Goal: Task Accomplishment & Management: Use online tool/utility

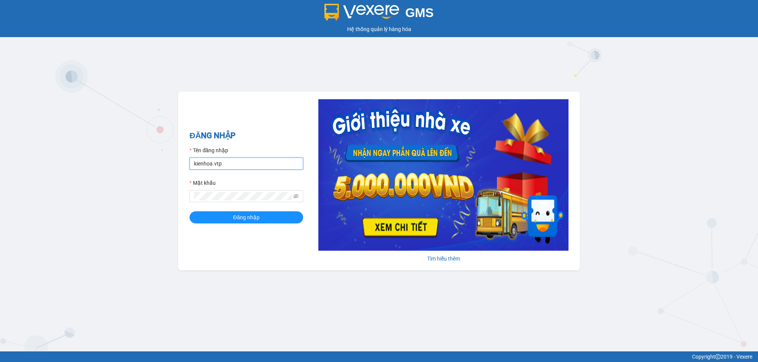
click at [251, 164] on input "kienhoa.vtp" at bounding box center [246, 164] width 114 height 12
type input "ngocgiau.vtp"
click at [189, 211] on button "Đăng nhập" at bounding box center [246, 217] width 114 height 12
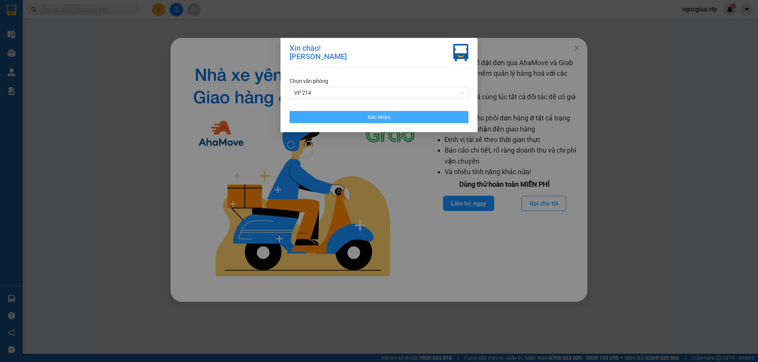
click at [380, 116] on span "Xác nhận" at bounding box center [378, 117] width 23 height 8
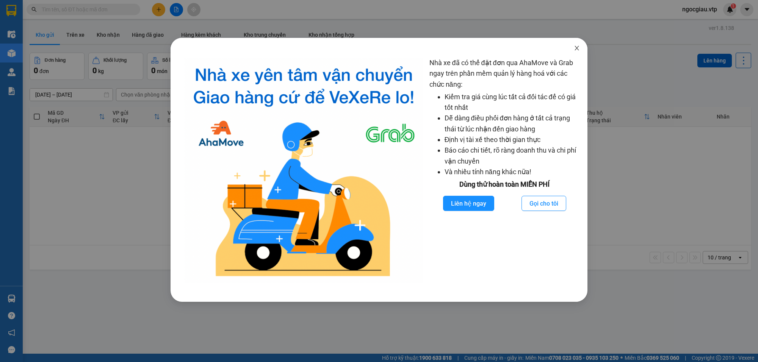
click at [578, 48] on icon "close" at bounding box center [576, 48] width 6 height 6
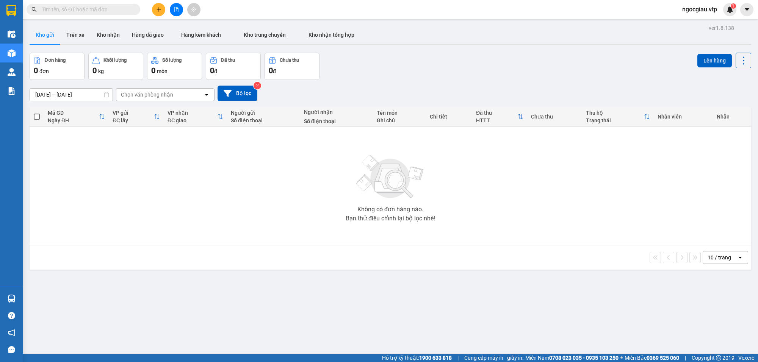
click at [493, 208] on div "Không có đơn hàng nào. Bạn thử điều chỉnh lại bộ lọc nhé!" at bounding box center [390, 186] width 714 height 114
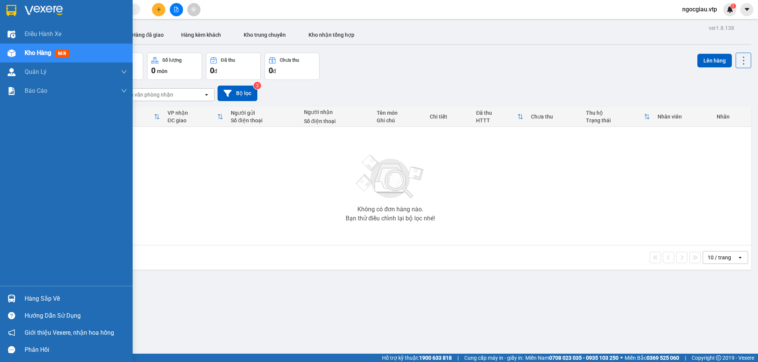
click at [48, 295] on div "Hàng sắp về" at bounding box center [76, 298] width 102 height 11
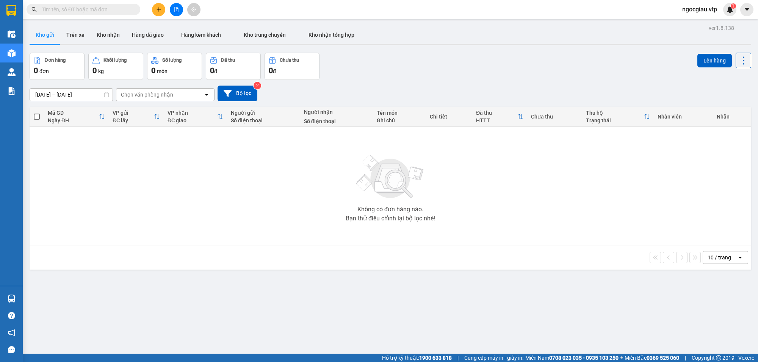
click at [525, 211] on section "Kết quả tìm kiếm ( 0 ) Bộ lọc No Data ngocgiau.vtp 1 Điều hành xe Kho hàng mới …" at bounding box center [379, 181] width 758 height 362
click at [106, 33] on button "Kho nhận" at bounding box center [108, 35] width 35 height 18
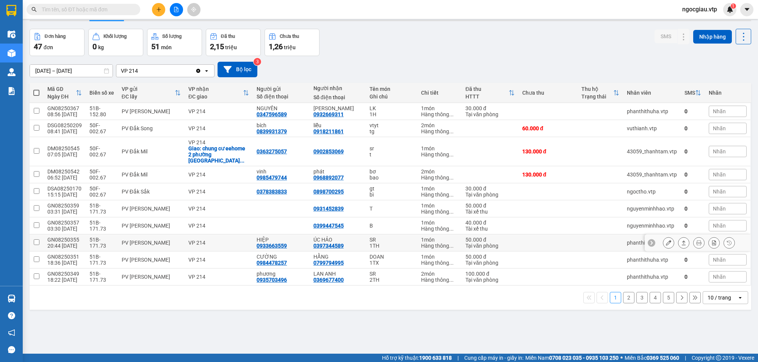
scroll to position [35, 0]
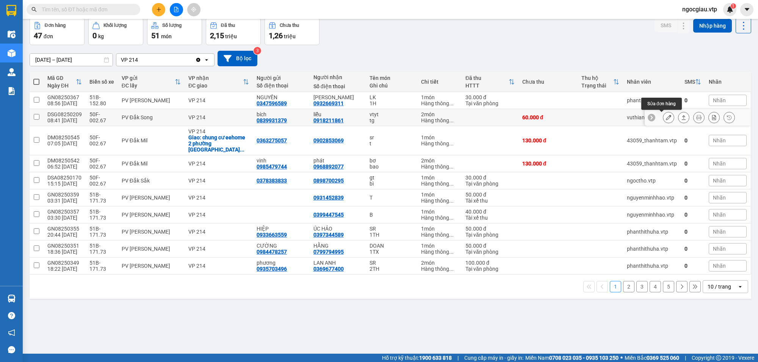
click at [663, 120] on button at bounding box center [668, 117] width 11 height 13
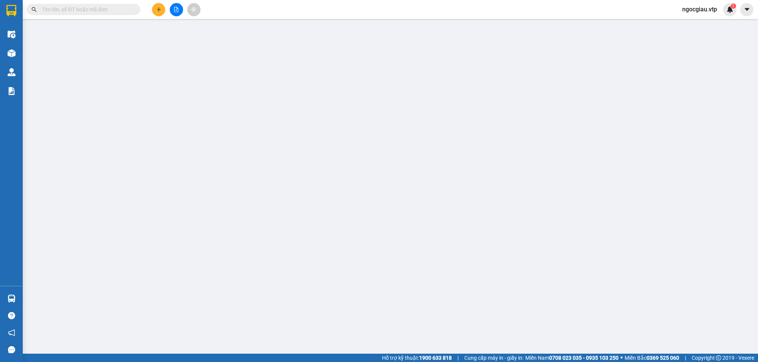
type input "0839931379"
type input "bích"
type input "0918211861"
type input "liễu"
type input "60.000"
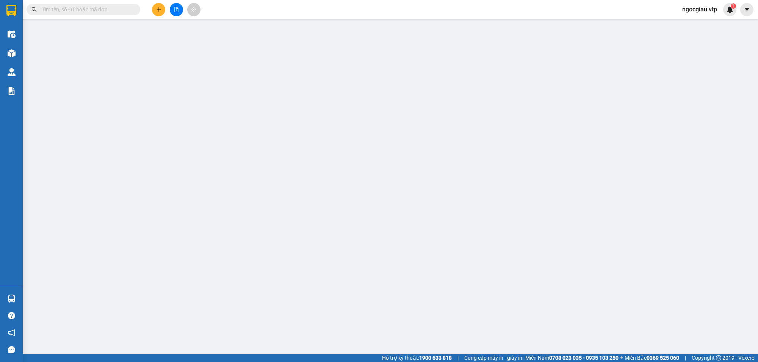
type input "60.000"
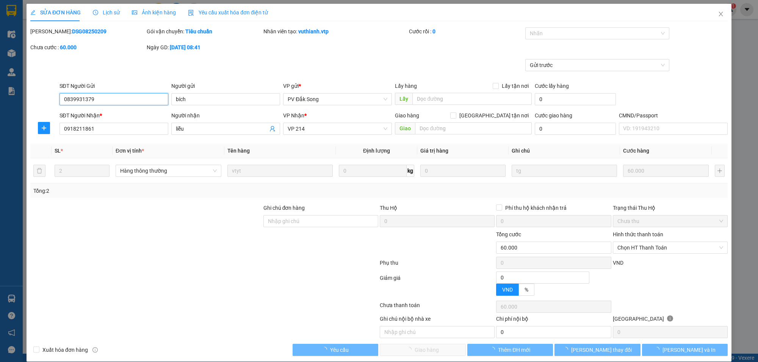
type input "3.000"
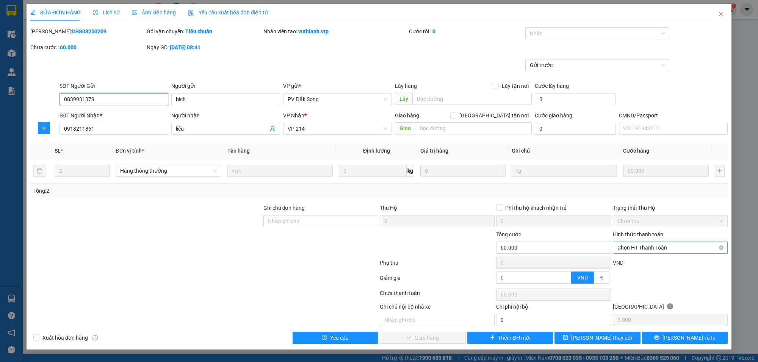
click at [649, 247] on span "Chọn HT Thanh Toán" at bounding box center [670, 247] width 106 height 11
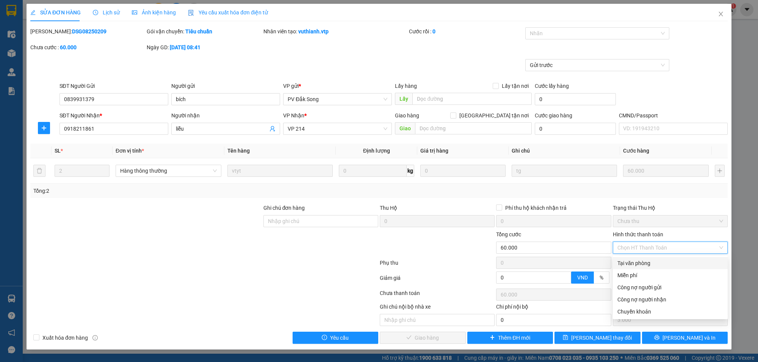
click at [636, 258] on div "Tại văn phòng" at bounding box center [669, 263] width 115 height 12
type input "0"
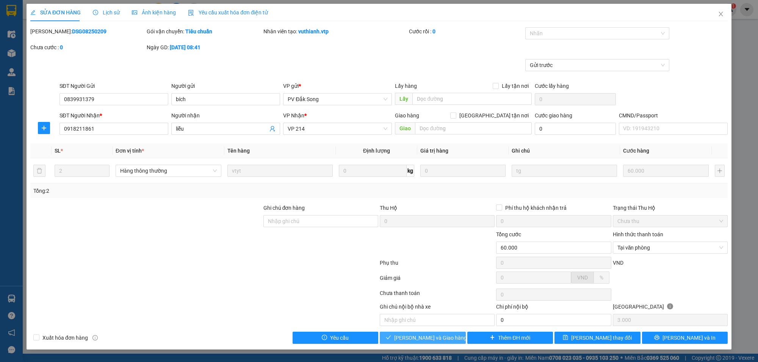
click at [440, 342] on span "[PERSON_NAME] và Giao hàng" at bounding box center [430, 338] width 73 height 8
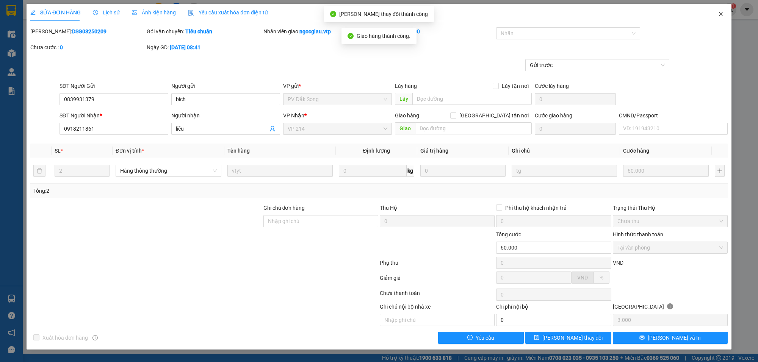
click at [724, 12] on span "Close" at bounding box center [720, 14] width 21 height 21
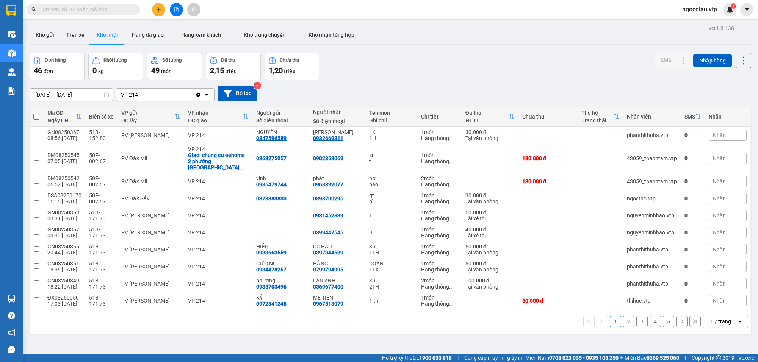
click at [78, 6] on input "text" at bounding box center [86, 9] width 89 height 8
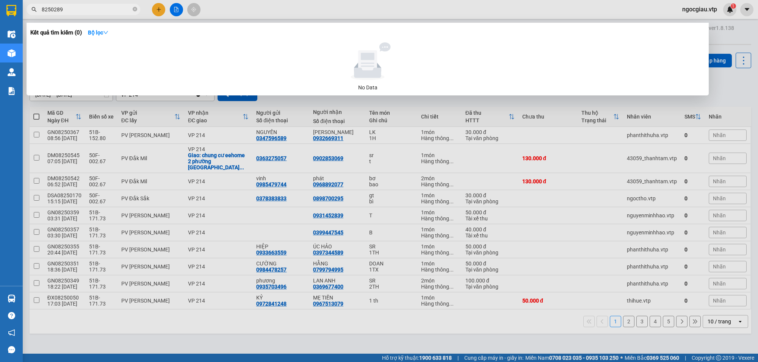
type input "8250289"
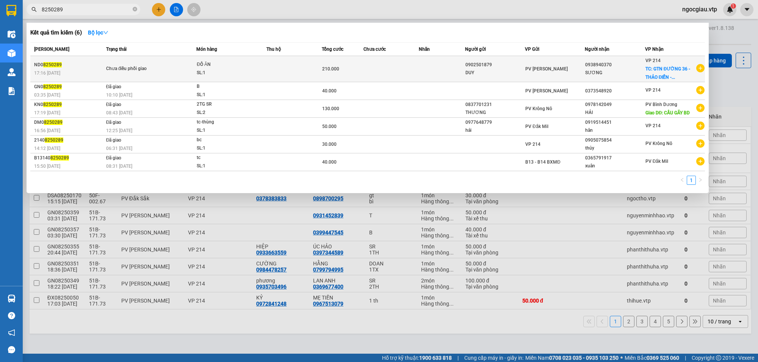
click at [396, 64] on td at bounding box center [390, 69] width 55 height 26
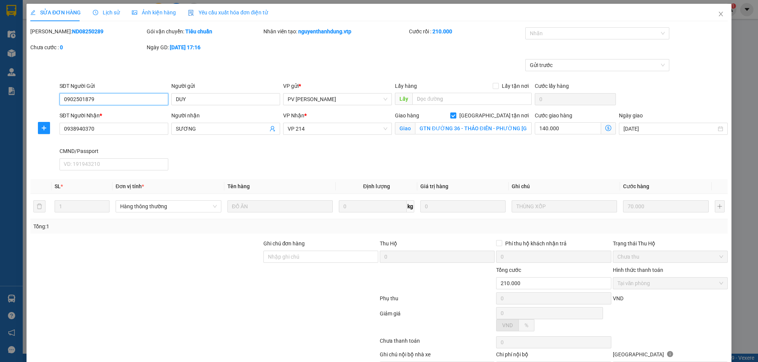
type input "3.500"
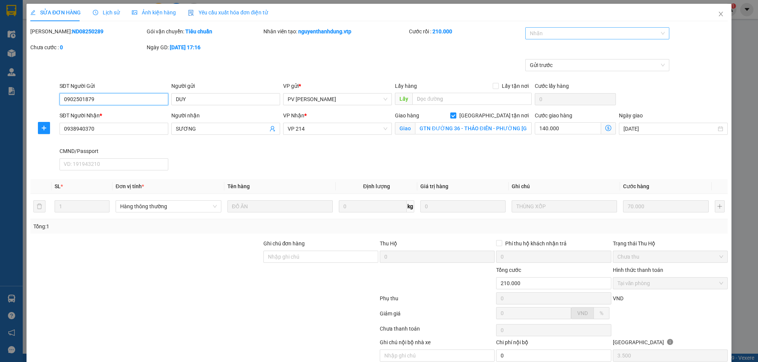
click at [541, 33] on div at bounding box center [593, 33] width 133 height 9
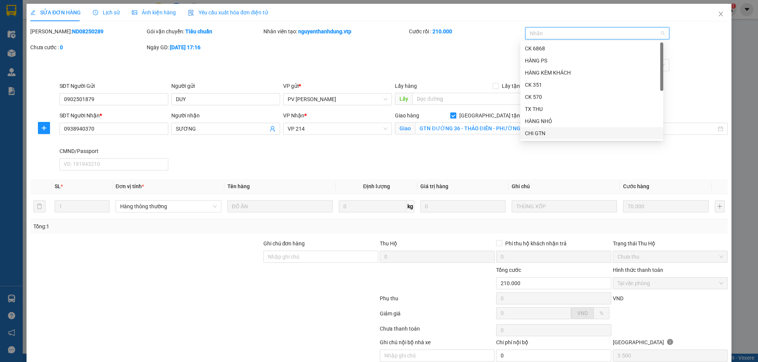
click at [537, 133] on div "CHI GTN" at bounding box center [592, 133] width 134 height 8
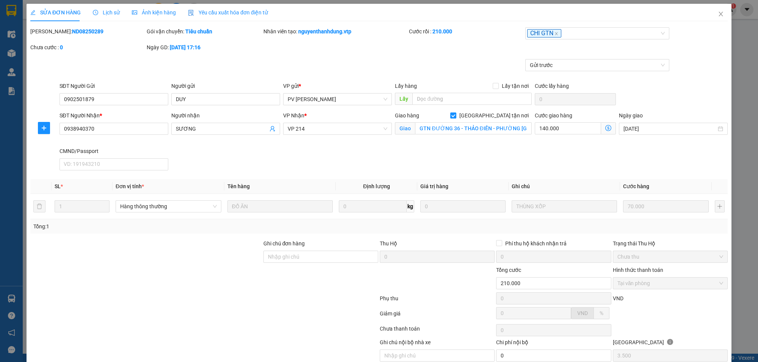
click at [686, 55] on div "[PERSON_NAME]: ND08250289 Gói vận chuyển: Tiêu chuẩn Nhân viên tạo: nguyenthanh…" at bounding box center [379, 43] width 698 height 32
click at [718, 16] on span "Close" at bounding box center [720, 14] width 21 height 21
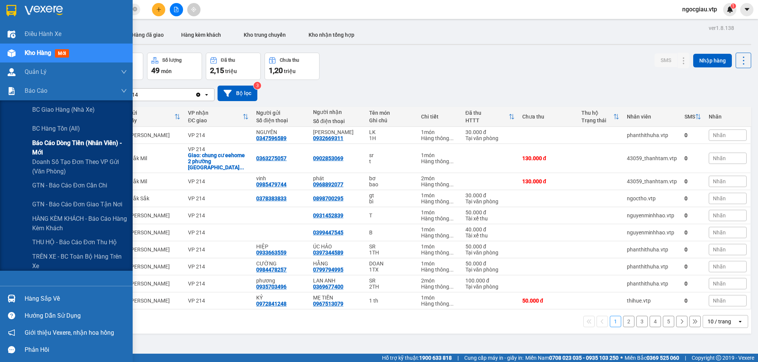
click at [80, 145] on span "Báo cáo dòng tiền (nhân viên) - mới" at bounding box center [79, 147] width 95 height 19
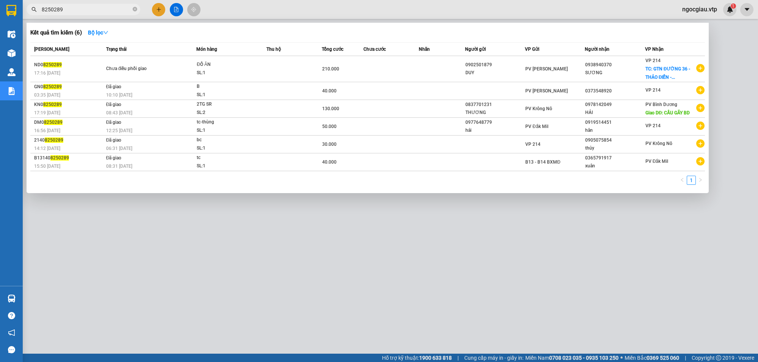
click at [74, 9] on input "8250289" at bounding box center [86, 9] width 89 height 8
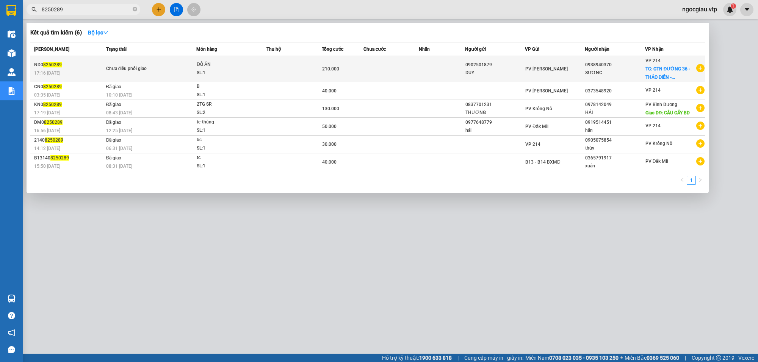
click at [395, 64] on td at bounding box center [390, 69] width 55 height 26
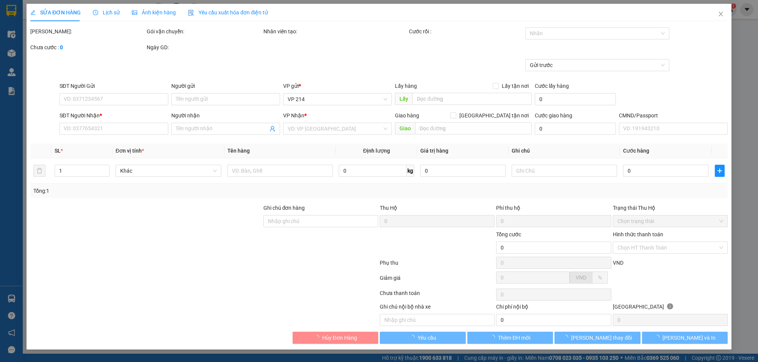
type input "3.500"
type input "0902501879"
type input "DUY"
type input "0938940370"
type input "SƯƠNG"
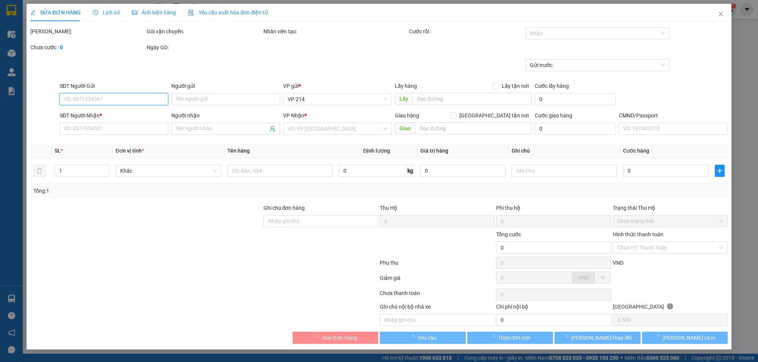
checkbox input "true"
type input "GTN ĐƯỜNG 36 - THẢO ĐIỀN - PHƯỜNG [GEOGRAPHIC_DATA] - KHU DÂN CƯ AN [GEOGRAPHIC…"
type input "210.000"
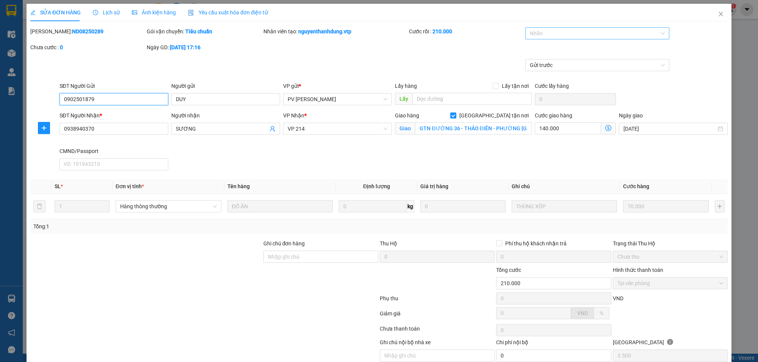
click at [536, 32] on div at bounding box center [593, 33] width 133 height 9
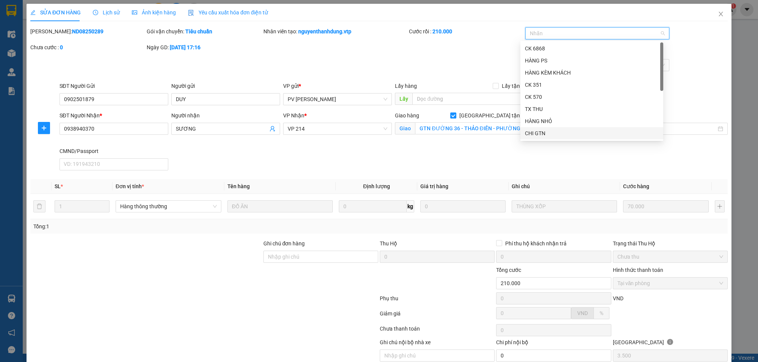
click at [550, 134] on div "CHI GTN" at bounding box center [592, 133] width 134 height 8
click at [693, 56] on div "[PERSON_NAME]: ND08250289 Gói vận chuyển: Tiêu chuẩn Nhân viên tạo: nguyenthanh…" at bounding box center [379, 43] width 698 height 32
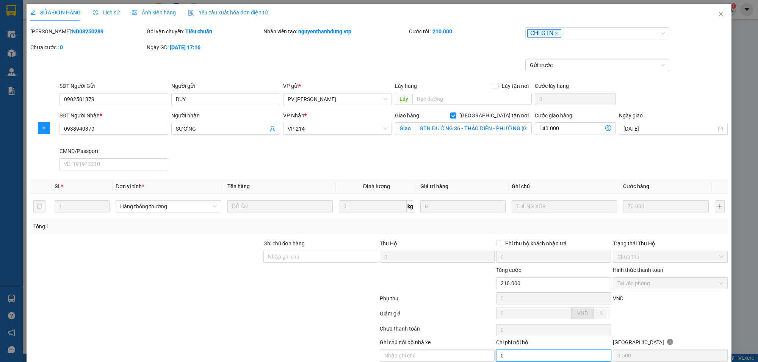
click at [502, 350] on input "0" at bounding box center [553, 356] width 115 height 12
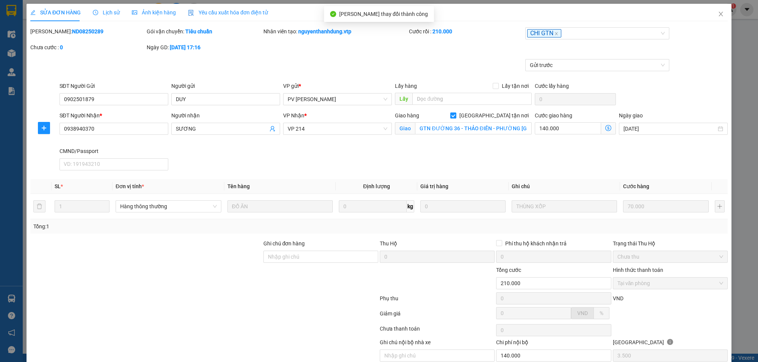
type input "140.000"
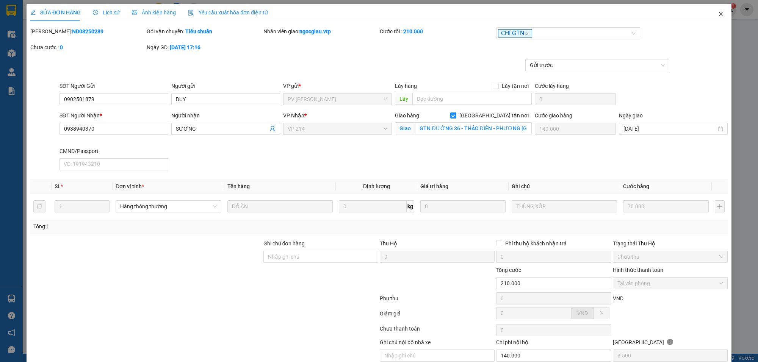
click at [717, 12] on icon "close" at bounding box center [720, 14] width 6 height 6
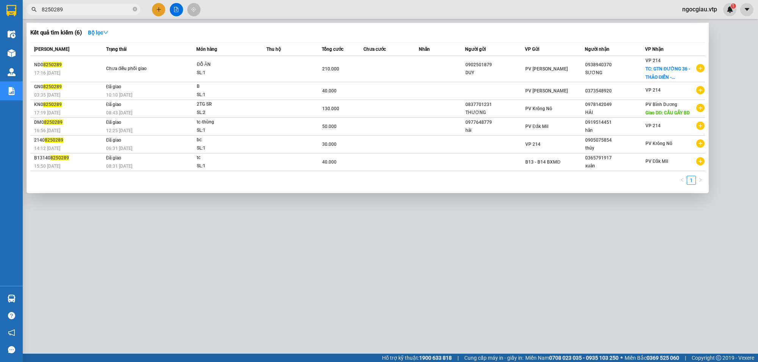
click at [100, 12] on input "8250289" at bounding box center [86, 9] width 89 height 8
type input "8250360"
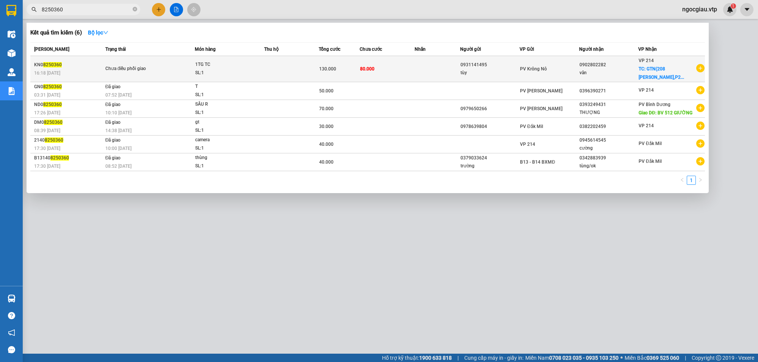
click at [433, 63] on td at bounding box center [436, 69] width 45 height 26
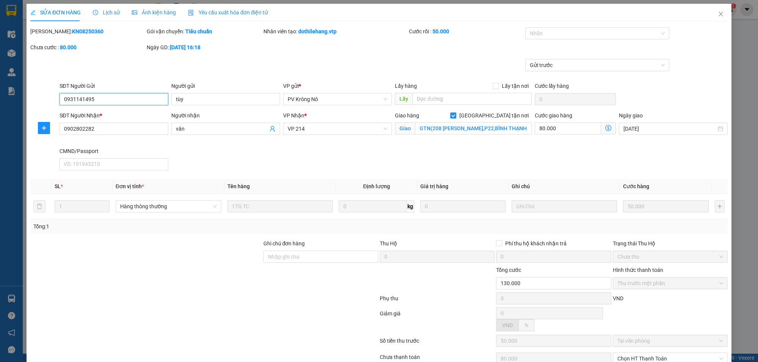
type input "2.500"
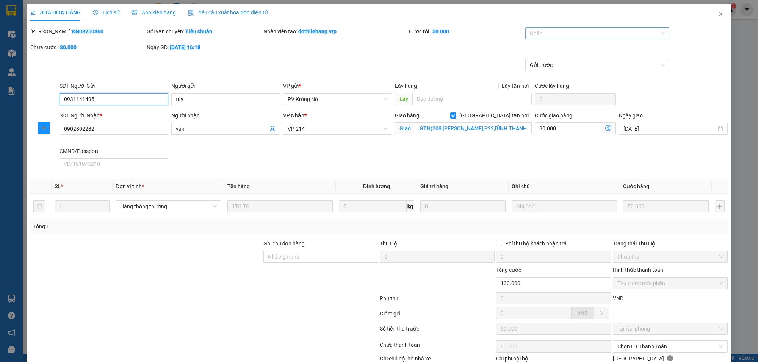
click at [538, 36] on div at bounding box center [593, 33] width 133 height 9
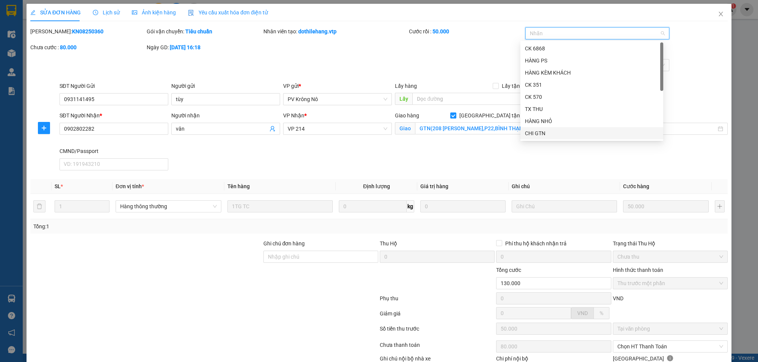
click at [542, 131] on div "CHI GTN" at bounding box center [592, 133] width 134 height 8
click at [700, 67] on div "Gửi trước" at bounding box center [379, 70] width 698 height 23
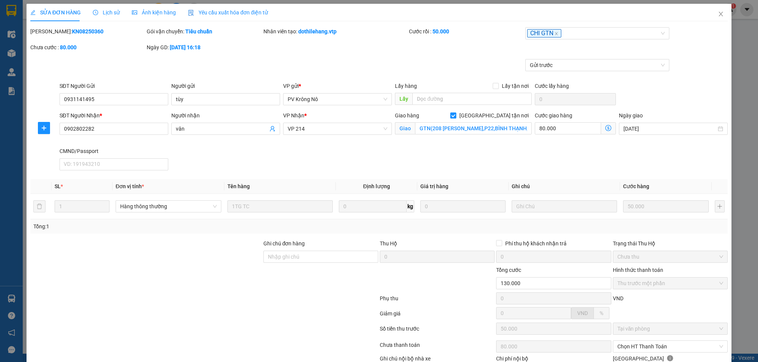
click at [629, 341] on span "Chọn HT Thanh Toán" at bounding box center [670, 346] width 106 height 11
type input "80.000"
click at [628, 325] on div "Tại văn phòng" at bounding box center [663, 325] width 105 height 8
type input "0"
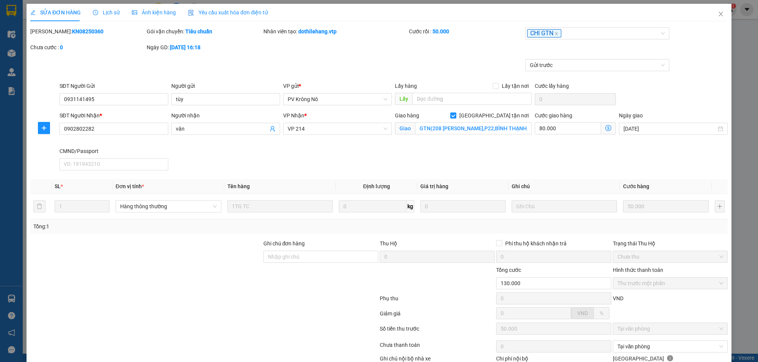
type input "80.000"
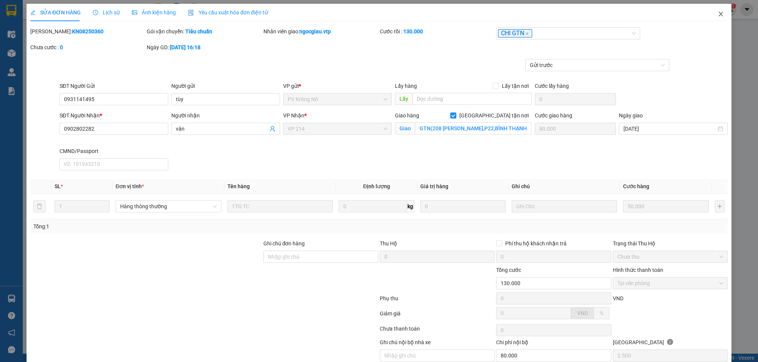
click at [713, 9] on span "Close" at bounding box center [720, 14] width 21 height 21
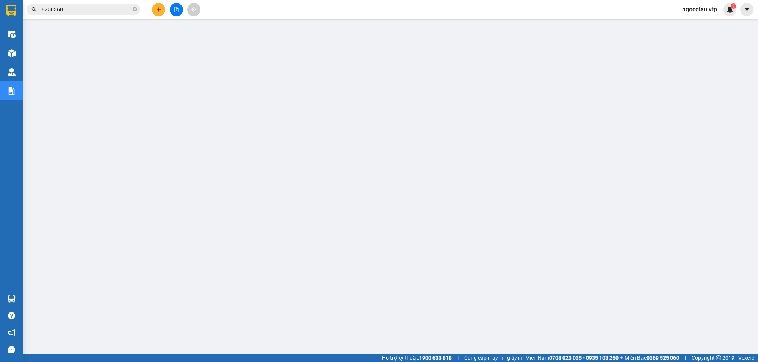
click at [80, 8] on input "8250360" at bounding box center [86, 9] width 89 height 8
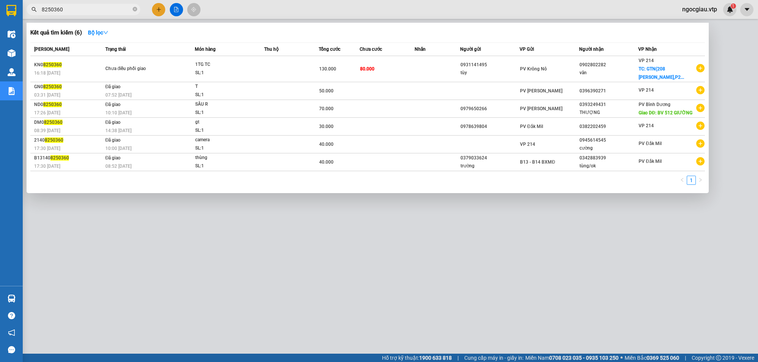
click at [80, 8] on input "8250360" at bounding box center [86, 9] width 89 height 8
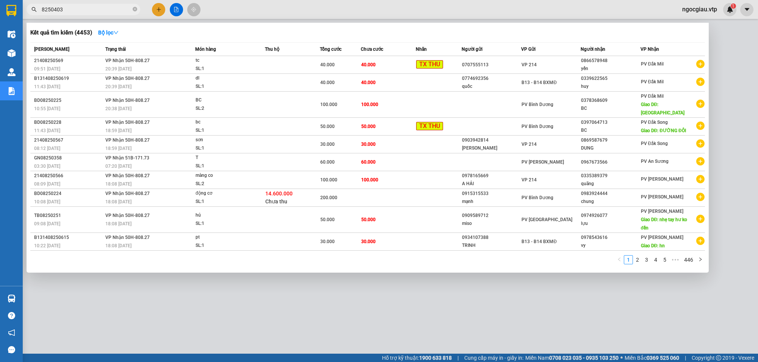
type input "8250403"
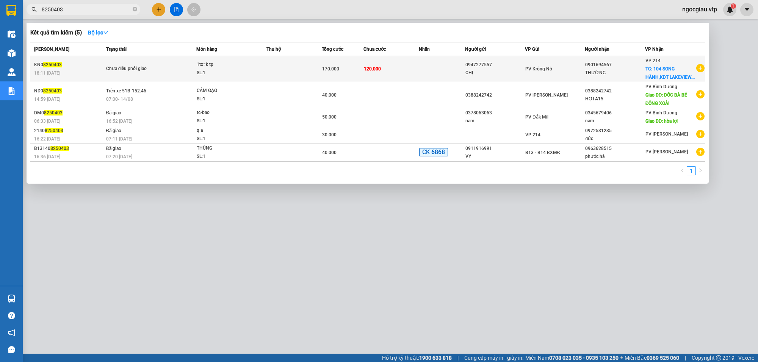
click at [264, 67] on span "1tx=k tp SL: 1" at bounding box center [231, 69] width 69 height 16
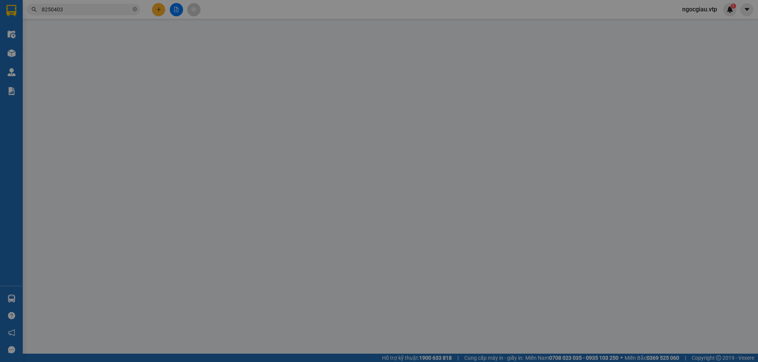
type input "0947277557"
type input "CHỊ"
type input "0901694567"
type input "THƯỜNG"
checkbox input "true"
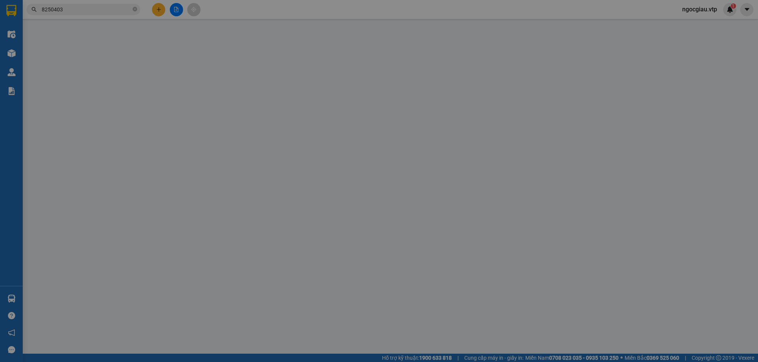
type input "104 SONG HÀNH,KDT LAKEVIEW, P BÌNH TRƯNG"
type input "170.000"
type input "50.000"
type input "120.000"
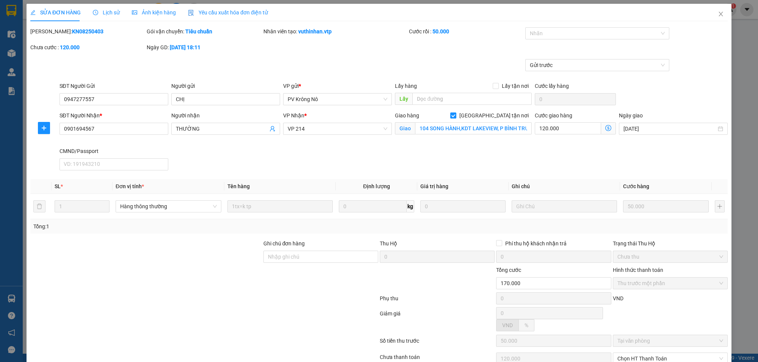
type input "2.500"
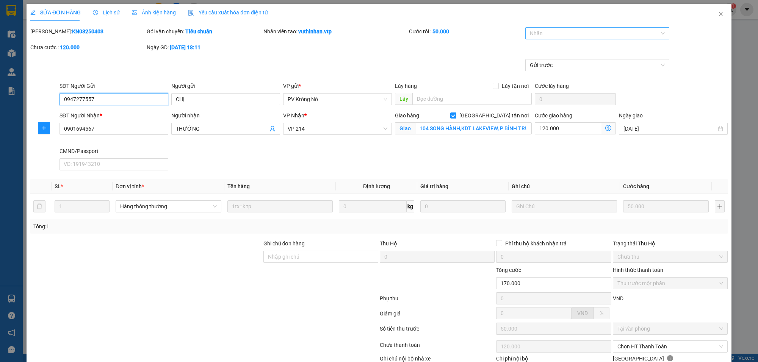
click at [564, 32] on div at bounding box center [593, 33] width 133 height 9
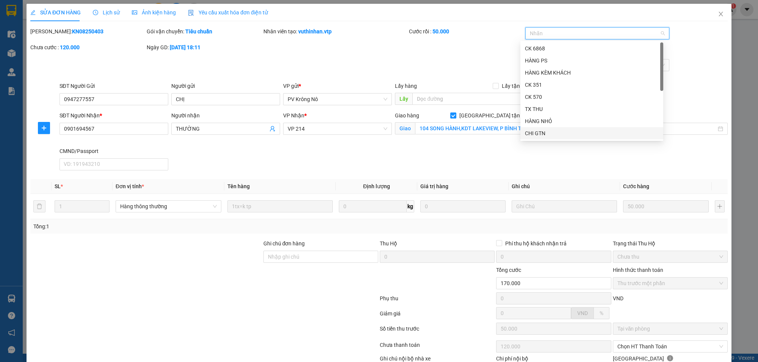
click at [544, 132] on div "CHI GTN" at bounding box center [592, 133] width 134 height 8
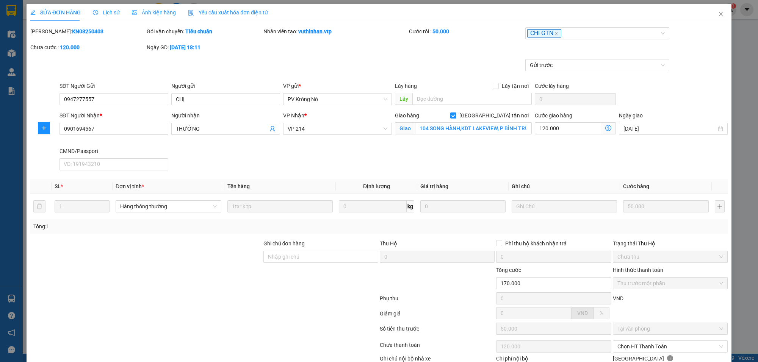
click at [699, 49] on div "[PERSON_NAME]: KN08250403 Gói vận chuyển: Tiêu chuẩn Nhân viên tạo: vuthinhan.v…" at bounding box center [379, 43] width 698 height 32
click at [629, 341] on span "Chọn HT Thanh Toán" at bounding box center [670, 346] width 106 height 11
click at [631, 325] on div "Tại văn phòng" at bounding box center [663, 325] width 105 height 8
type input "0"
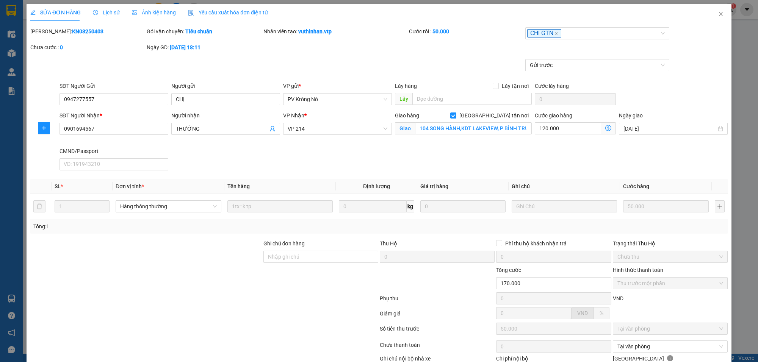
type input "120.000"
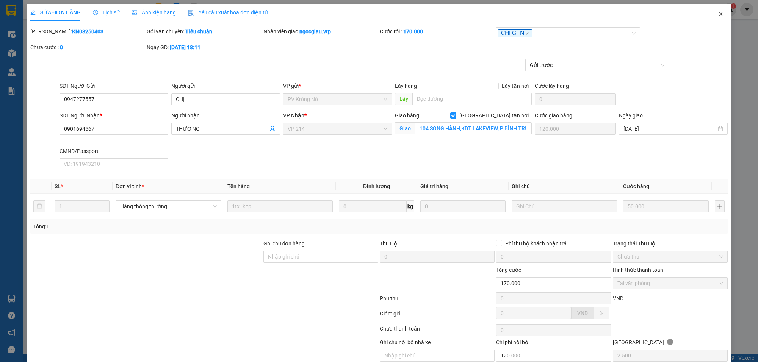
click at [717, 16] on icon "close" at bounding box center [720, 14] width 6 height 6
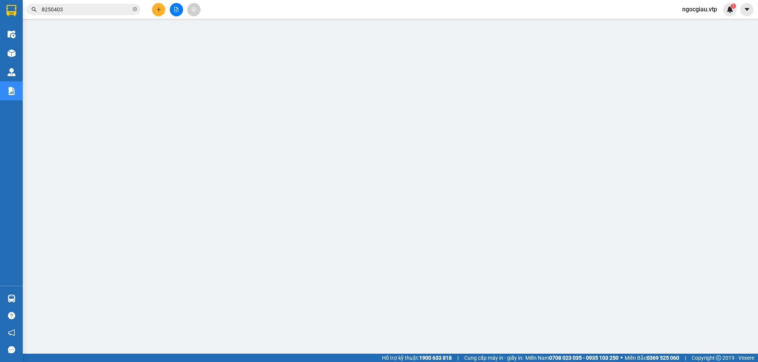
click at [82, 8] on input "8250403" at bounding box center [86, 9] width 89 height 8
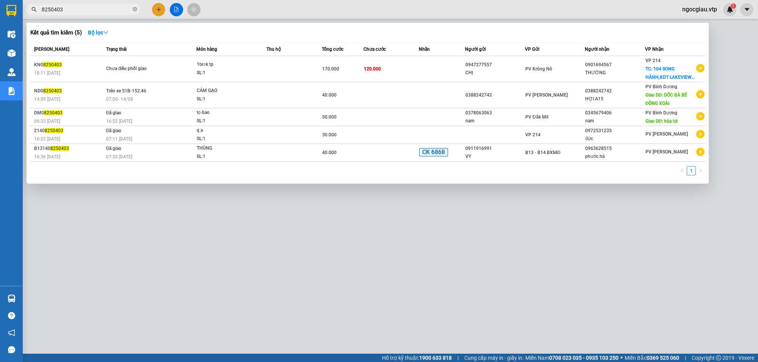
click at [82, 8] on input "8250403" at bounding box center [86, 9] width 89 height 8
type input "8250397"
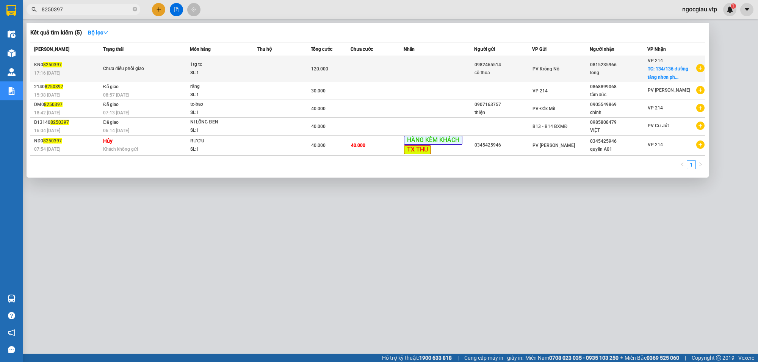
click at [275, 64] on td at bounding box center [283, 69] width 53 height 26
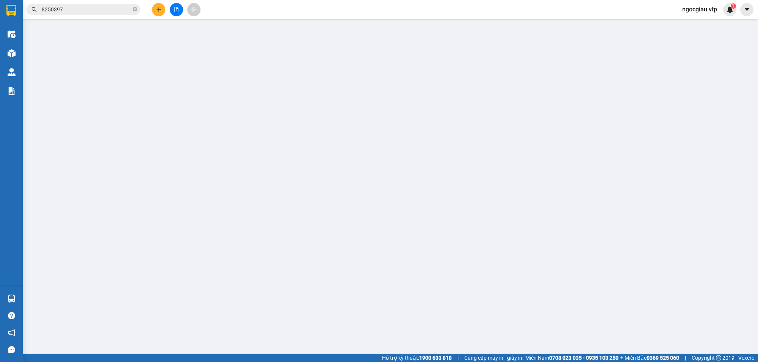
type input "0982465514"
type input "cô thoa"
type input "0815235966"
type input "long"
checkbox input "true"
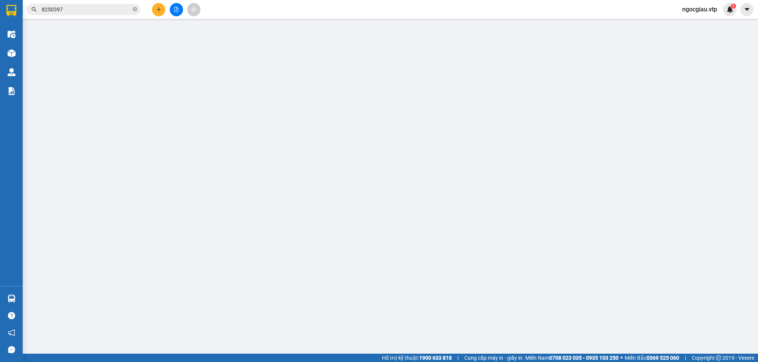
type input "134/136 đường tăng nhơn phú a. [GEOGRAPHIC_DATA]"
type input "120.000"
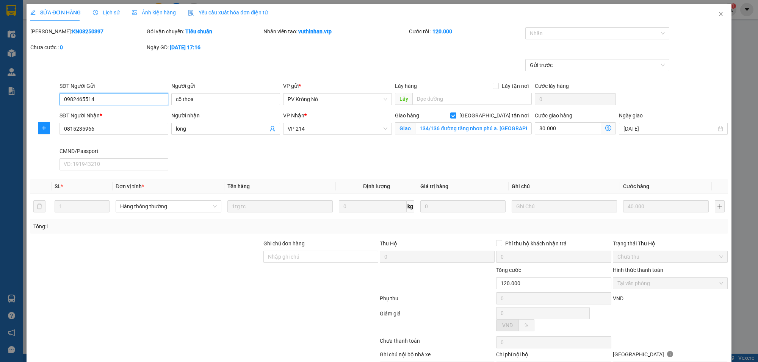
type input "2.000"
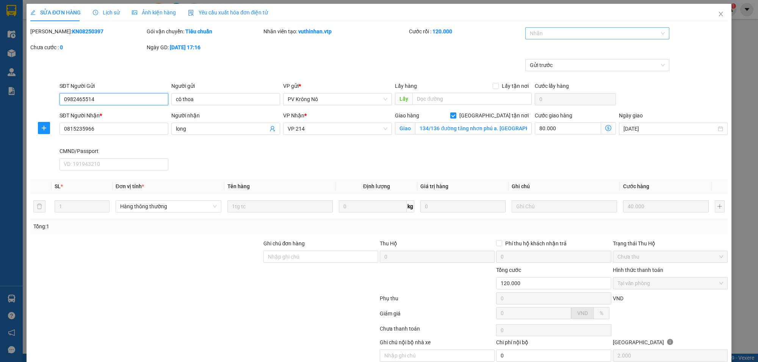
click at [553, 33] on div at bounding box center [593, 33] width 133 height 9
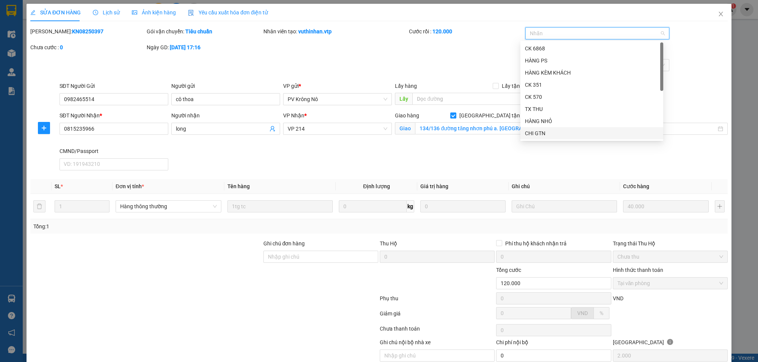
click at [551, 131] on div "CHI GTN" at bounding box center [592, 133] width 134 height 8
click at [701, 53] on div "[PERSON_NAME]: KN08250397 Gói vận chuyển: Tiêu chuẩn Nhân viên tạo: vuthinhan.v…" at bounding box center [379, 43] width 698 height 32
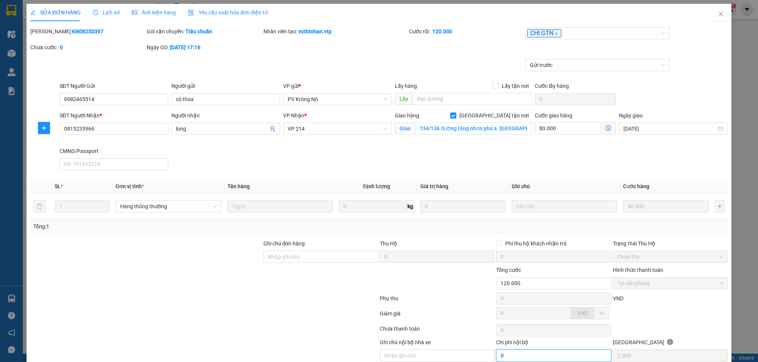
click at [534, 350] on input "0" at bounding box center [553, 356] width 115 height 12
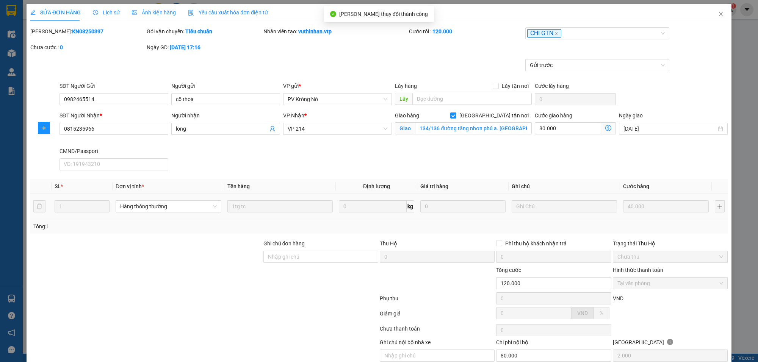
type input "80.000"
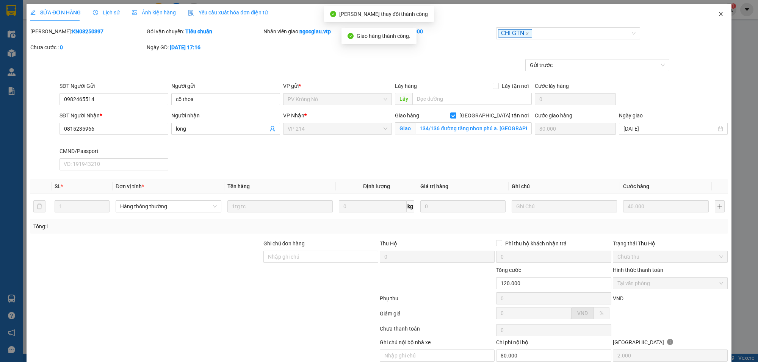
click at [717, 11] on icon "close" at bounding box center [720, 14] width 6 height 6
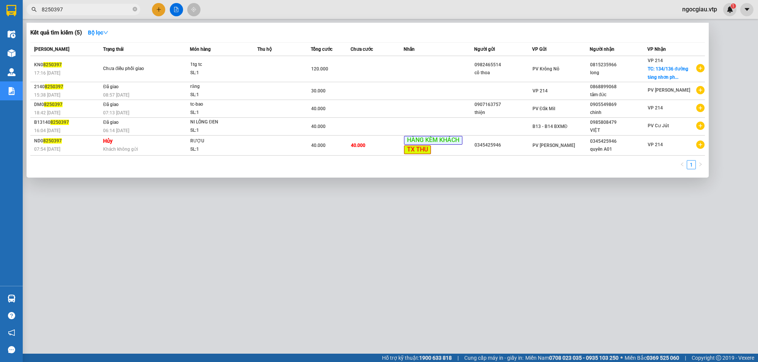
click at [81, 9] on input "8250397" at bounding box center [86, 9] width 89 height 8
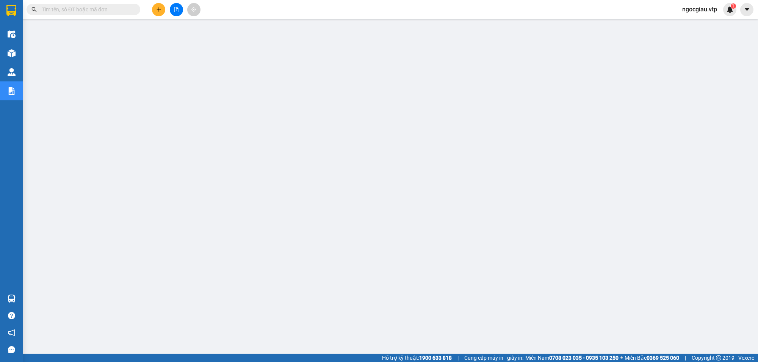
click at [53, 8] on input "text" at bounding box center [86, 9] width 89 height 8
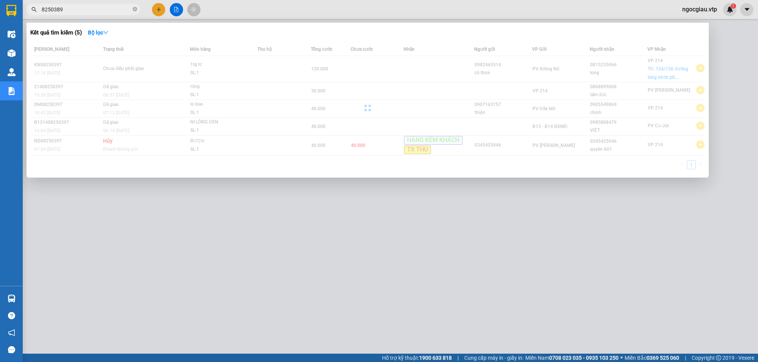
type input "8250389"
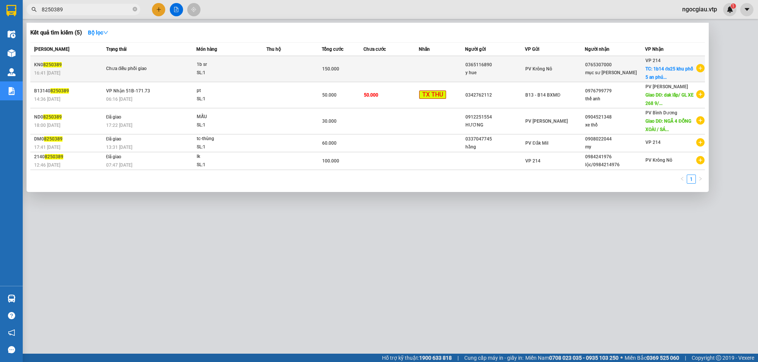
click at [360, 69] on div "150.000" at bounding box center [342, 69] width 41 height 8
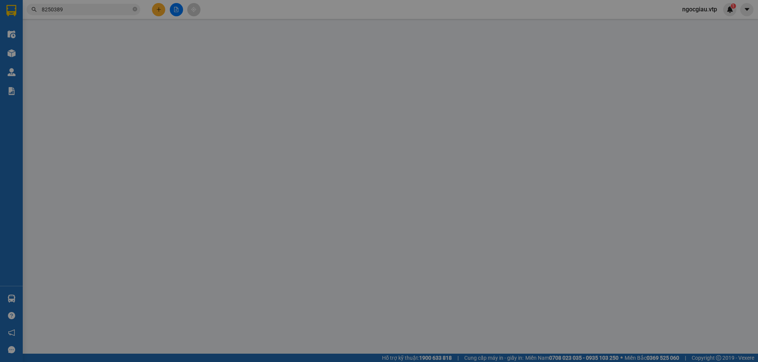
type input "0365116890"
type input "y hue"
type input "0765307000"
type input "mục sư [PERSON_NAME]"
checkbox input "true"
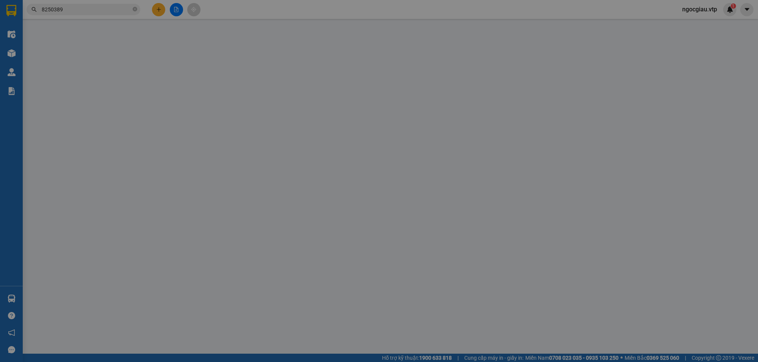
type input "1b14 đs25 khu phố 5 an [GEOGRAPHIC_DATA]"
type input "150.000"
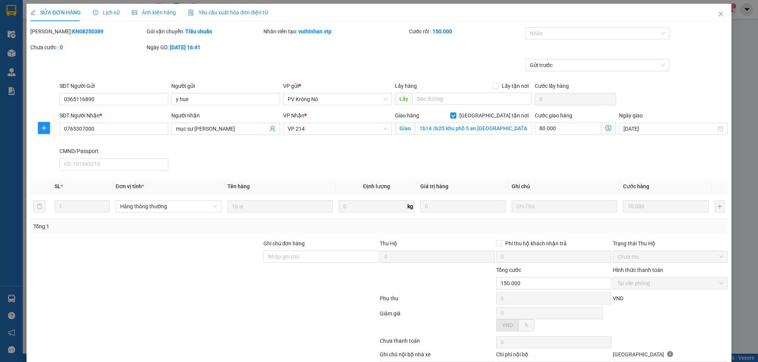
type input "3.500"
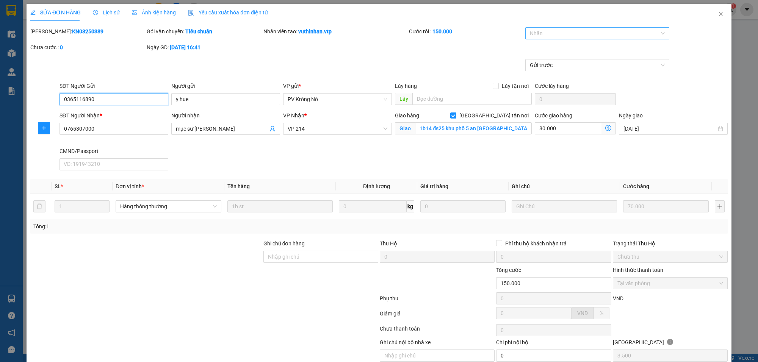
click at [548, 29] on div at bounding box center [593, 33] width 133 height 9
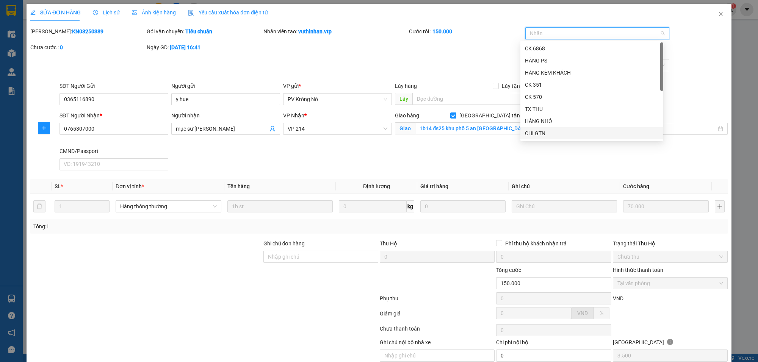
click at [553, 130] on div "CHI GTN" at bounding box center [592, 133] width 134 height 8
click at [672, 158] on div "SĐT Người Nhận * 0765307000 Người nhận mục sư kim VP Nhận * VP 214 Giao hàng [G…" at bounding box center [393, 142] width 671 height 62
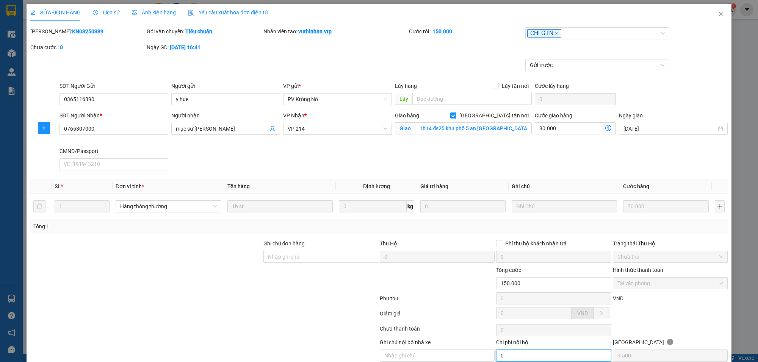
click at [519, 350] on input "0" at bounding box center [553, 356] width 115 height 12
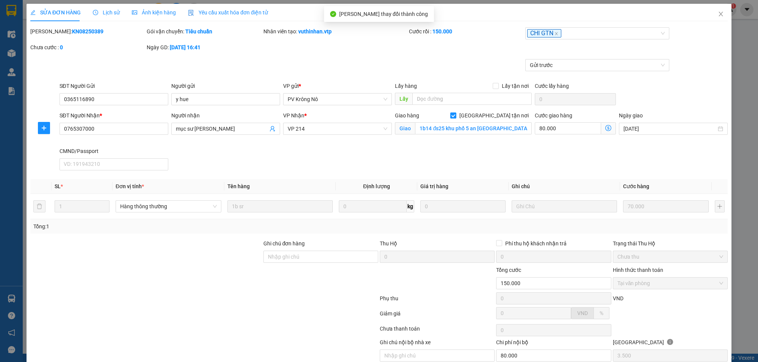
type input "80.000"
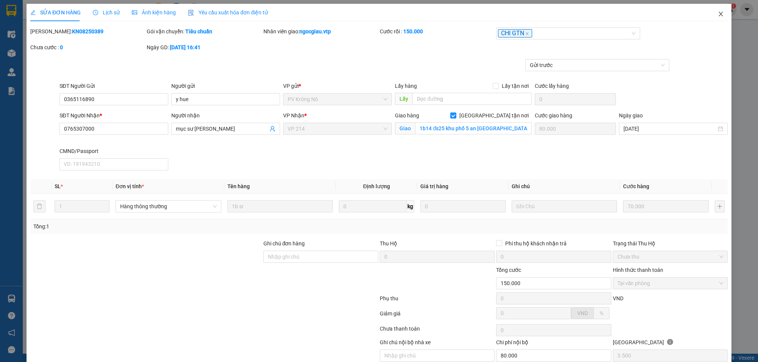
click at [718, 11] on span "Close" at bounding box center [720, 14] width 21 height 21
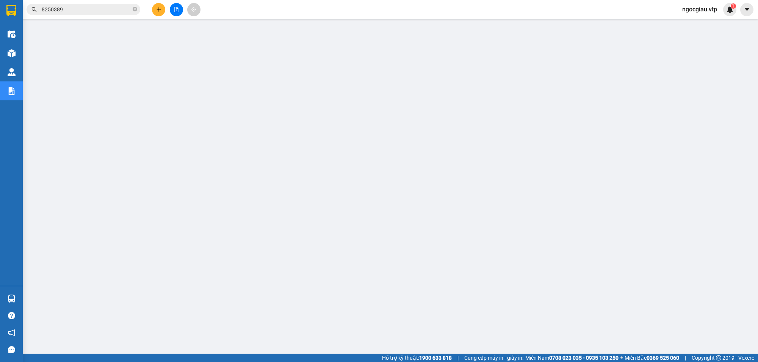
click at [87, 10] on input "8250389" at bounding box center [86, 9] width 89 height 8
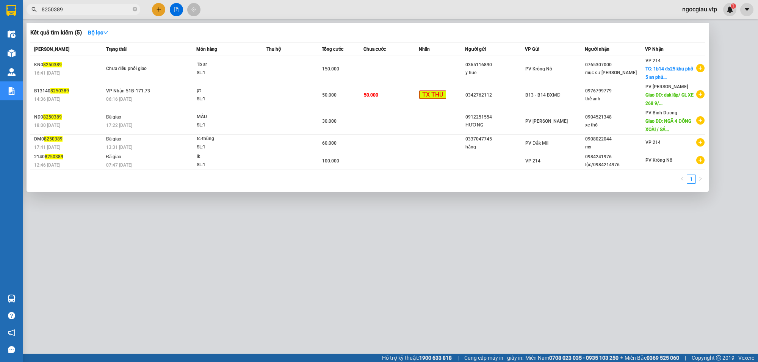
click at [87, 10] on input "8250389" at bounding box center [86, 9] width 89 height 8
type input "8250397"
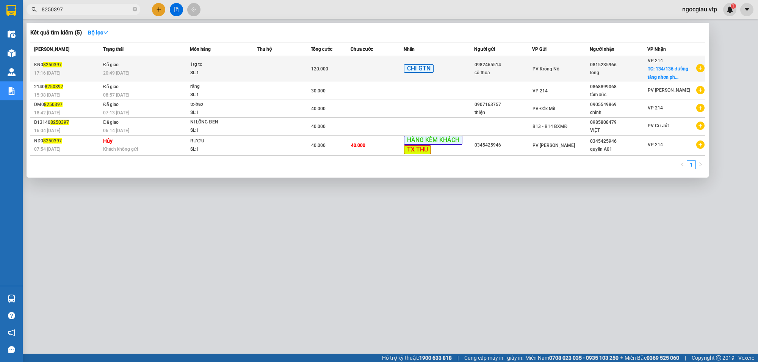
click at [364, 65] on td at bounding box center [376, 69] width 53 height 26
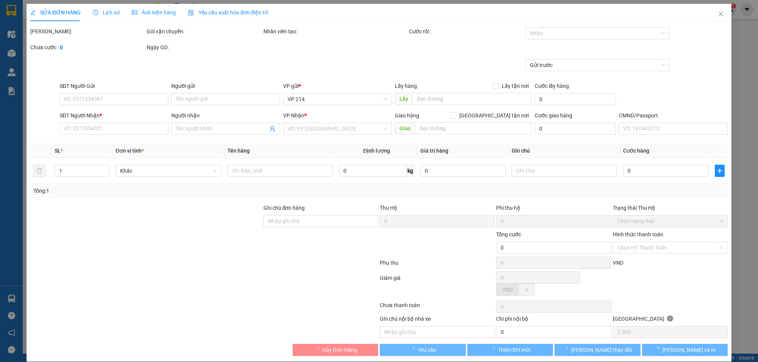
type input "0982465514"
type input "cô thoa"
type input "0815235966"
type input "long"
checkbox input "true"
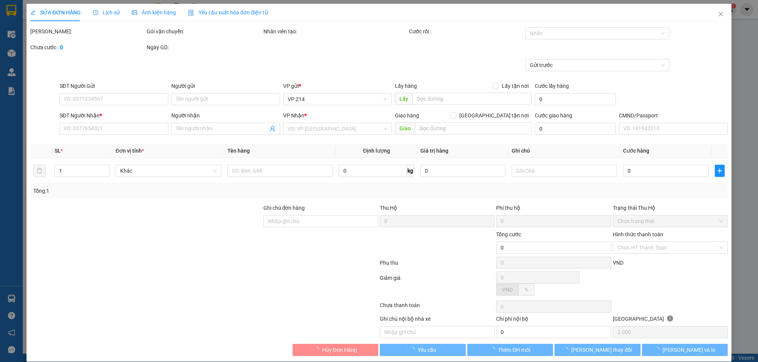
type input "134/136 đường tăng nhơn phú a. [GEOGRAPHIC_DATA]"
type input "80.000"
type input "120.000"
type input "80.000"
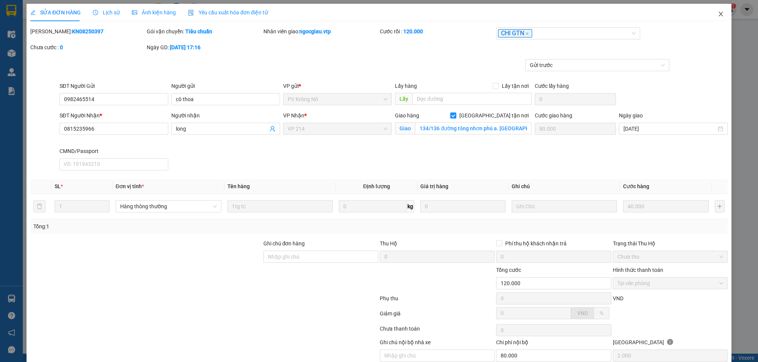
click at [718, 11] on span "Close" at bounding box center [720, 14] width 21 height 21
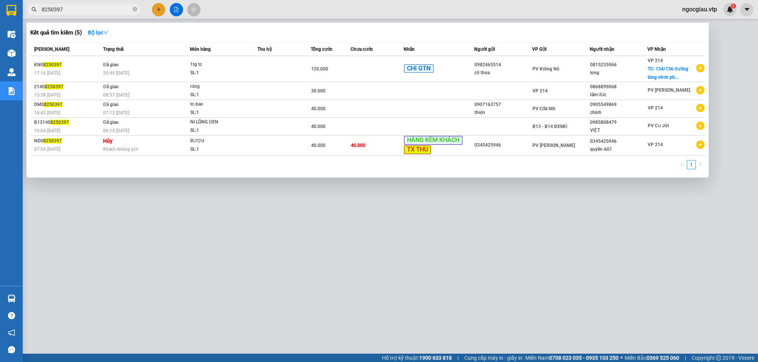
click at [81, 12] on input "8250397" at bounding box center [86, 9] width 89 height 8
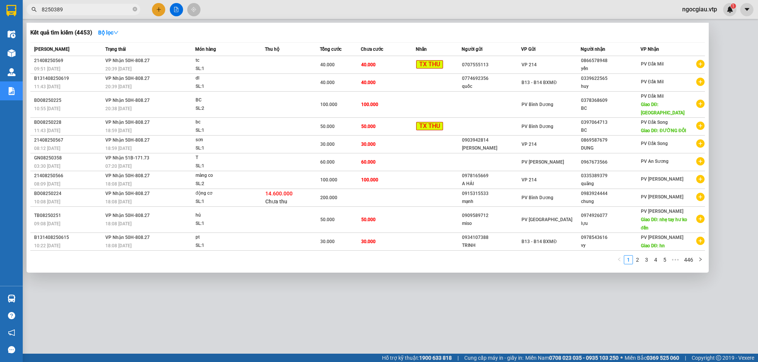
type input "8250389"
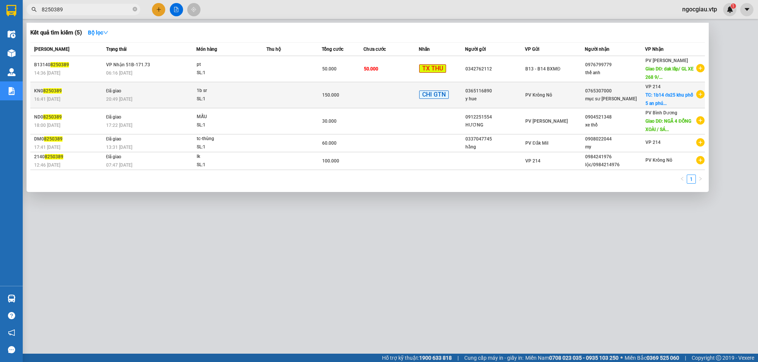
click at [411, 93] on td at bounding box center [390, 95] width 55 height 26
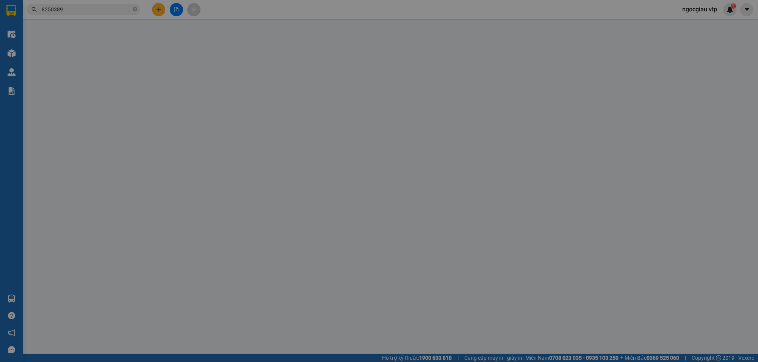
type input "0365116890"
type input "y hue"
type input "0765307000"
type input "mục sư [PERSON_NAME]"
checkbox input "true"
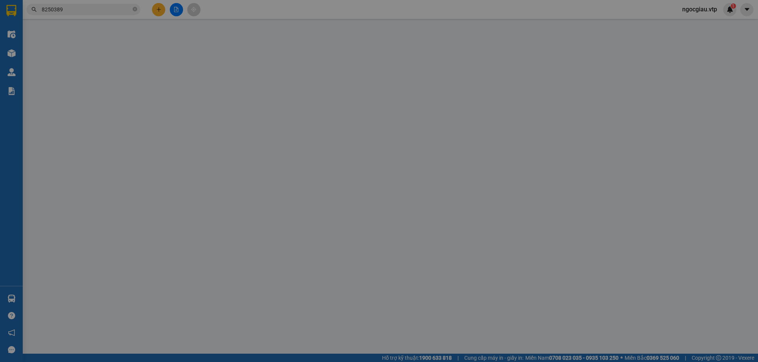
type input "1b14 đs25 khu phố 5 an [GEOGRAPHIC_DATA]"
type input "80.000"
type input "150.000"
type input "80.000"
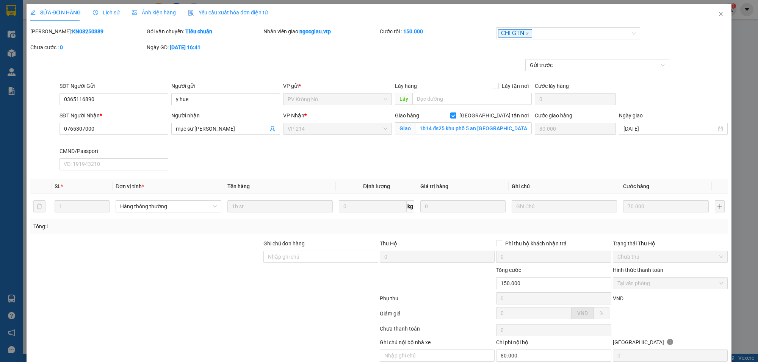
type input "3.500"
click at [718, 13] on span "Close" at bounding box center [720, 14] width 21 height 21
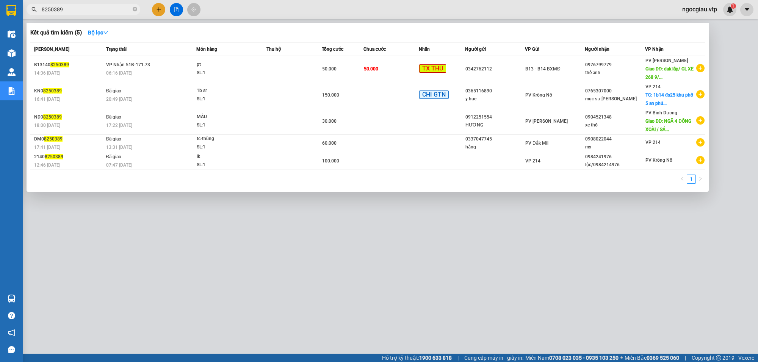
click at [90, 9] on input "8250389" at bounding box center [86, 9] width 89 height 8
type input "8250395"
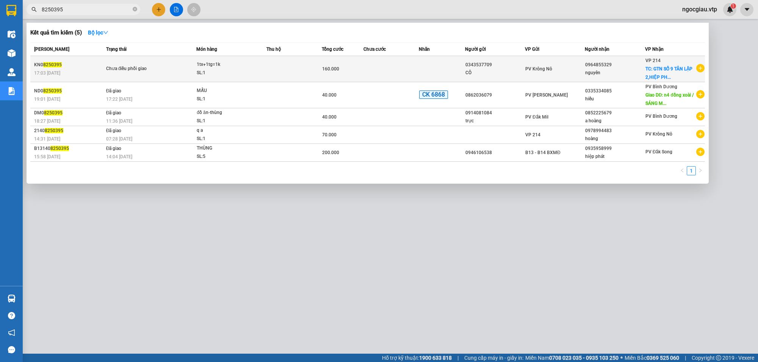
click at [414, 67] on td at bounding box center [390, 69] width 55 height 26
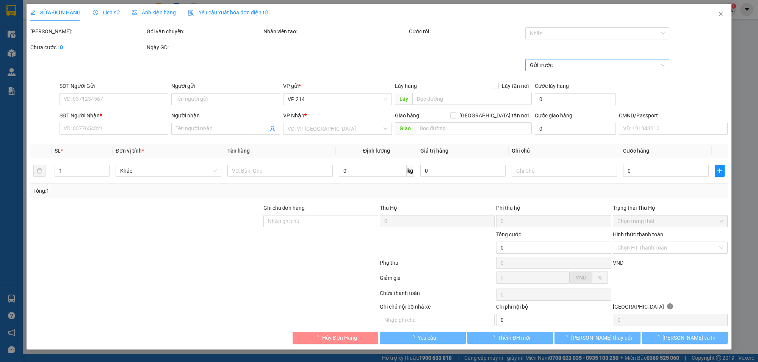
type input "0343537709"
type input "CÔ"
type input "0964855329"
type input "nguyên"
checkbox input "true"
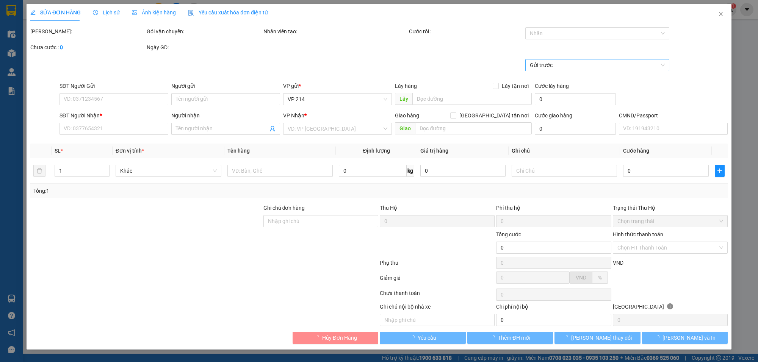
type input "GTN SỐ 9 TÂN LẬP 2,HIỆP PHÚ Q9(ĐỐI DIỆN VINCOM)"
type input "160.000"
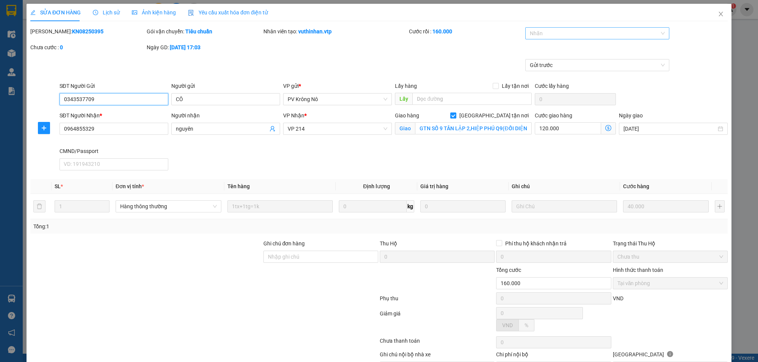
type input "2.000"
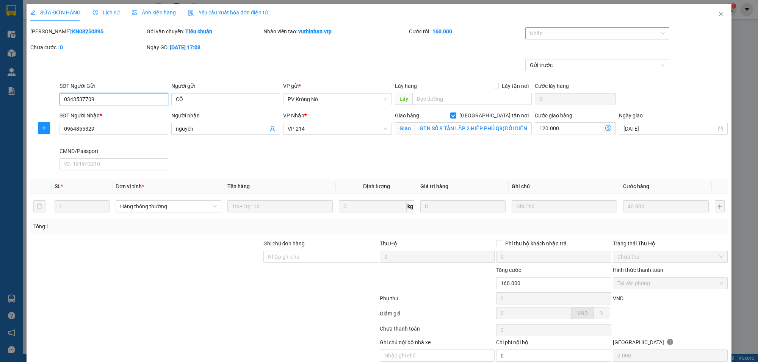
click at [540, 31] on div at bounding box center [593, 33] width 133 height 9
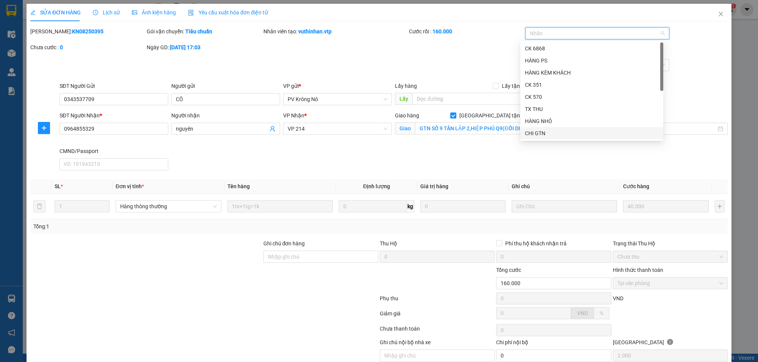
click at [531, 131] on div "CHI GTN" at bounding box center [592, 133] width 134 height 8
click at [705, 52] on div "[PERSON_NAME]: KN08250395 Gói vận chuyển: Tiêu chuẩn Nhân viên tạo: vuthinhan.v…" at bounding box center [379, 43] width 698 height 32
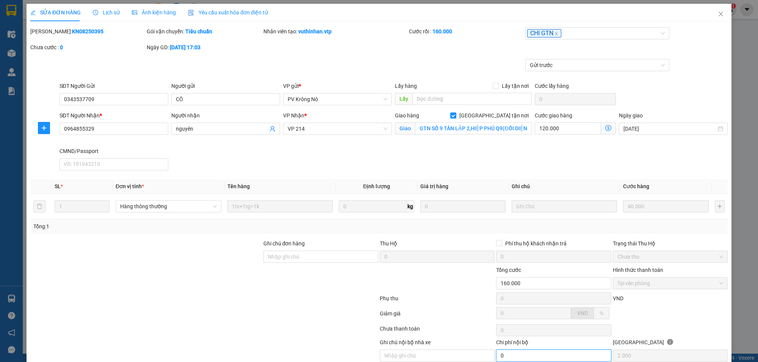
click at [510, 350] on input "0" at bounding box center [553, 356] width 115 height 12
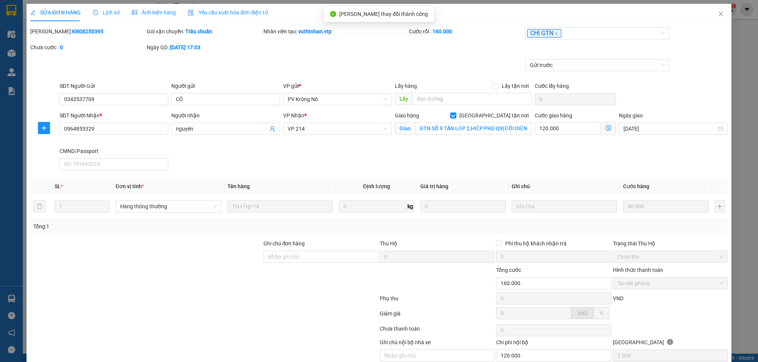
type input "120.000"
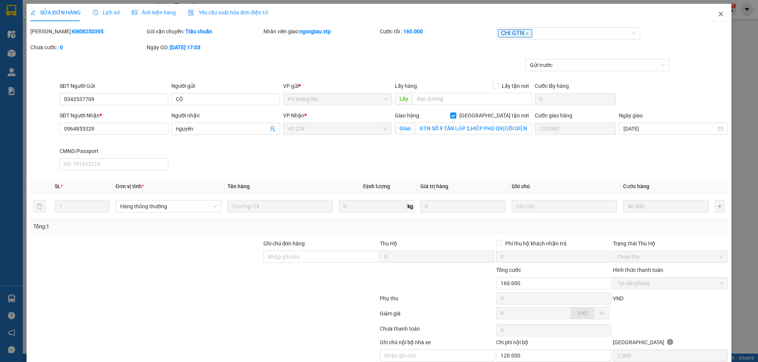
click at [717, 11] on icon "close" at bounding box center [720, 14] width 6 height 6
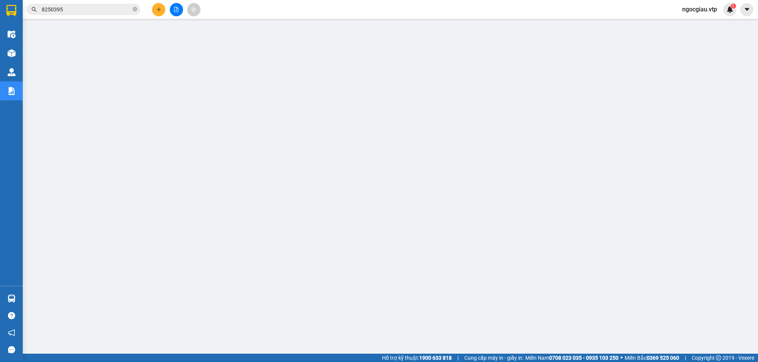
click at [76, 7] on input "8250395" at bounding box center [86, 9] width 89 height 8
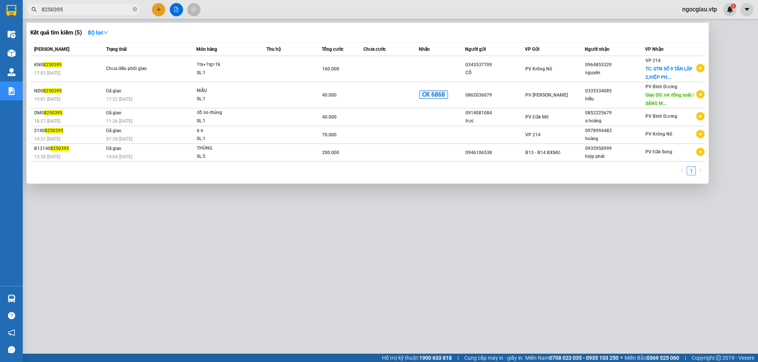
click at [76, 7] on input "8250395" at bounding box center [86, 9] width 89 height 8
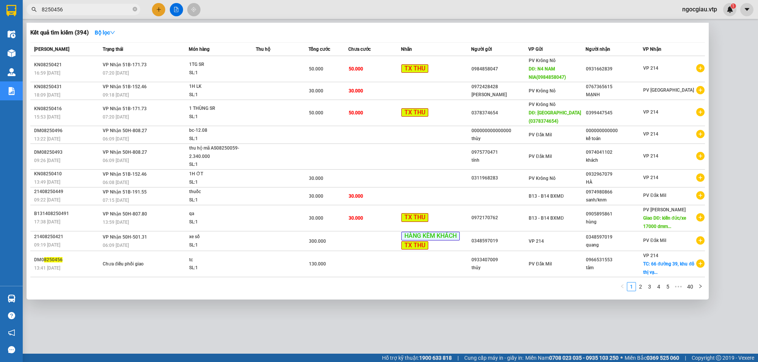
type input "8250456"
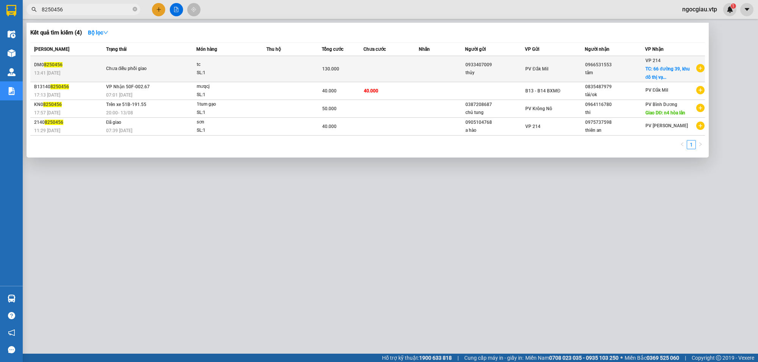
click at [269, 65] on td at bounding box center [293, 69] width 55 height 26
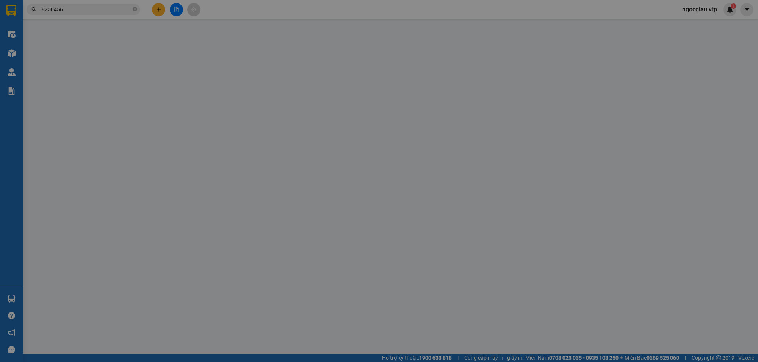
type input "0933407009"
type input "thủy"
type input "0966531553"
type input "tâm"
checkbox input "true"
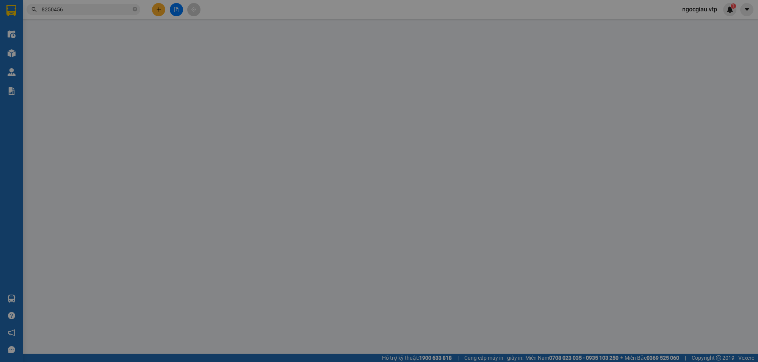
type input "[STREET_ADDRESS] đức"
type input "130.000"
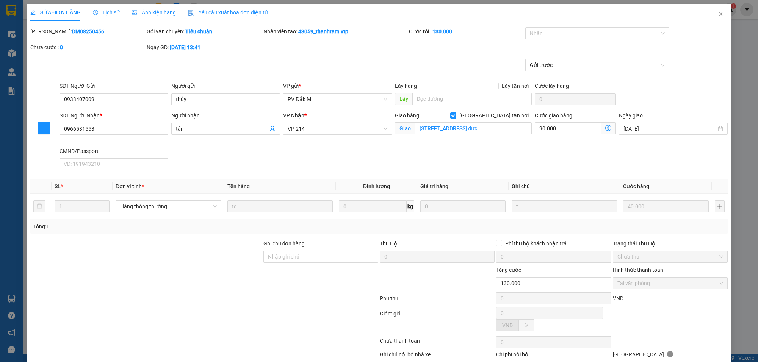
type input "2.000"
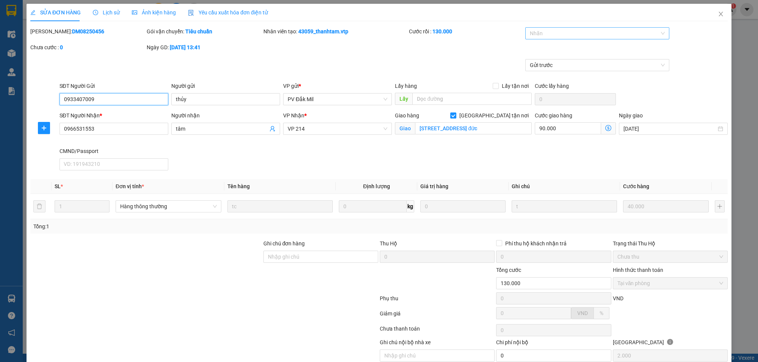
click at [537, 30] on div at bounding box center [593, 33] width 133 height 9
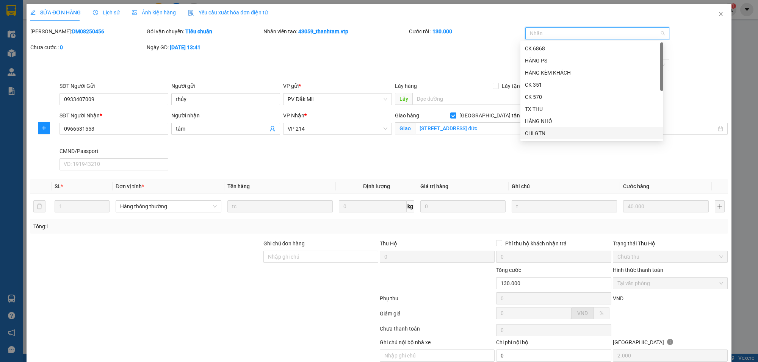
click at [530, 134] on div "CHI GTN" at bounding box center [592, 133] width 134 height 8
click at [699, 80] on div "Gửi trước" at bounding box center [379, 70] width 698 height 23
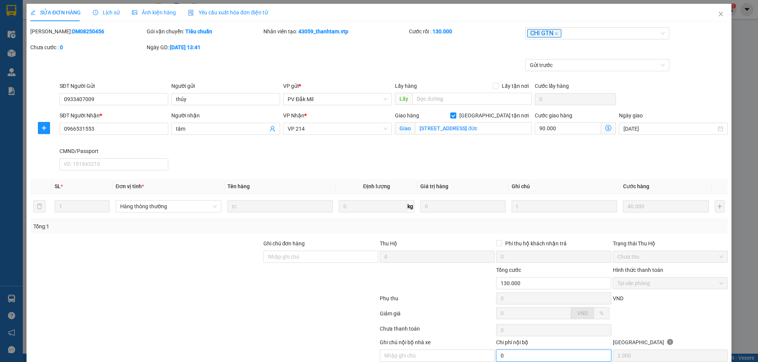
click at [520, 350] on input "0" at bounding box center [553, 356] width 115 height 12
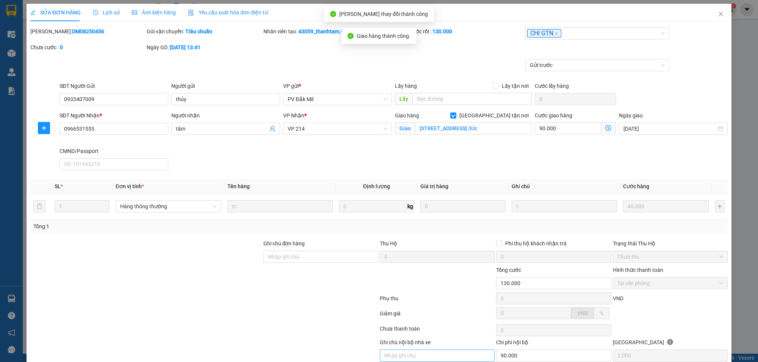
type input "90.000"
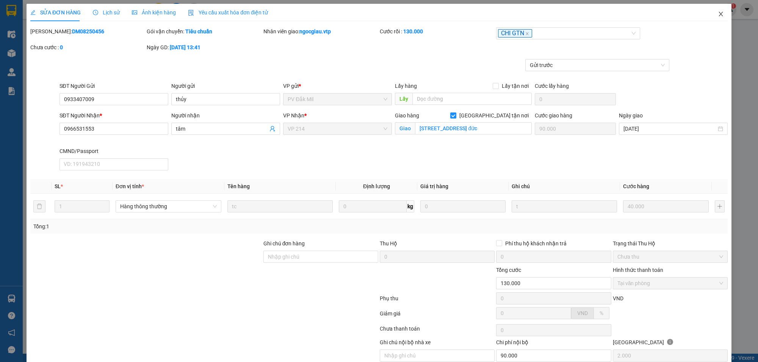
click at [717, 14] on icon "close" at bounding box center [720, 14] width 6 height 6
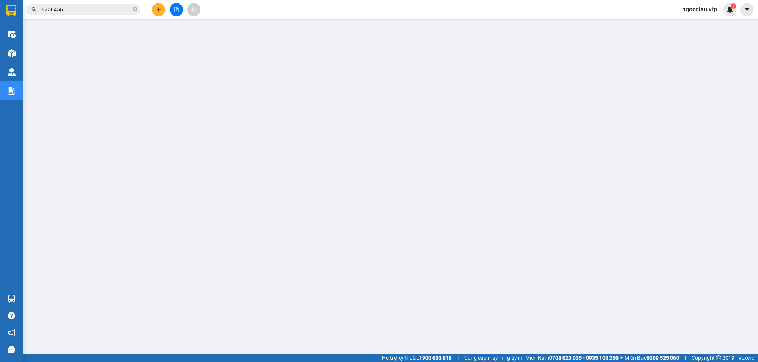
click at [96, 11] on input "8250456" at bounding box center [86, 9] width 89 height 8
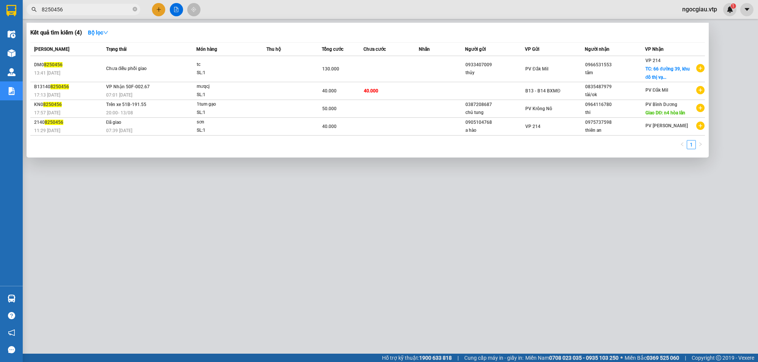
click at [96, 11] on input "8250456" at bounding box center [86, 9] width 89 height 8
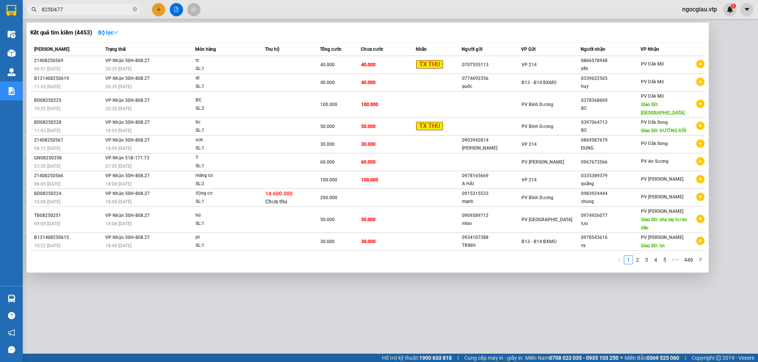
type input "8250477"
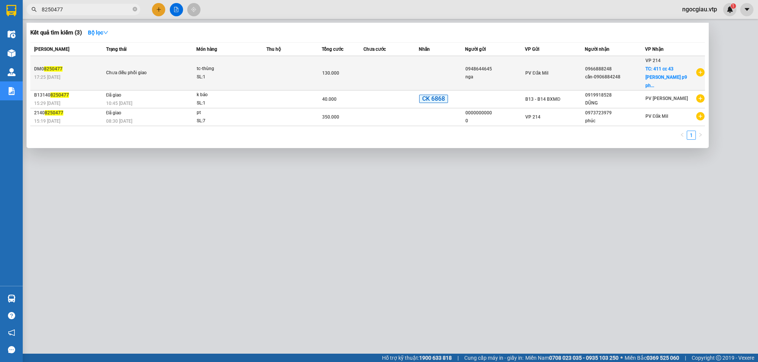
click at [400, 69] on td at bounding box center [390, 73] width 55 height 34
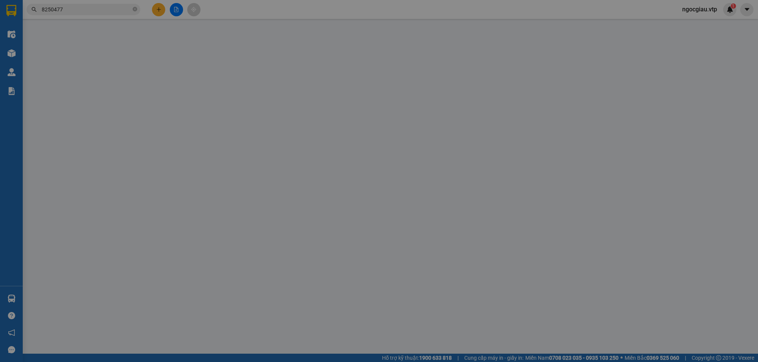
type input "0948644645"
type input "nga"
type input "0966888248"
type input "cần-0906884248"
checkbox input "true"
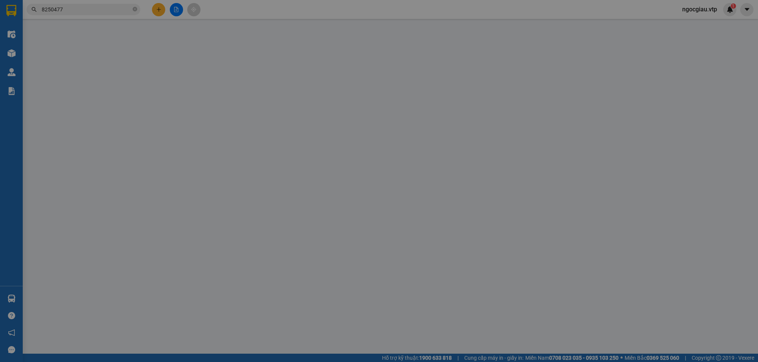
type input "411 cc 43 hồ văn huệ p9 phú nhuận"
type input "130.000"
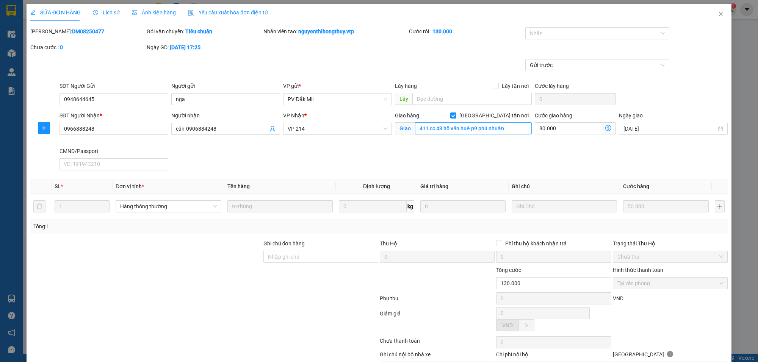
type input "2.500"
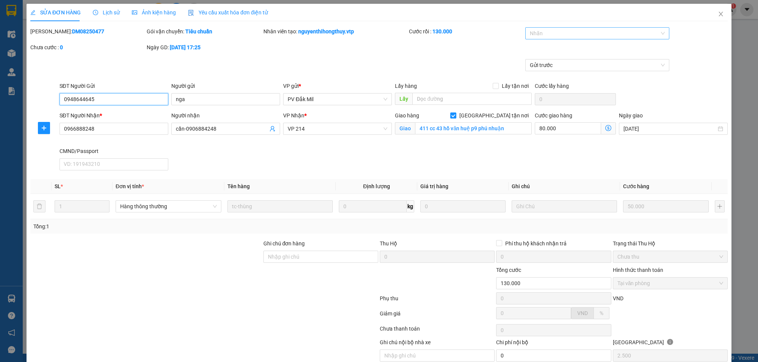
click at [539, 37] on div at bounding box center [593, 33] width 133 height 9
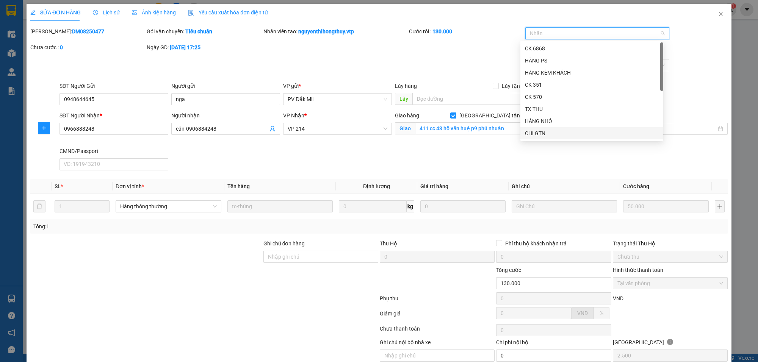
click at [546, 132] on div "CHI GTN" at bounding box center [592, 133] width 134 height 8
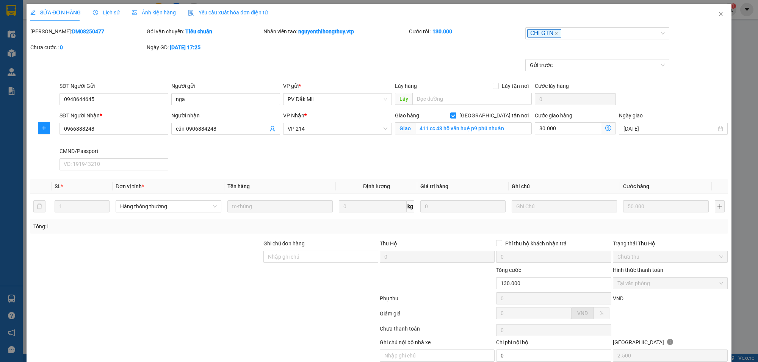
click at [690, 87] on div "SĐT Người Gửi 0948644645 Người gửi nga VP gửi * PV Đắk Mil Lấy hàng Lấy tận nơi…" at bounding box center [393, 95] width 671 height 27
click at [523, 350] on input "0" at bounding box center [553, 356] width 115 height 12
type input "80.000"
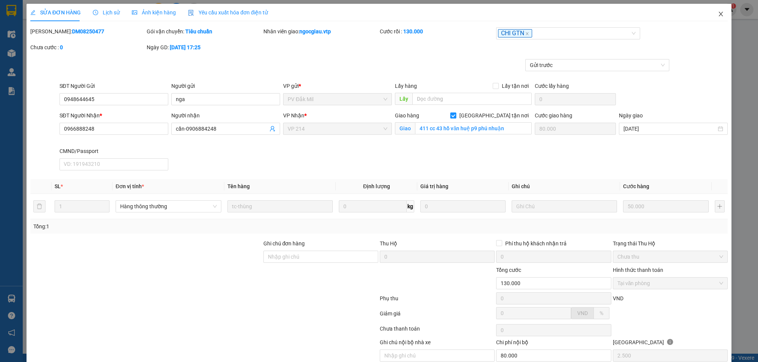
click at [717, 13] on icon "close" at bounding box center [720, 14] width 6 height 6
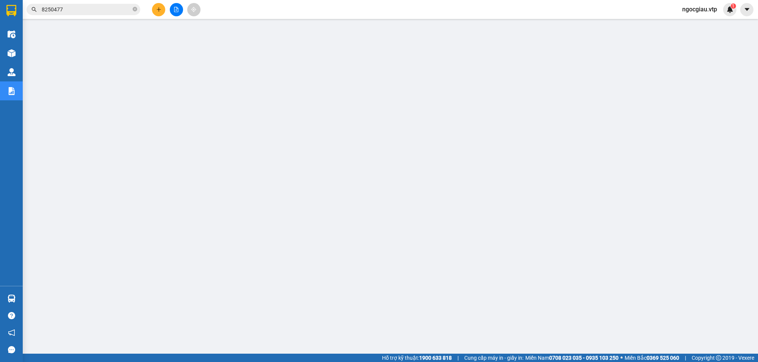
click at [80, 10] on input "8250477" at bounding box center [86, 9] width 89 height 8
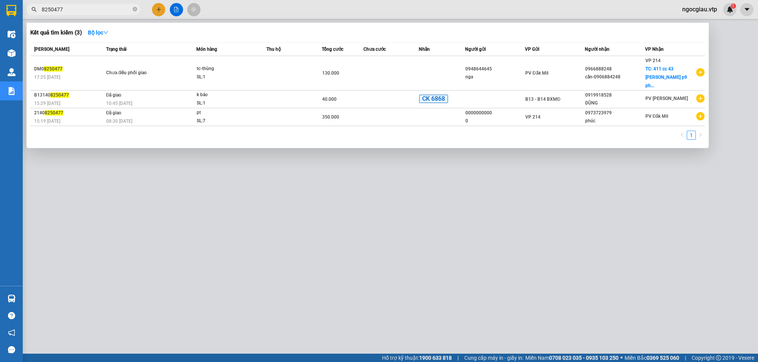
click at [80, 10] on input "8250477" at bounding box center [86, 9] width 89 height 8
type input "8250472"
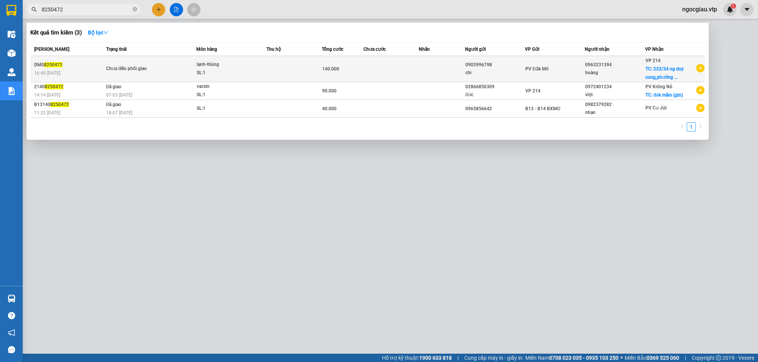
click at [379, 63] on td at bounding box center [390, 69] width 55 height 26
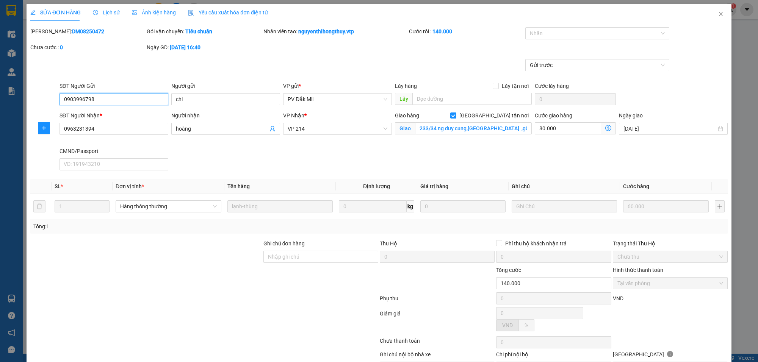
type input "3.000"
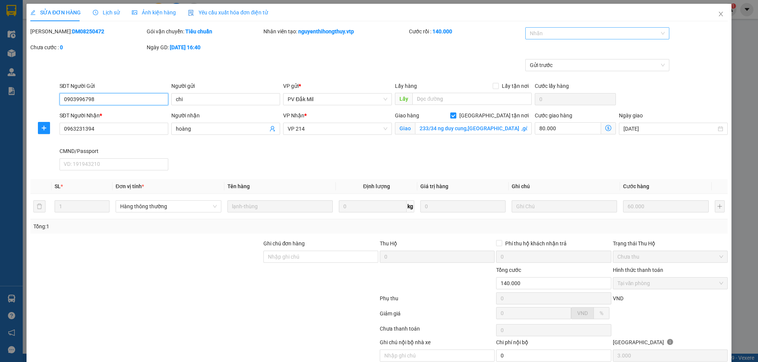
click at [548, 38] on div "Nhãn" at bounding box center [597, 33] width 144 height 12
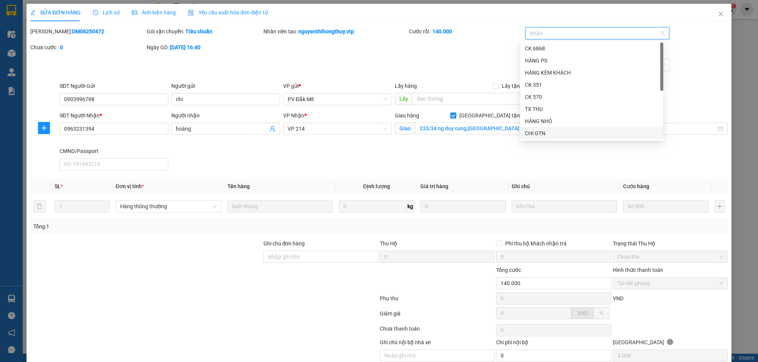
click at [541, 139] on div "CHI GTN" at bounding box center [591, 133] width 143 height 12
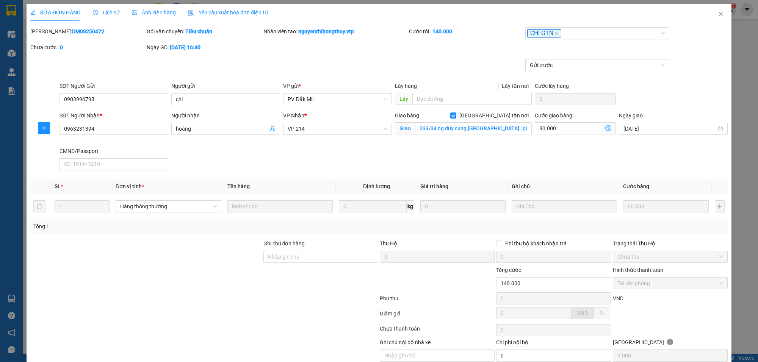
click at [697, 70] on div "Gửi trước" at bounding box center [379, 70] width 698 height 23
click at [523, 350] on input "0" at bounding box center [553, 356] width 115 height 12
type input "80.000"
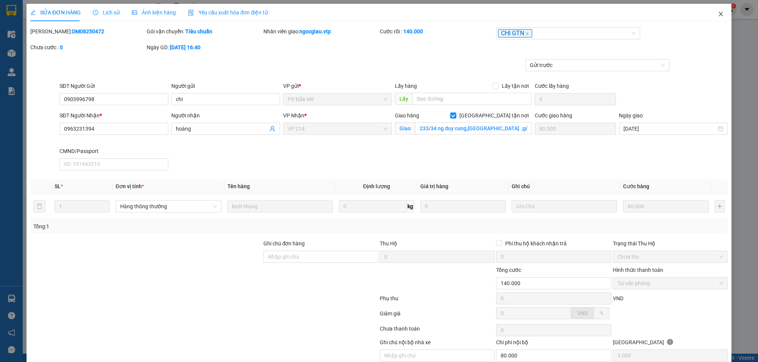
click at [718, 14] on icon "close" at bounding box center [720, 14] width 4 height 5
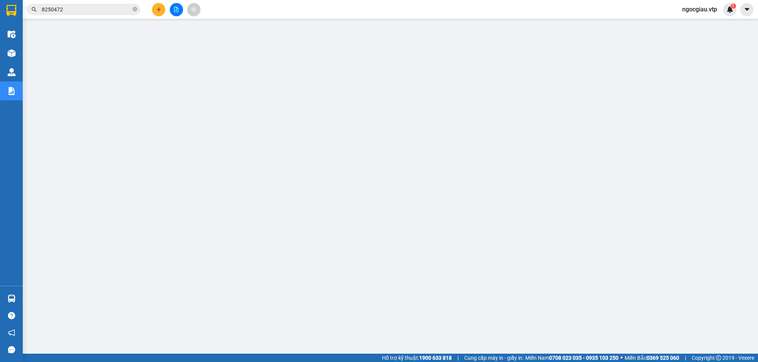
click at [75, 10] on input "8250472" at bounding box center [86, 9] width 89 height 8
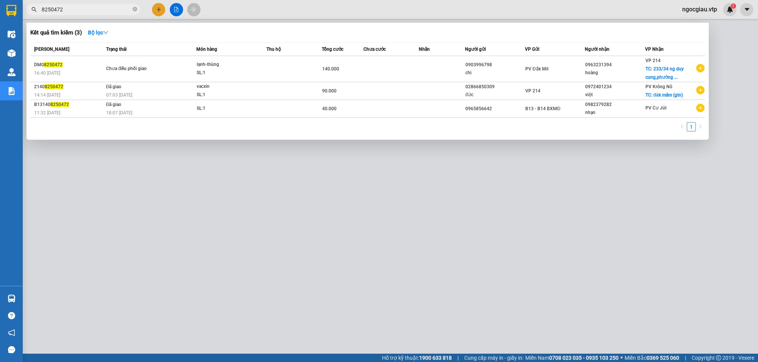
click at [75, 10] on input "8250472" at bounding box center [86, 9] width 89 height 8
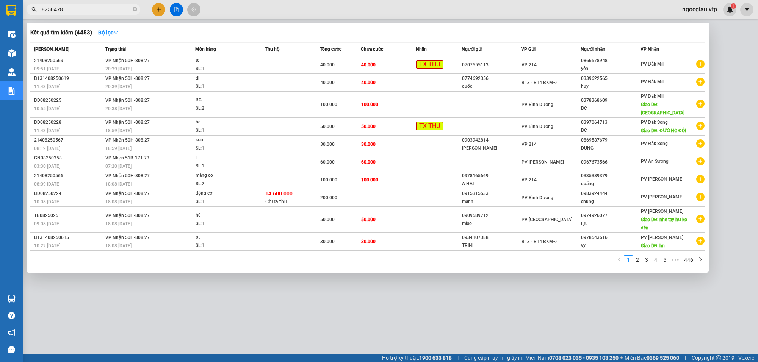
type input "8250478"
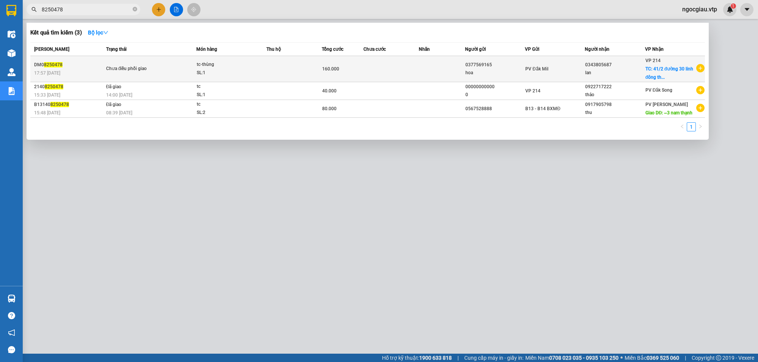
click at [377, 64] on td at bounding box center [390, 69] width 55 height 26
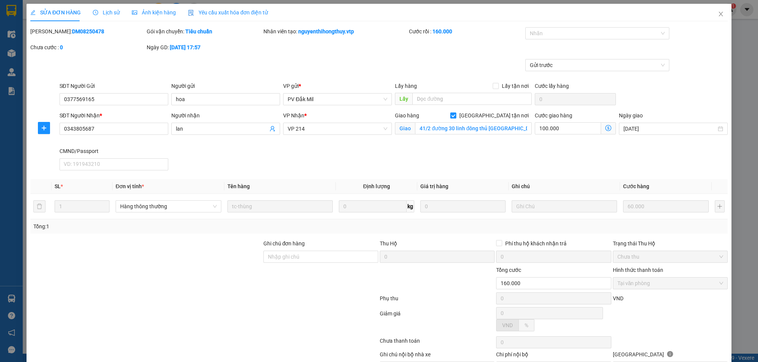
type input "3.000"
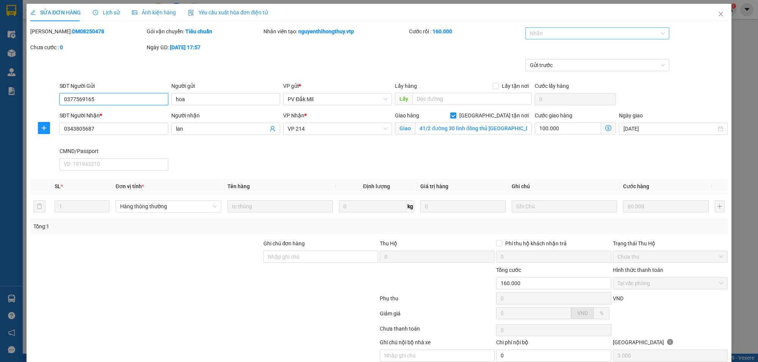
click at [538, 31] on div at bounding box center [593, 33] width 133 height 9
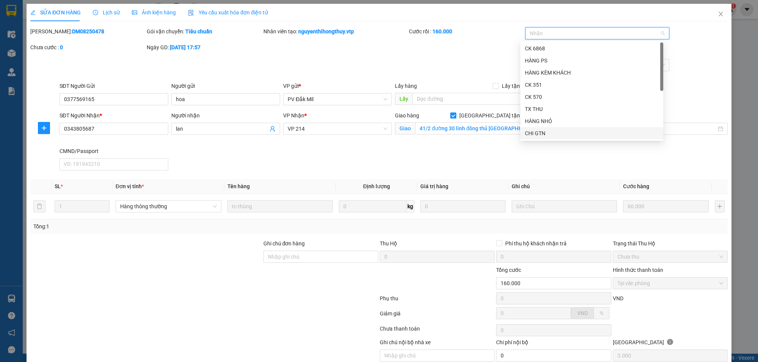
click at [544, 135] on div "CHI GTN" at bounding box center [592, 133] width 134 height 8
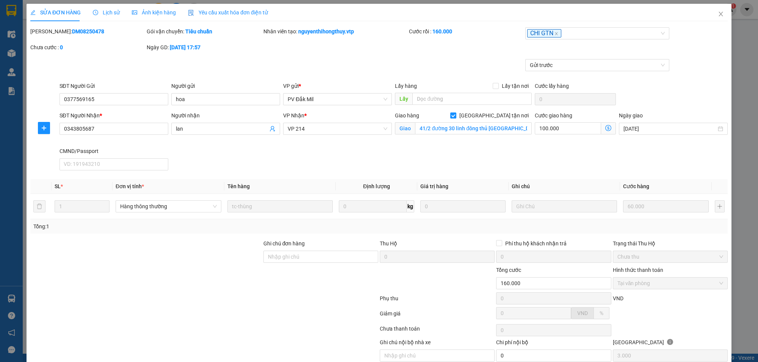
click at [670, 75] on div "Gửi trước" at bounding box center [379, 70] width 698 height 23
click at [511, 350] on input "0" at bounding box center [553, 356] width 115 height 12
type input "100.000"
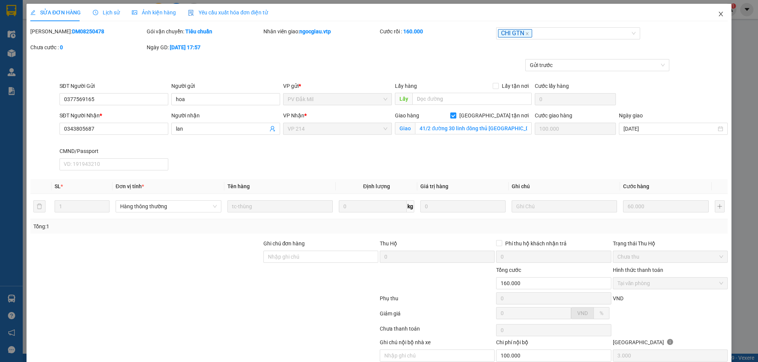
click at [717, 14] on icon "close" at bounding box center [720, 14] width 6 height 6
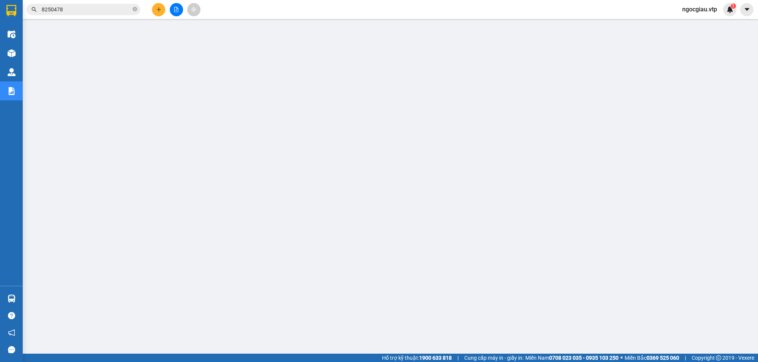
click at [78, 8] on input "8250478" at bounding box center [86, 9] width 89 height 8
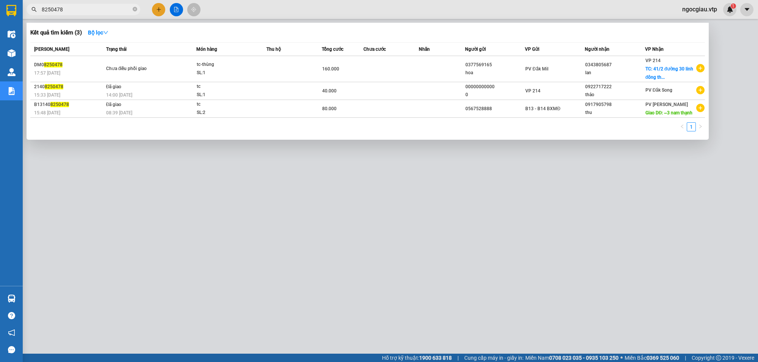
click at [78, 8] on input "8250478" at bounding box center [86, 9] width 89 height 8
type input "8250476"
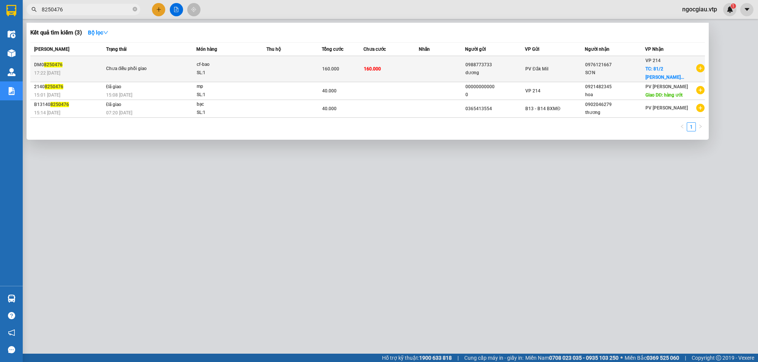
click at [244, 61] on div "cf-bao" at bounding box center [225, 65] width 57 height 8
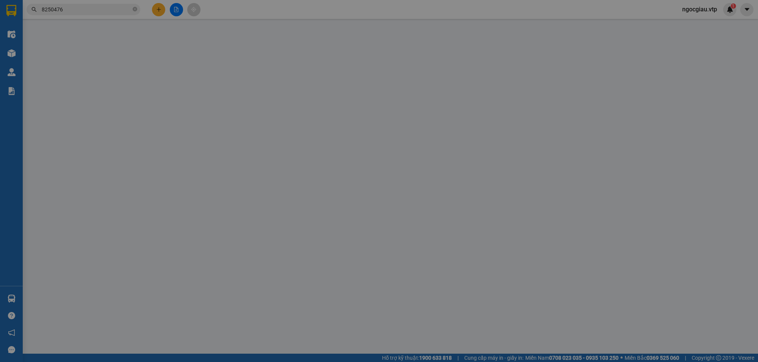
type input "0988773733"
type input "dương"
type input "0976121667"
type input "SƠN"
checkbox input "true"
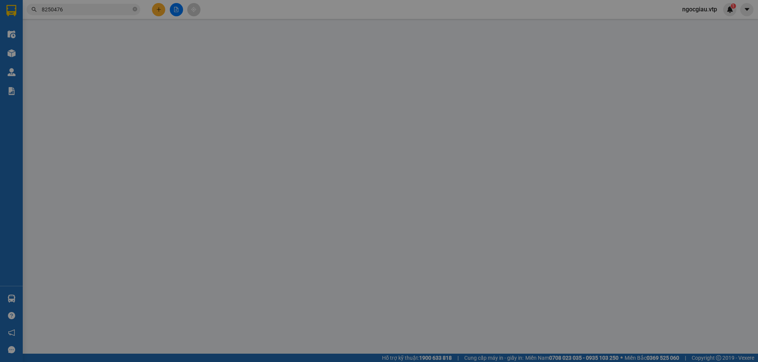
type input "81/2 [PERSON_NAME] p dakao q1"
type input "160.000"
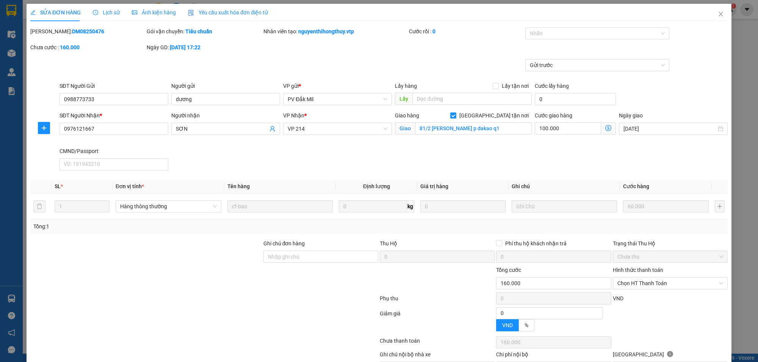
type input "3.000"
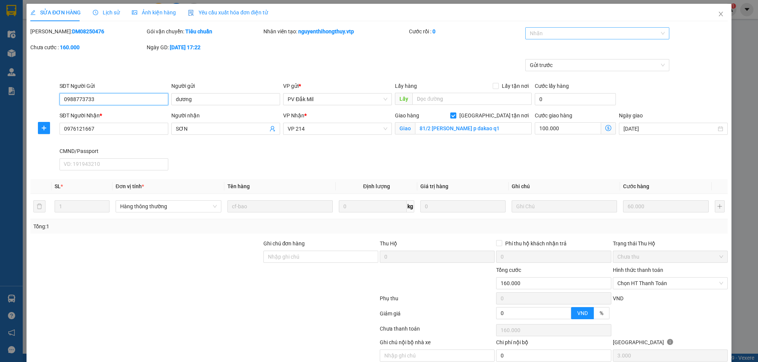
click at [545, 36] on div at bounding box center [593, 33] width 133 height 9
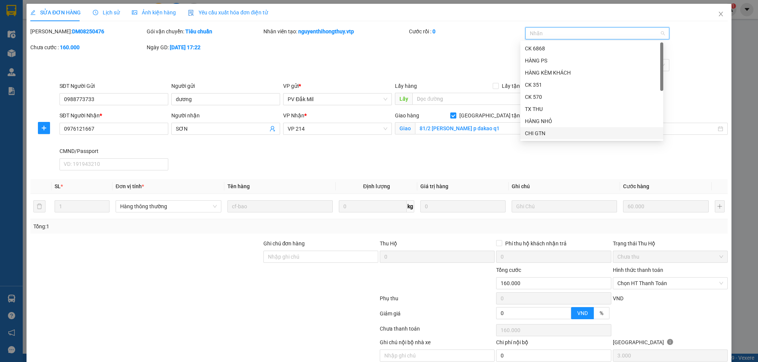
click at [533, 133] on div "CHI GTN" at bounding box center [592, 133] width 134 height 8
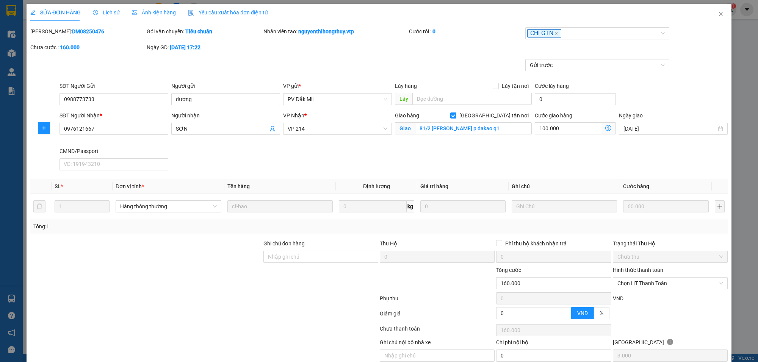
click at [678, 78] on div "Gửi trước" at bounding box center [379, 70] width 698 height 23
click at [647, 278] on span "Chọn HT Thanh Toán" at bounding box center [670, 283] width 106 height 11
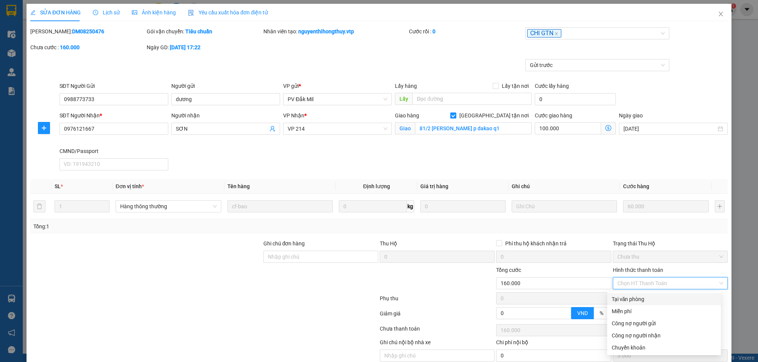
click at [618, 295] on div "Tại văn phòng" at bounding box center [663, 299] width 105 height 8
type input "0"
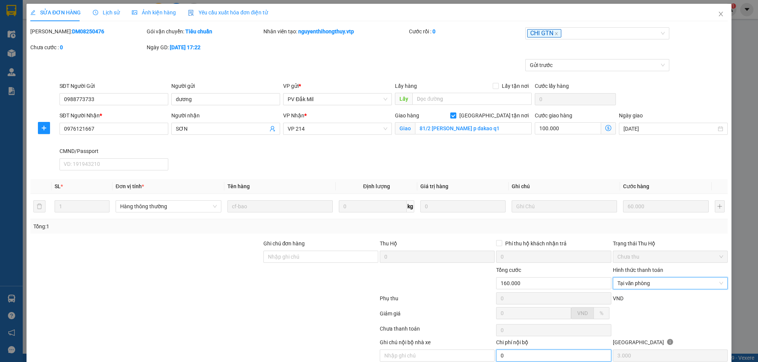
click at [508, 350] on input "0" at bounding box center [553, 356] width 115 height 12
click at [645, 278] on span "Tại văn phòng" at bounding box center [670, 283] width 106 height 11
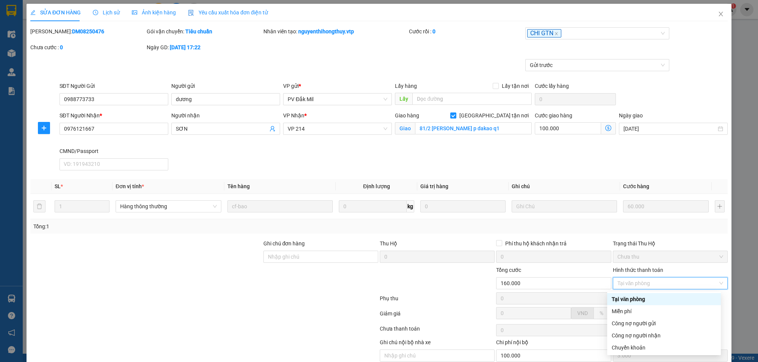
click at [673, 131] on div "SĐT Người Nhận * 0976121667 Người nhận SƠN VP Nhận * VP 214 Giao hàng [GEOGRAPH…" at bounding box center [393, 142] width 671 height 62
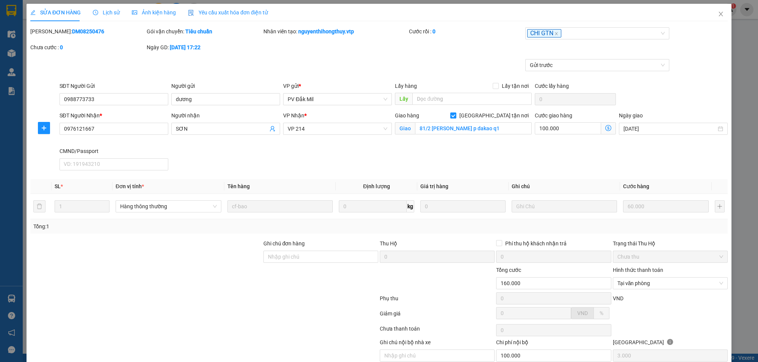
type input "100.000"
click at [718, 12] on span "Close" at bounding box center [720, 14] width 21 height 21
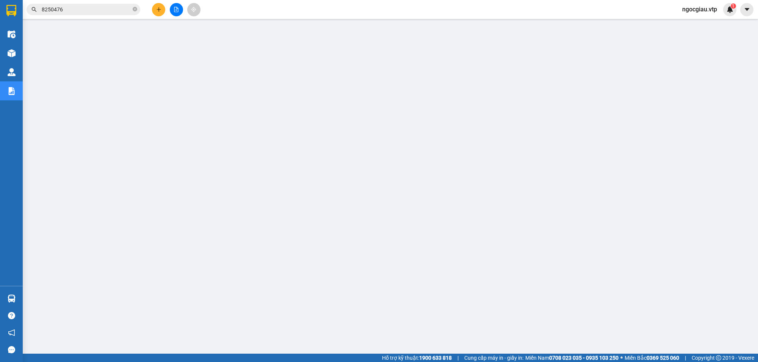
click at [71, 10] on input "8250476" at bounding box center [86, 9] width 89 height 8
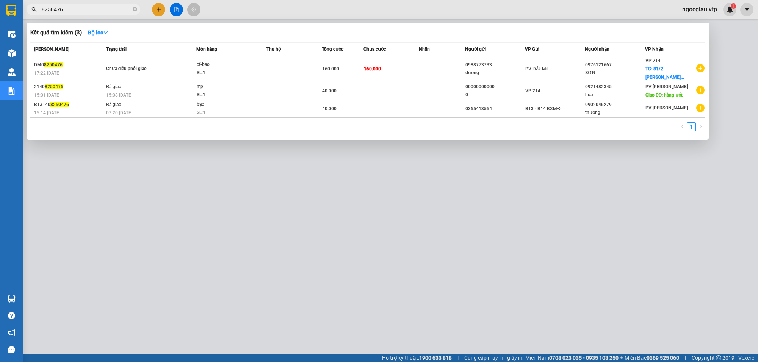
click at [71, 10] on input "8250476" at bounding box center [86, 9] width 89 height 8
type input "8250181"
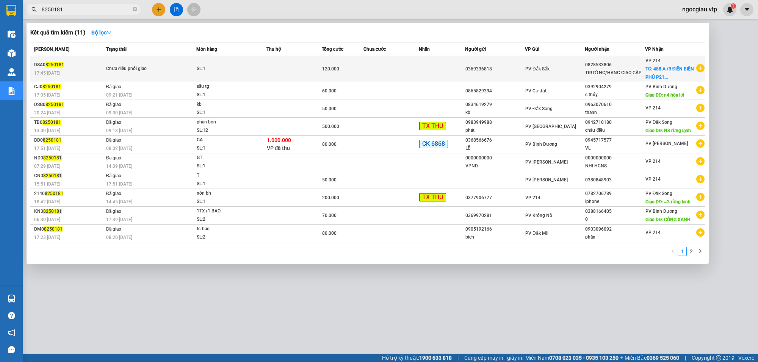
click at [423, 62] on td at bounding box center [442, 69] width 46 height 26
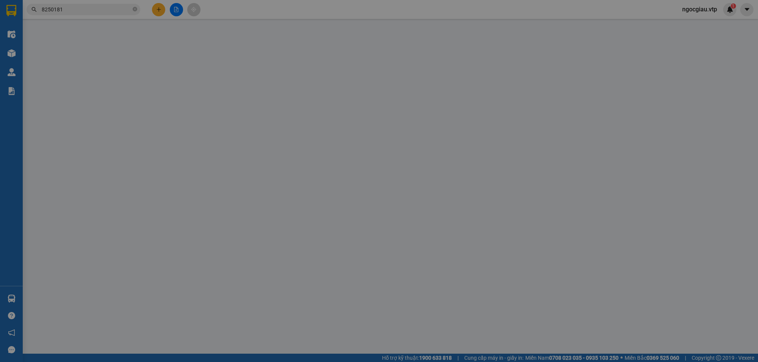
type input "0369336818"
type input "0828533806"
type input "TRƯỜNG/HÀNG GIAO GẤP"
checkbox input "true"
type input "488 A /3 ĐIÊN BIÊN PHỦ P21 QUÂN BINH THANH"
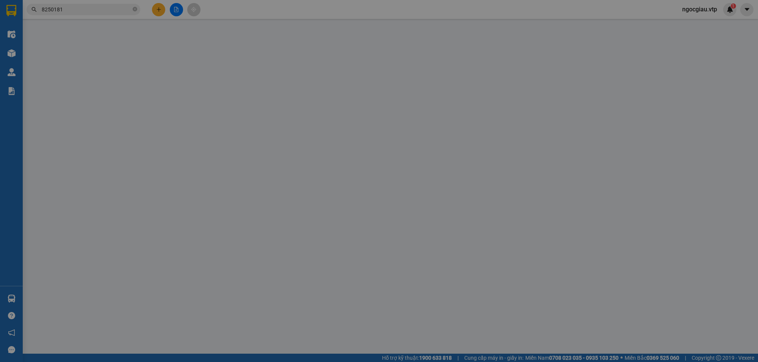
type input "120.000"
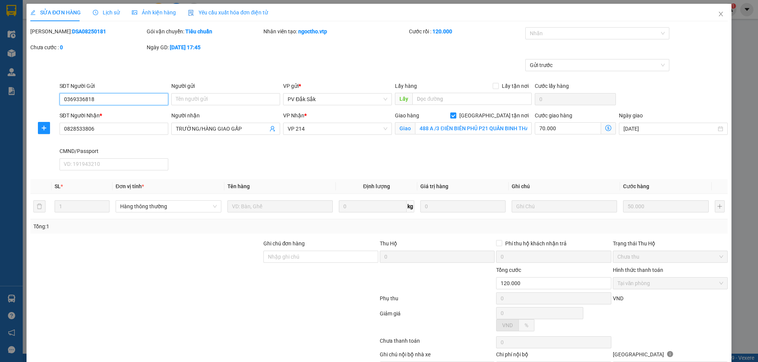
type input "2.500"
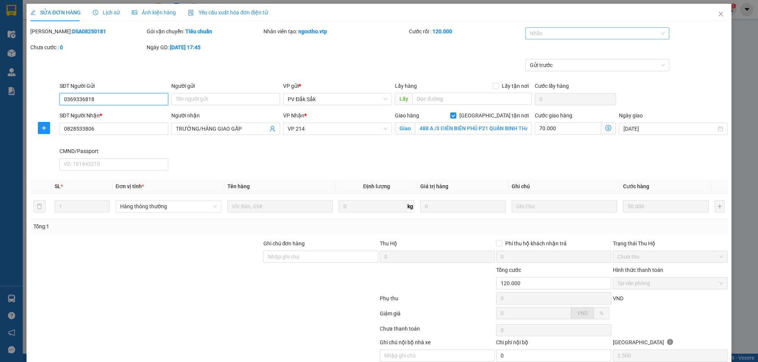
click at [535, 36] on div at bounding box center [593, 33] width 133 height 9
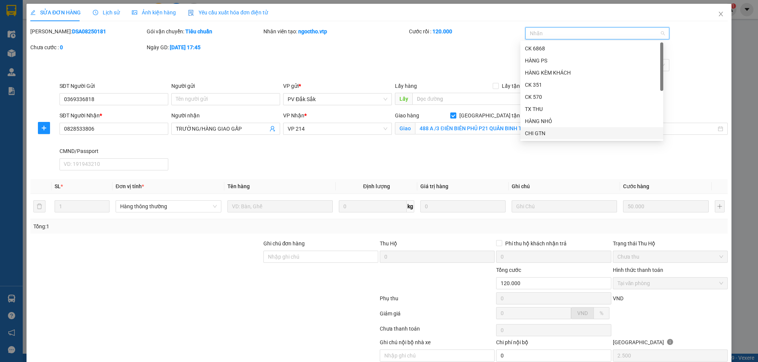
click at [550, 131] on div "CHI GTN" at bounding box center [592, 133] width 134 height 8
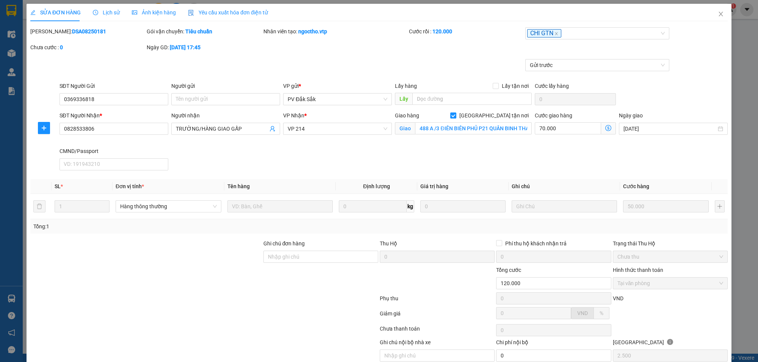
click at [689, 50] on div "[PERSON_NAME]: DSA08250181 Gói vận chuyển: Tiêu chuẩn Nhân viên tạo: ngoctho.vt…" at bounding box center [379, 43] width 698 height 32
click at [511, 350] on input "0" at bounding box center [553, 356] width 115 height 12
type input "70.000"
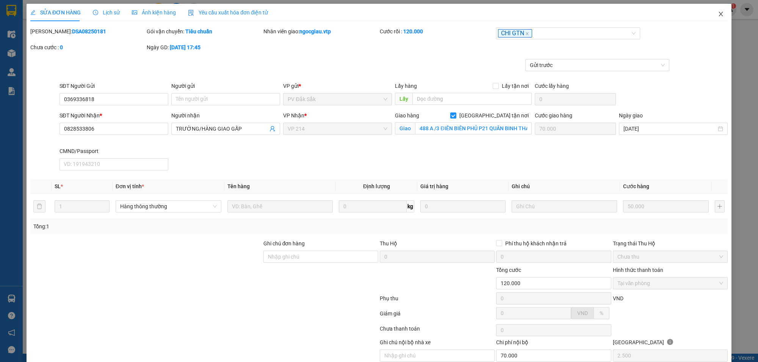
click at [718, 14] on icon "close" at bounding box center [720, 14] width 4 height 5
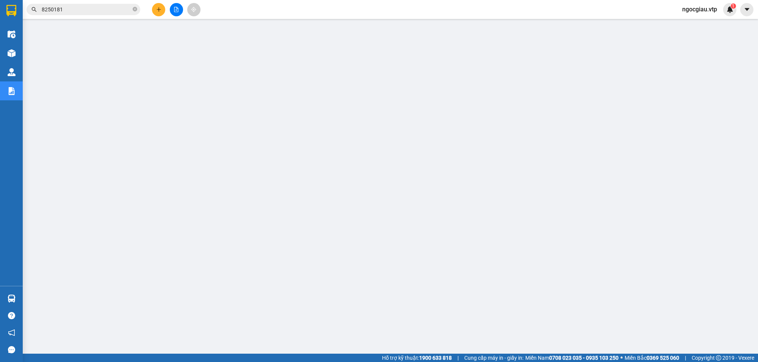
click at [74, 11] on input "8250181" at bounding box center [86, 9] width 89 height 8
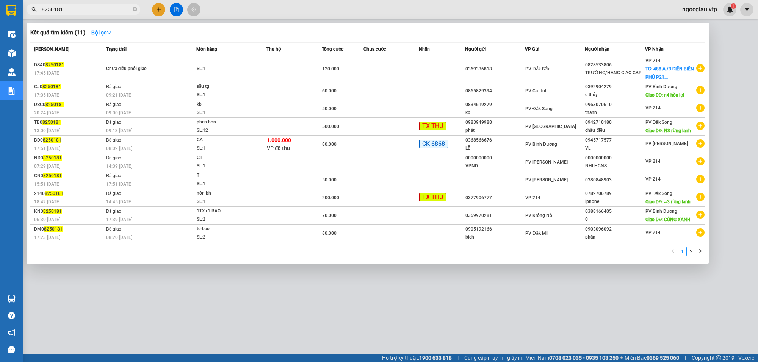
click at [74, 11] on input "8250181" at bounding box center [86, 9] width 89 height 8
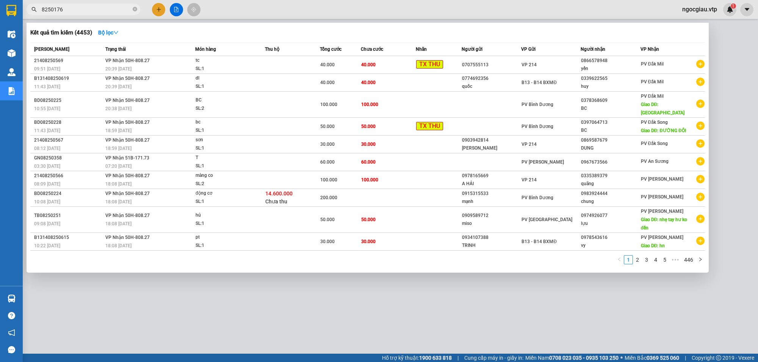
type input "8250176"
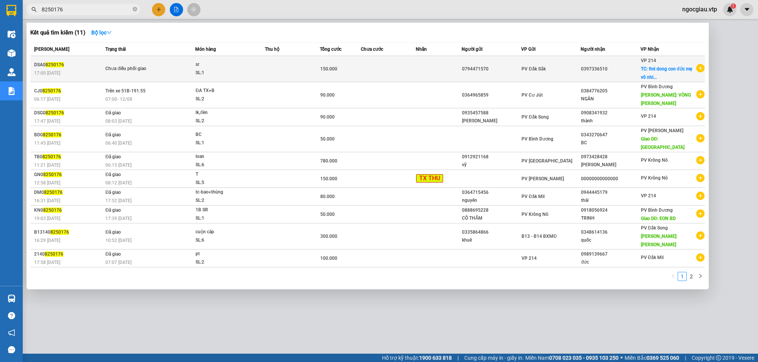
click at [420, 69] on td at bounding box center [438, 69] width 46 height 26
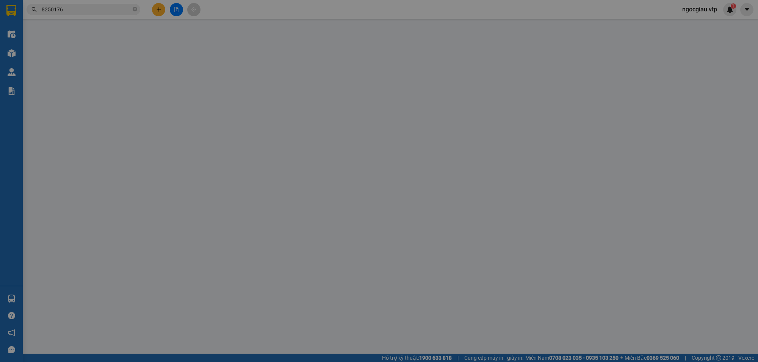
type input "0794471570"
type input "0397336510"
checkbox input "true"
type input "fmi dong con đức mẹ vô nhiễm phương bình chiêu thủ đức"
type input "150.000"
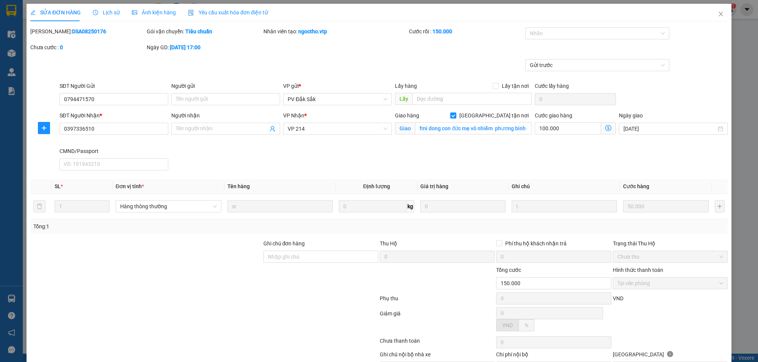
type input "2.500"
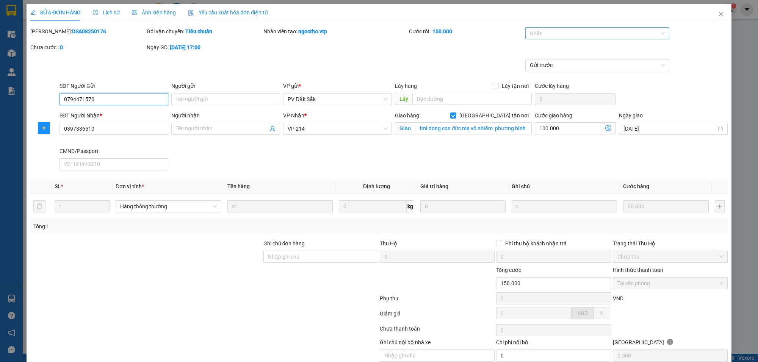
click at [540, 31] on div at bounding box center [593, 33] width 133 height 9
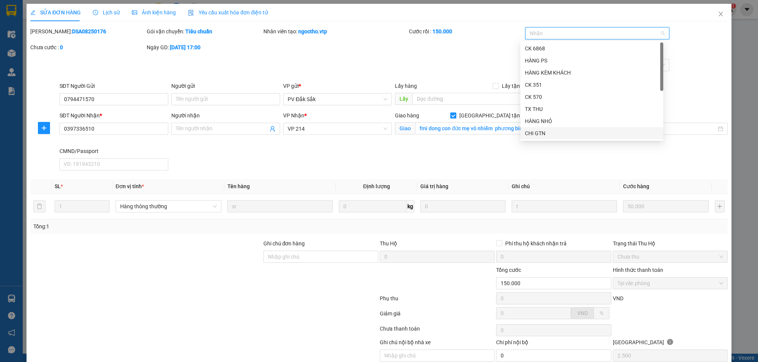
click at [544, 133] on div "CHI GTN" at bounding box center [592, 133] width 134 height 8
click at [696, 64] on div "Gửi trước" at bounding box center [379, 70] width 698 height 23
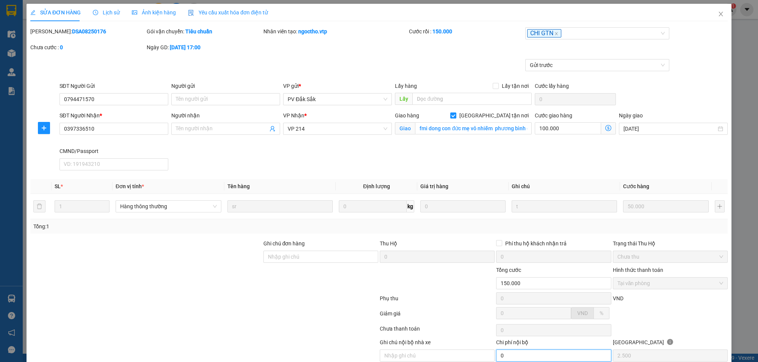
click at [515, 350] on input "0" at bounding box center [553, 356] width 115 height 12
type input "100.000"
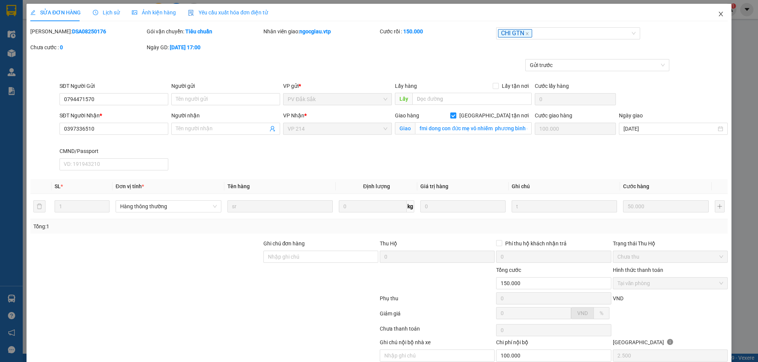
click at [717, 17] on span "Close" at bounding box center [720, 14] width 21 height 21
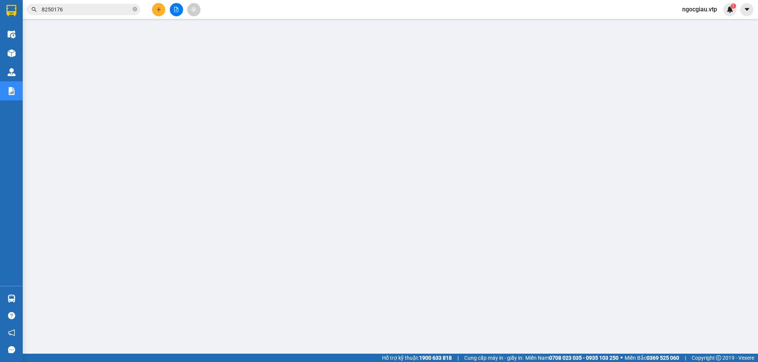
click at [75, 6] on input "8250176" at bounding box center [86, 9] width 89 height 8
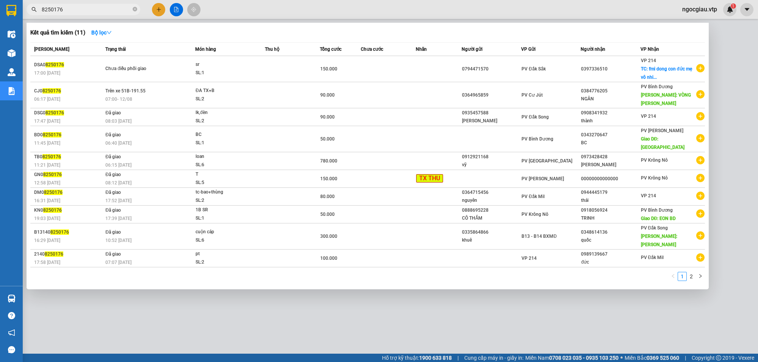
click at [75, 6] on input "8250176" at bounding box center [86, 9] width 89 height 8
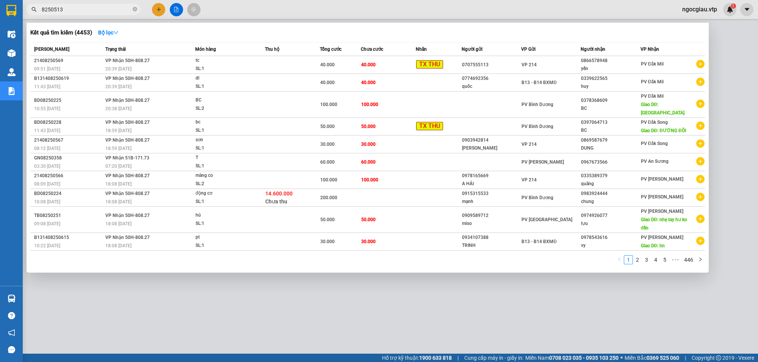
type input "8250513"
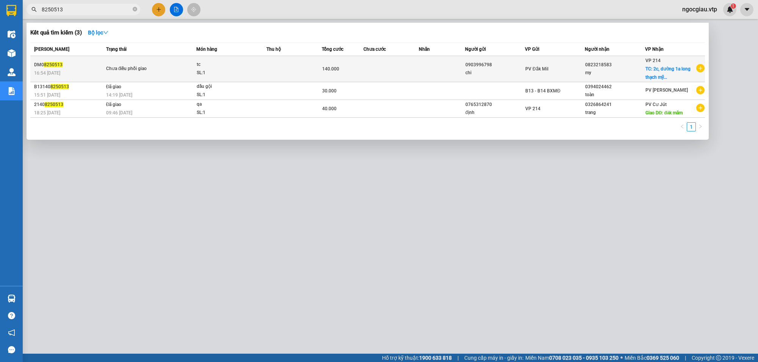
click at [234, 65] on div "tc" at bounding box center [225, 65] width 57 height 8
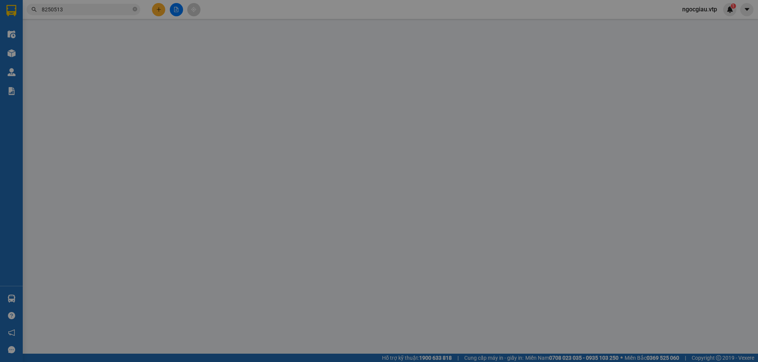
type input "0903996798"
type input "chi"
type input "0823218583"
type input "my"
checkbox input "true"
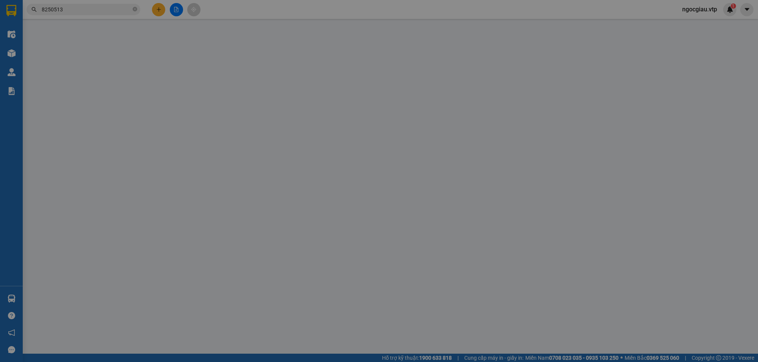
type input "2c, dường 1a long thạch mỹ [GEOGRAPHIC_DATA]"
type input "140.000"
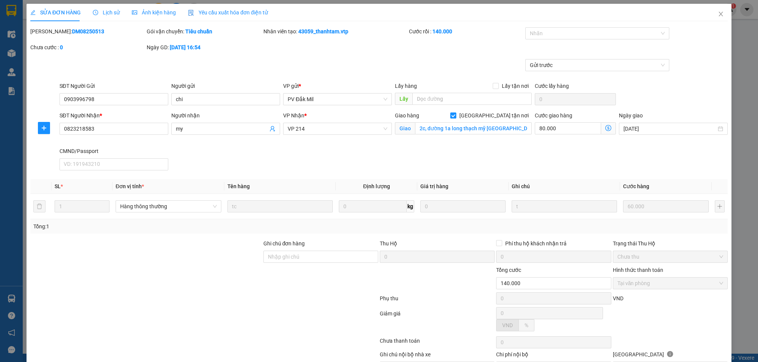
type input "3.000"
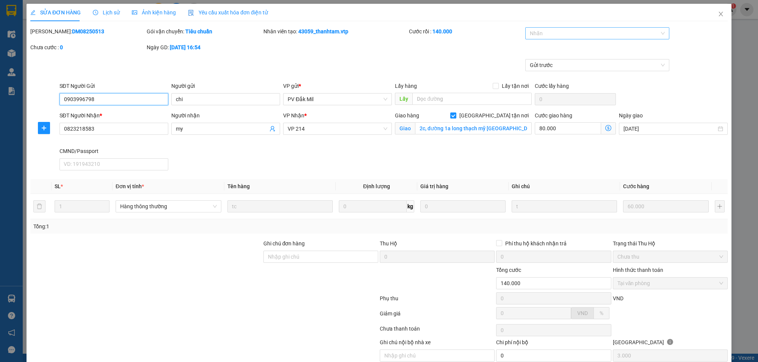
click at [561, 31] on div at bounding box center [593, 33] width 133 height 9
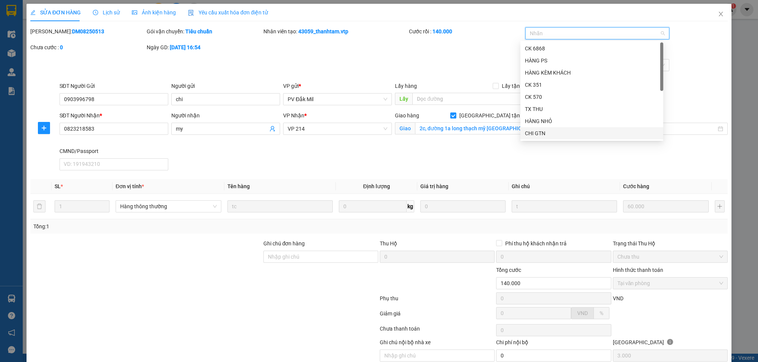
click at [544, 136] on div "CHI GTN" at bounding box center [592, 133] width 134 height 8
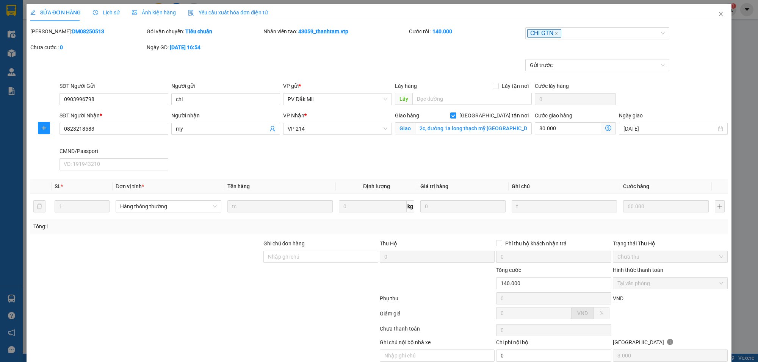
click at [717, 48] on div "[PERSON_NAME]: DM08250513 Gói vận chuyển: Tiêu chuẩn Nhân viên tạo: 43059_thanh…" at bounding box center [379, 43] width 698 height 32
click at [526, 350] on input "0" at bounding box center [553, 356] width 115 height 12
type input "80.000"
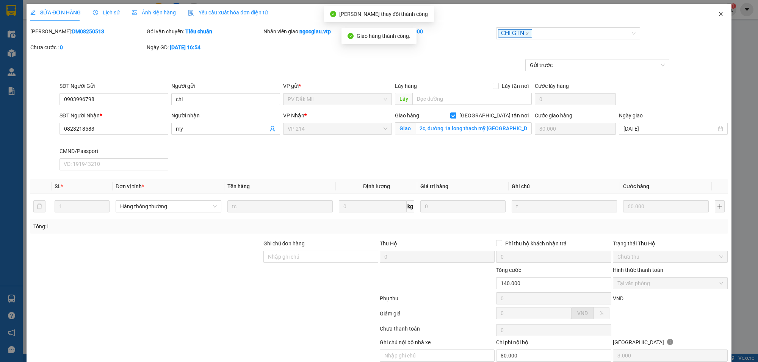
click at [717, 14] on icon "close" at bounding box center [720, 14] width 6 height 6
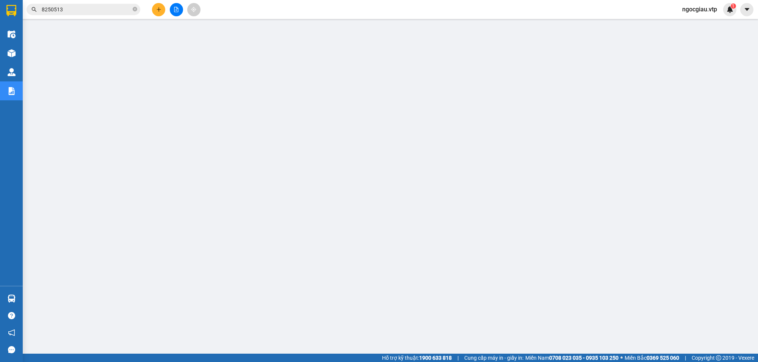
click at [78, 11] on input "8250513" at bounding box center [86, 9] width 89 height 8
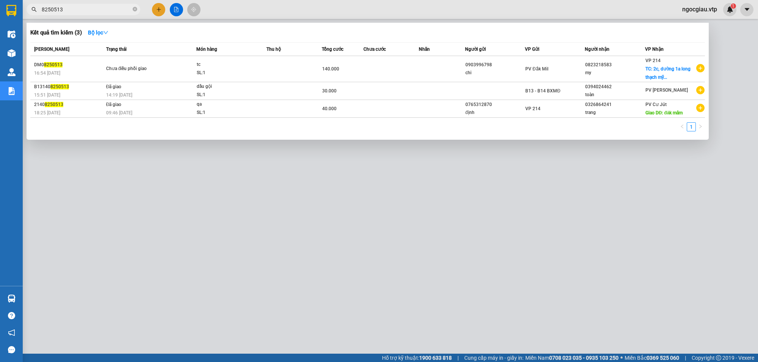
click at [78, 11] on input "8250513" at bounding box center [86, 9] width 89 height 8
type input "8250516"
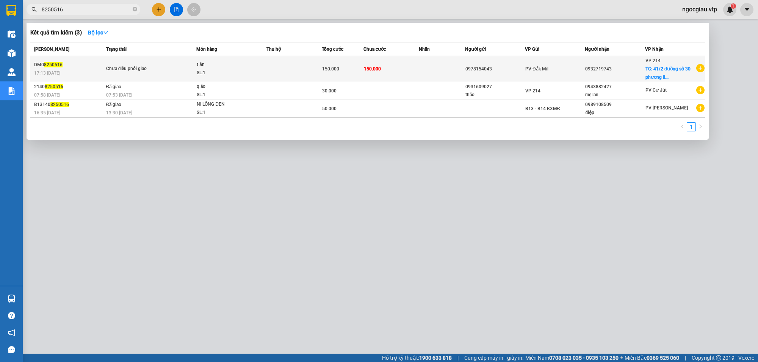
click at [434, 63] on td at bounding box center [442, 69] width 46 height 26
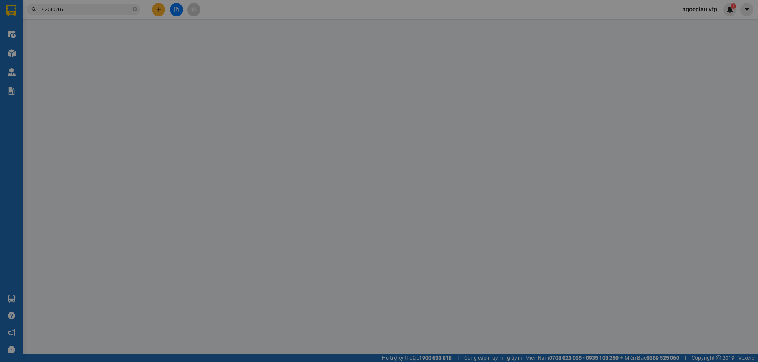
type input "0978154043"
type input "0932719743"
checkbox input "true"
type input "41/2 đường số 30 phương linh đông thành phố thủ [GEOGRAPHIC_DATA]"
type input "150.000"
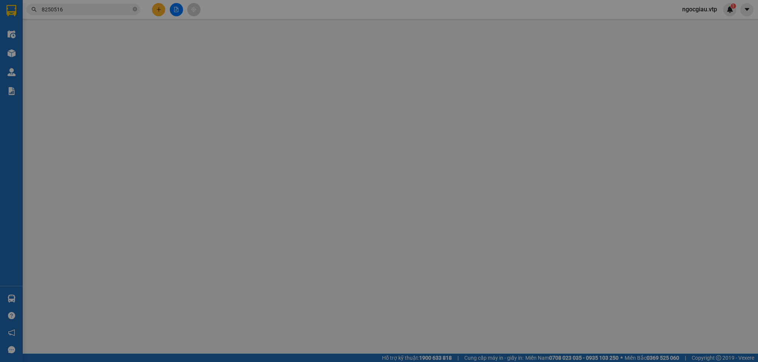
type input "150.000"
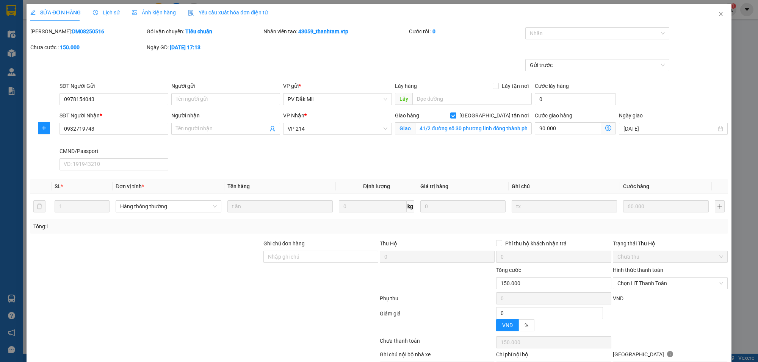
type input "3.000"
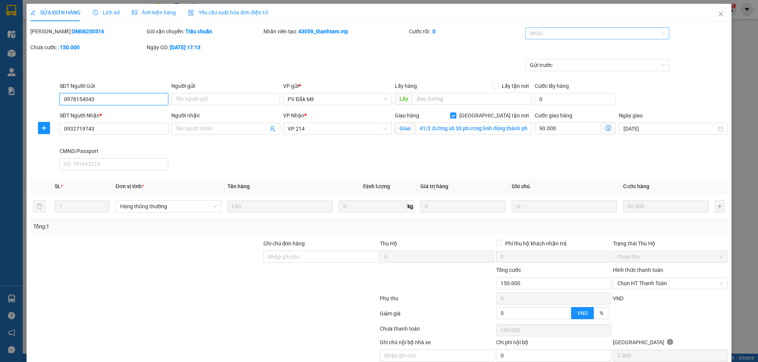
click at [539, 31] on div at bounding box center [593, 33] width 133 height 9
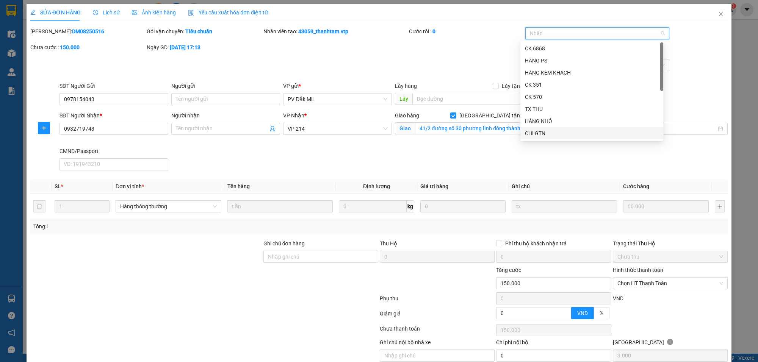
click at [546, 134] on div "CHI GTN" at bounding box center [592, 133] width 134 height 8
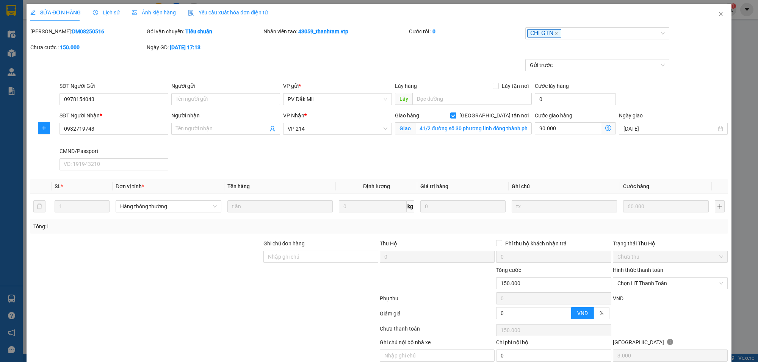
click at [688, 69] on div "Gửi trước" at bounding box center [379, 70] width 698 height 23
click at [645, 278] on span "Chọn HT Thanh Toán" at bounding box center [670, 283] width 106 height 11
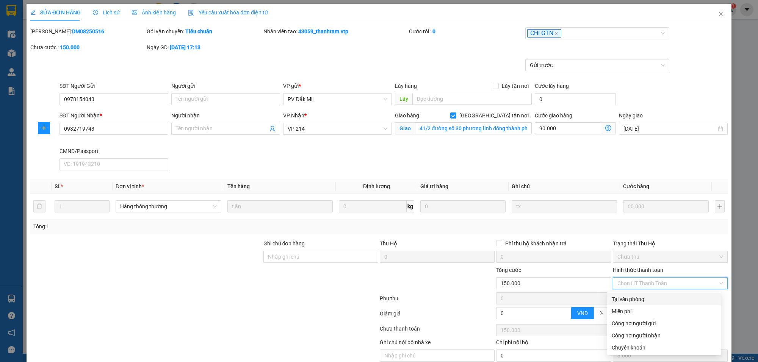
click at [639, 295] on div "Tại văn phòng" at bounding box center [663, 299] width 105 height 8
type input "0"
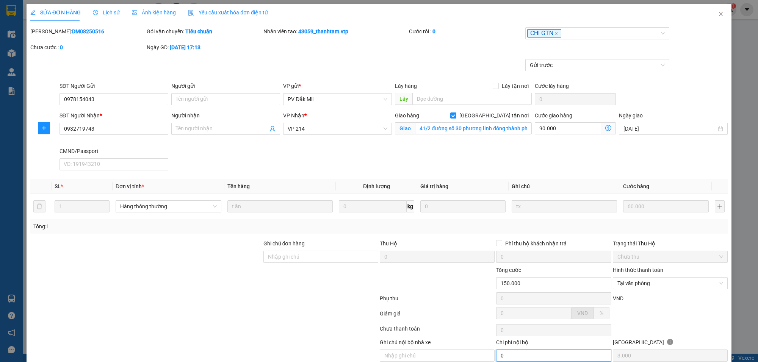
click at [537, 350] on input "0" at bounding box center [553, 356] width 115 height 12
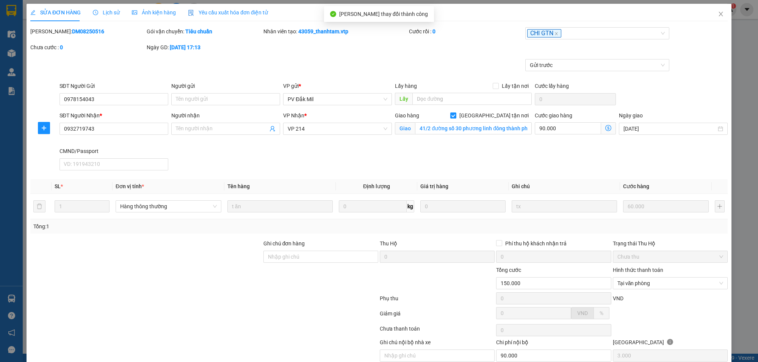
type input "90.000"
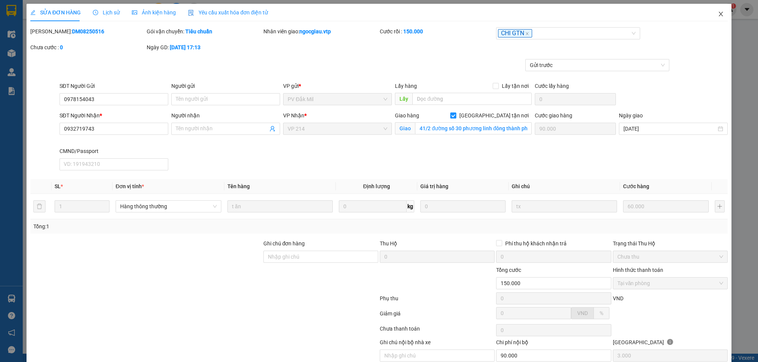
click at [717, 14] on span "Close" at bounding box center [720, 14] width 21 height 21
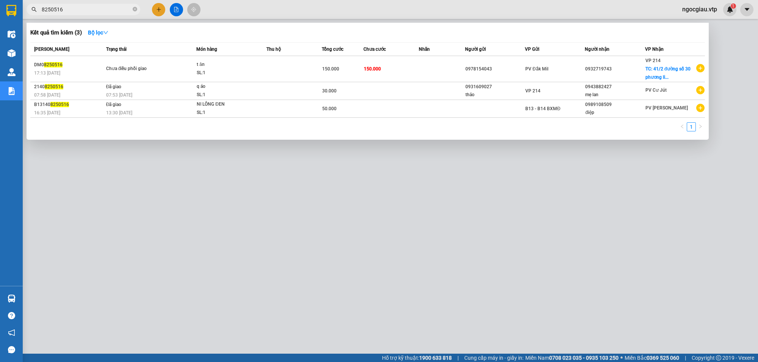
click at [87, 11] on input "8250516" at bounding box center [86, 9] width 89 height 8
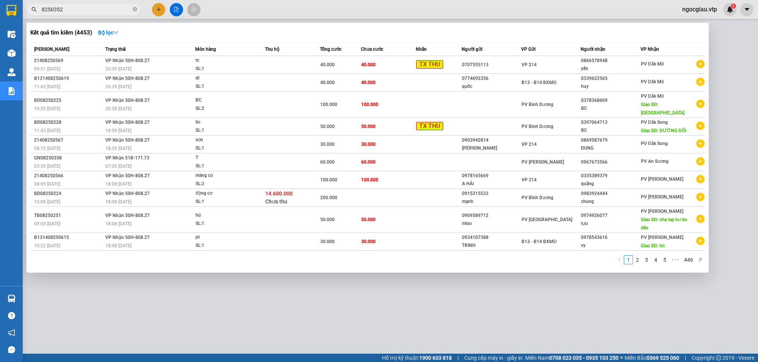
type input "8250352"
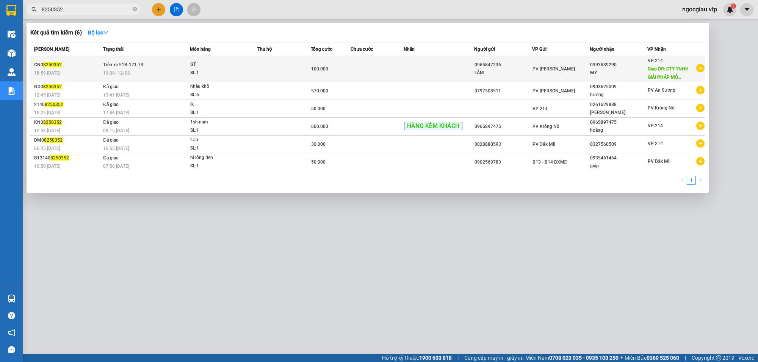
click at [425, 69] on td at bounding box center [438, 69] width 70 height 26
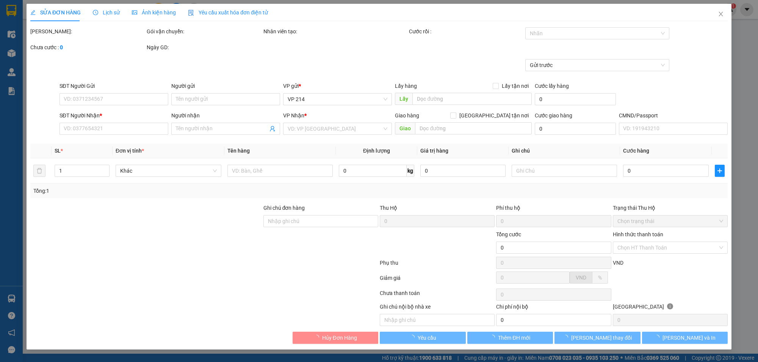
type input "2.000"
type input "0965847236"
type input "LẮM"
type input "0393639290"
type input "MỸ"
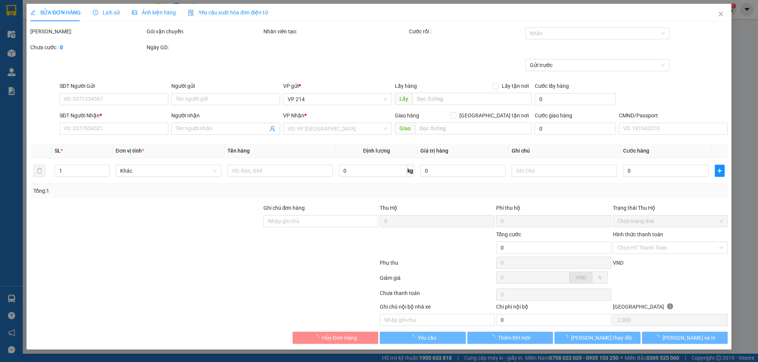
type input "CTY TNHH GIẢI PHÁP MÔI TRƯỜNG ĐẠI NAM144 CHU VĂN AN - P.26 - Q. [GEOGRAPHIC_DAT…"
type input "60.000"
type input "100.000"
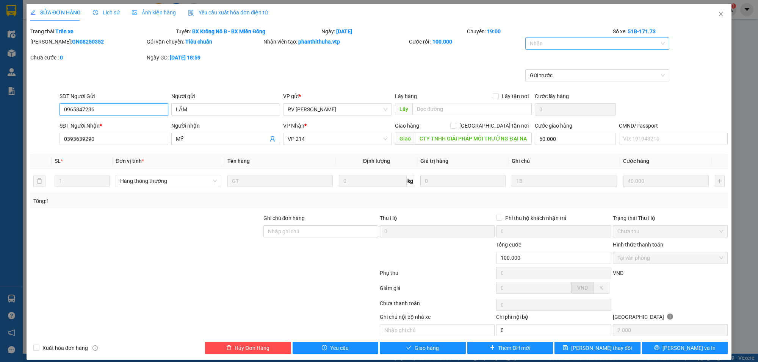
click at [544, 39] on div at bounding box center [593, 43] width 133 height 9
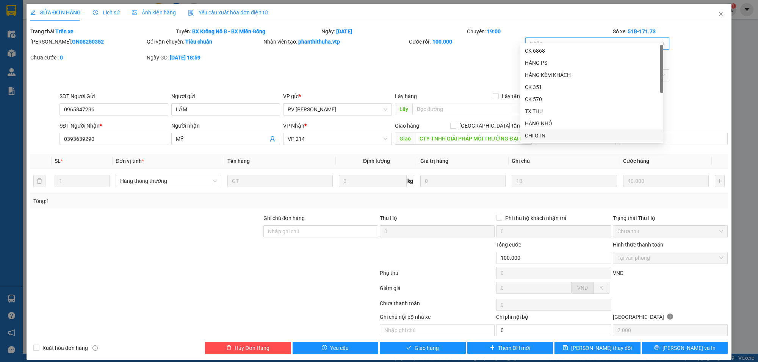
click at [537, 133] on div "CHI GTN" at bounding box center [592, 135] width 134 height 8
click at [692, 69] on div "Gửi trước" at bounding box center [379, 80] width 698 height 23
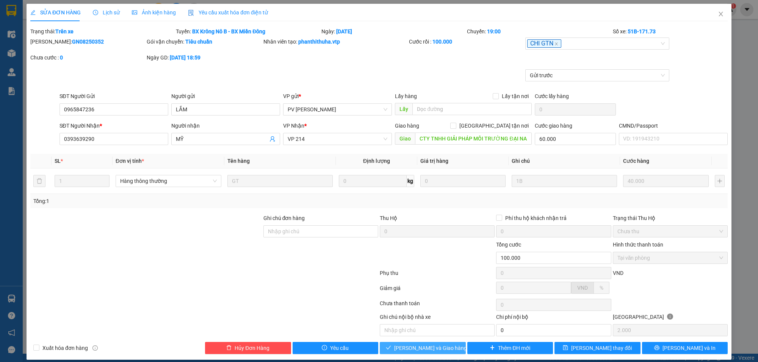
click at [442, 344] on span "[PERSON_NAME] và Giao hàng" at bounding box center [430, 348] width 73 height 8
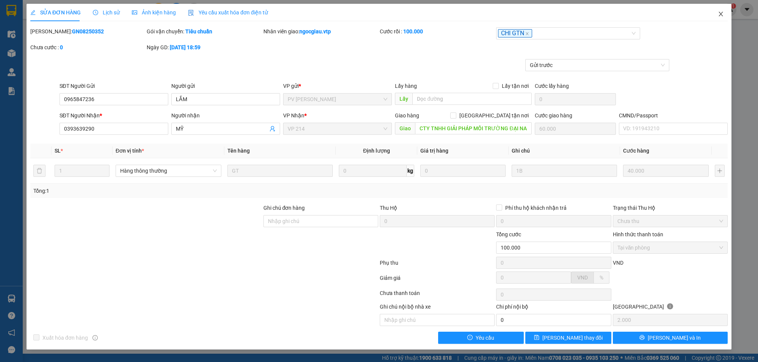
click at [723, 13] on icon "close" at bounding box center [720, 14] width 6 height 6
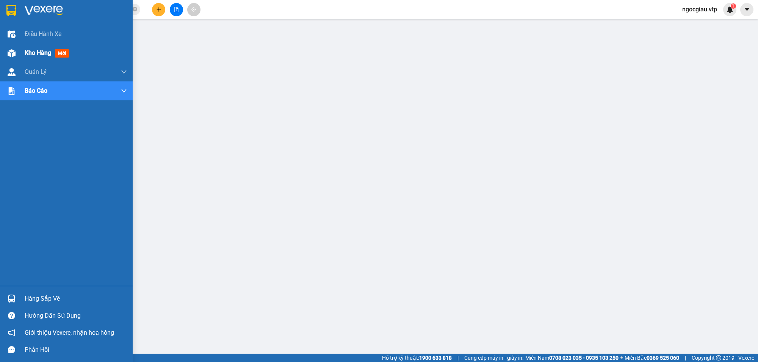
click at [46, 55] on span "Kho hàng" at bounding box center [38, 52] width 27 height 7
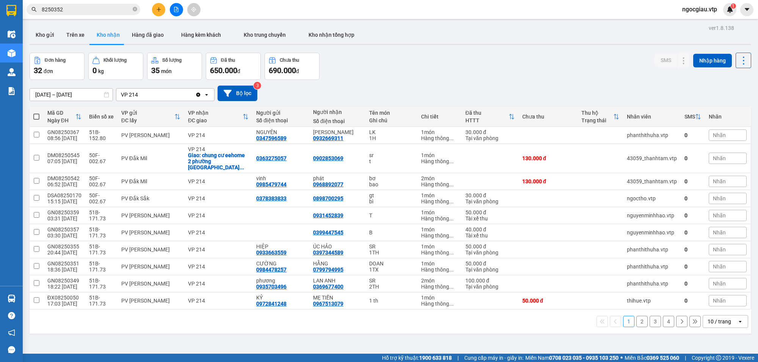
click at [728, 316] on div "10 / trang" at bounding box center [720, 322] width 34 height 12
click at [722, 297] on span "100 / trang" at bounding box center [714, 301] width 27 height 8
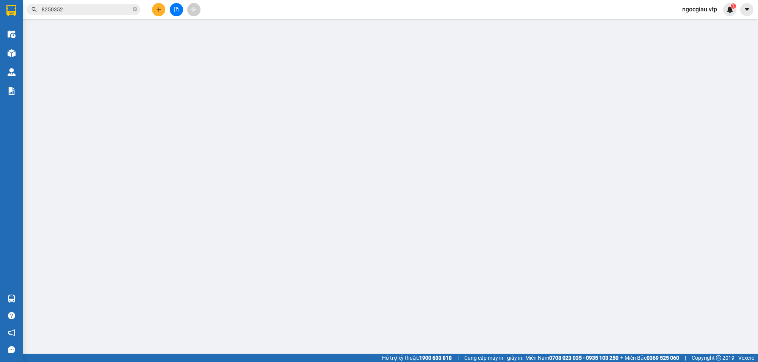
type input "0368488360"
type input "nk [DEMOGRAPHIC_DATA]"
type input "0966801152"
type input "đình phong"
type input "30.000"
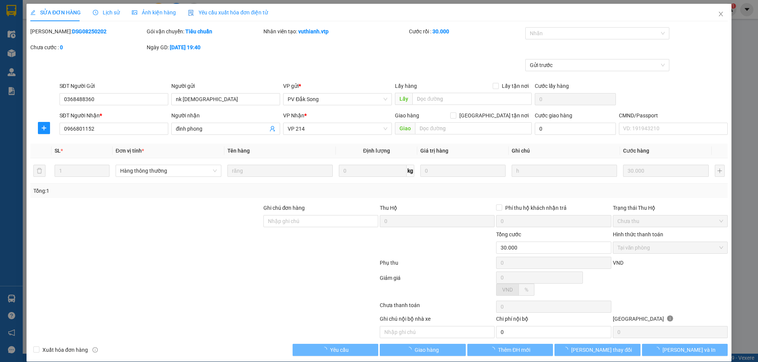
type input "1.500"
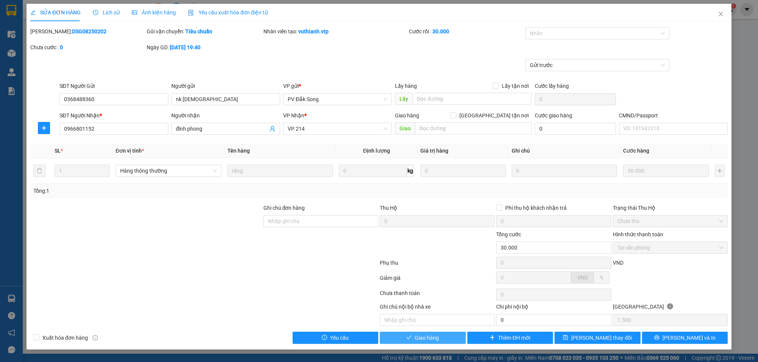
click at [426, 340] on span "Giao hàng" at bounding box center [426, 338] width 24 height 8
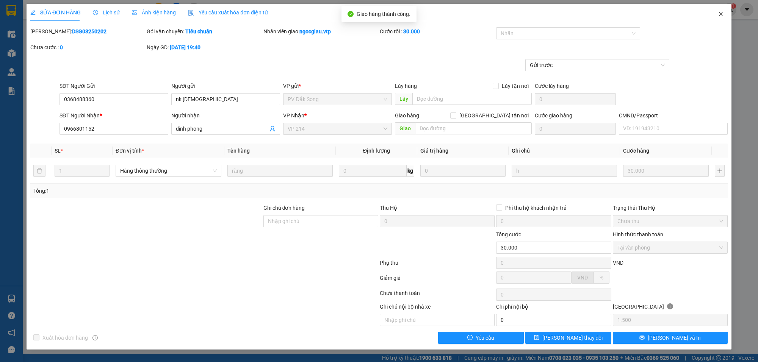
click at [722, 12] on icon "close" at bounding box center [720, 14] width 6 height 6
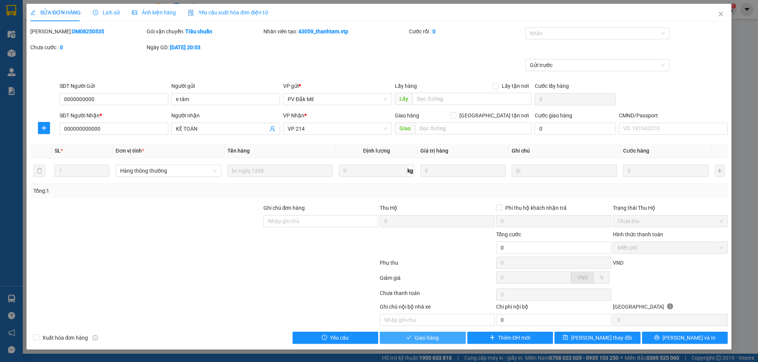
click at [444, 341] on button "Giao hàng" at bounding box center [423, 338] width 86 height 12
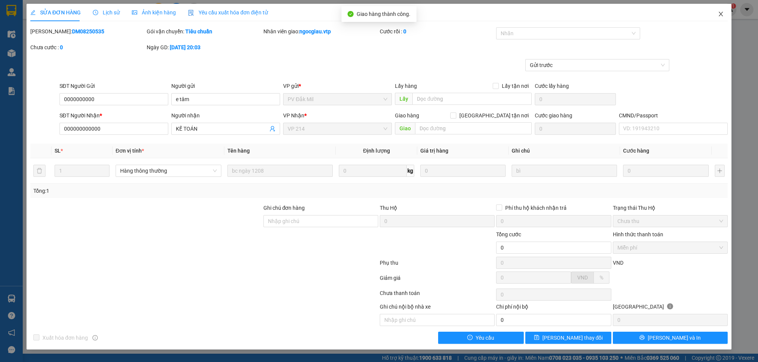
click at [724, 10] on span "Close" at bounding box center [720, 14] width 21 height 21
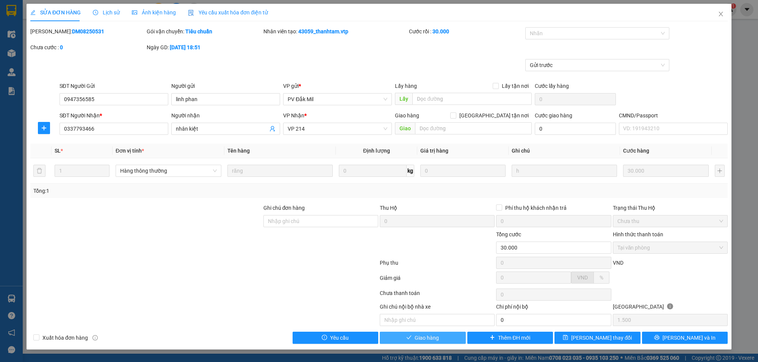
click at [448, 334] on button "Giao hàng" at bounding box center [423, 338] width 86 height 12
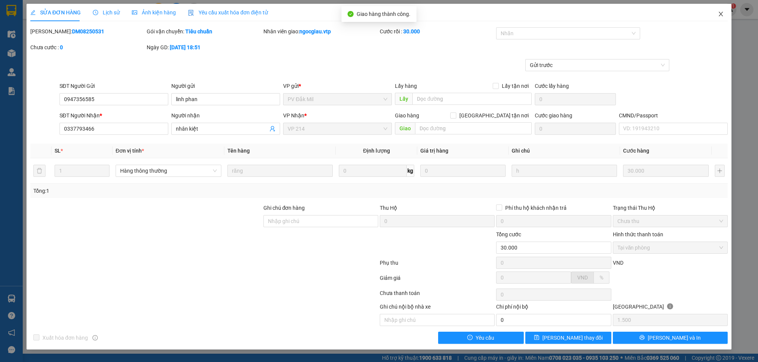
click at [721, 16] on icon "close" at bounding box center [720, 14] width 6 height 6
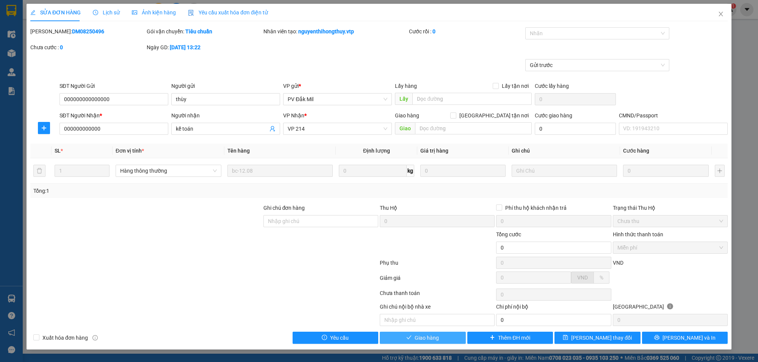
click at [446, 339] on button "Giao hàng" at bounding box center [423, 338] width 86 height 12
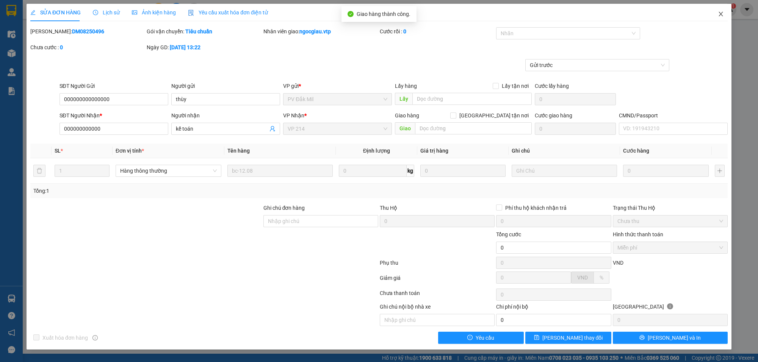
click at [723, 11] on span "Close" at bounding box center [720, 14] width 21 height 21
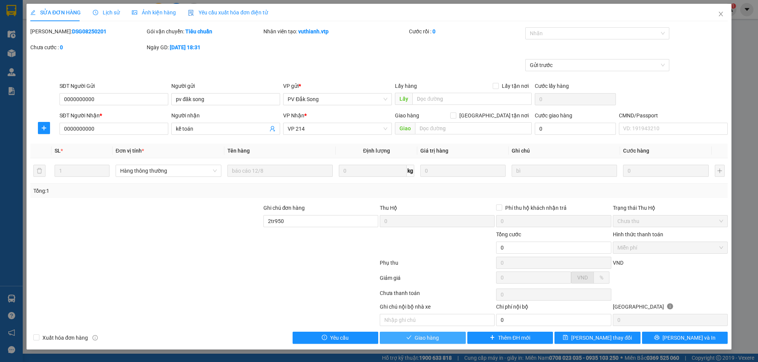
click at [442, 341] on button "Giao hàng" at bounding box center [423, 338] width 86 height 12
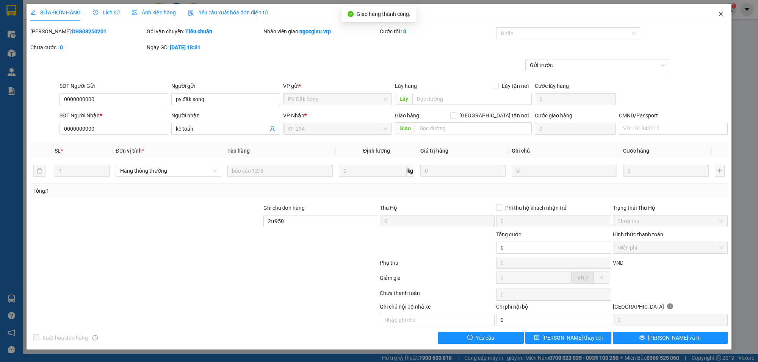
click at [724, 12] on span "Close" at bounding box center [720, 14] width 21 height 21
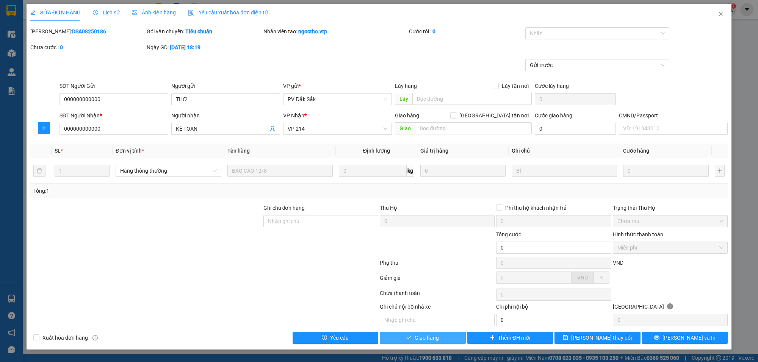
click at [425, 337] on span "Giao hàng" at bounding box center [426, 338] width 24 height 8
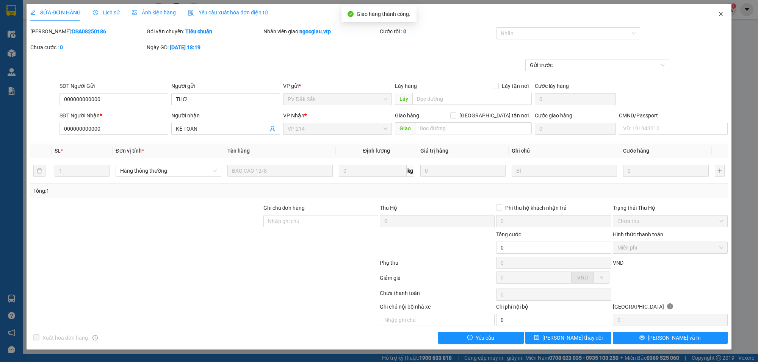
click at [721, 13] on icon "close" at bounding box center [720, 14] width 4 height 5
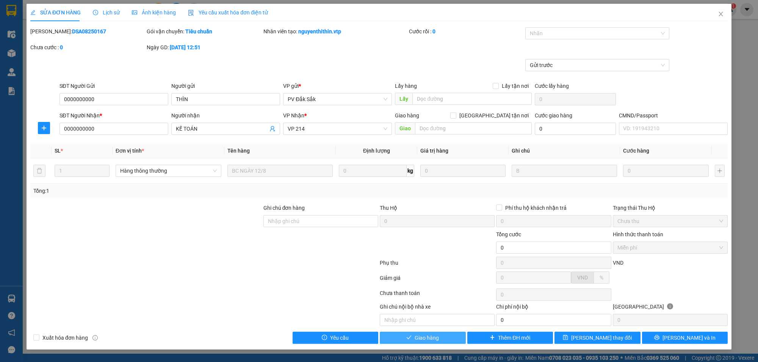
click at [429, 340] on span "Giao hàng" at bounding box center [426, 338] width 24 height 8
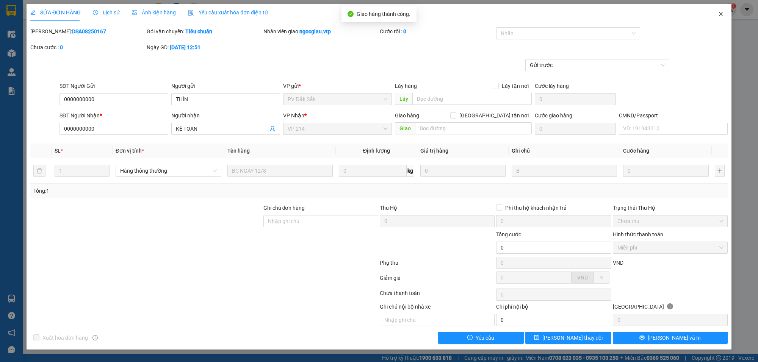
click at [722, 12] on icon "close" at bounding box center [720, 14] width 4 height 5
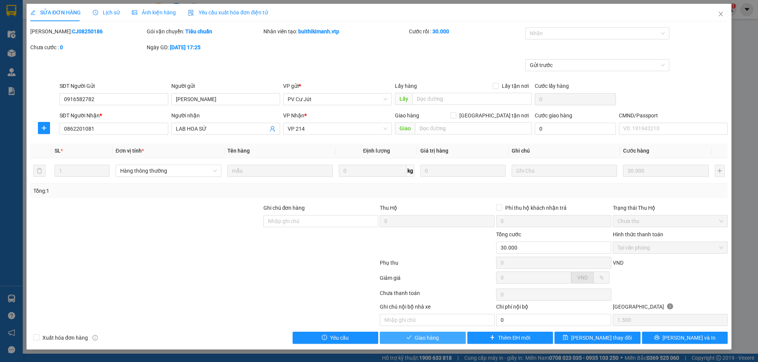
click at [443, 343] on button "Giao hàng" at bounding box center [423, 338] width 86 height 12
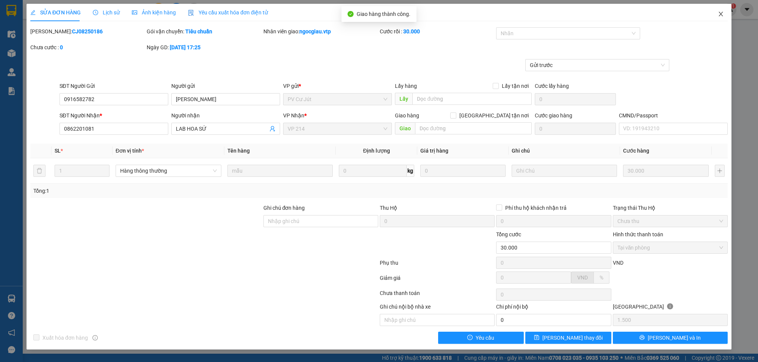
click at [722, 16] on icon "close" at bounding box center [720, 14] width 6 height 6
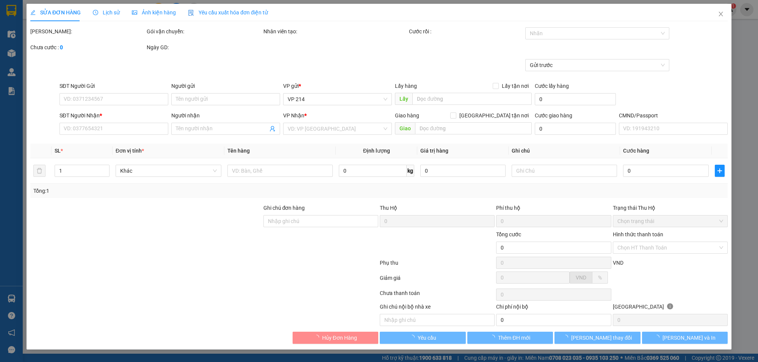
type input "3.000"
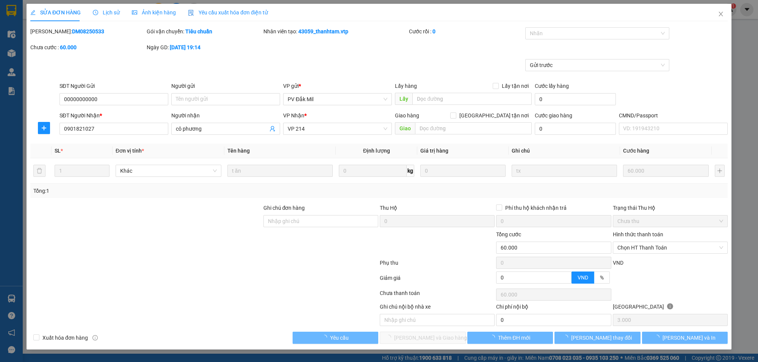
type input "00000000000"
type input "0901821027"
type input "cô phương"
type input "60.000"
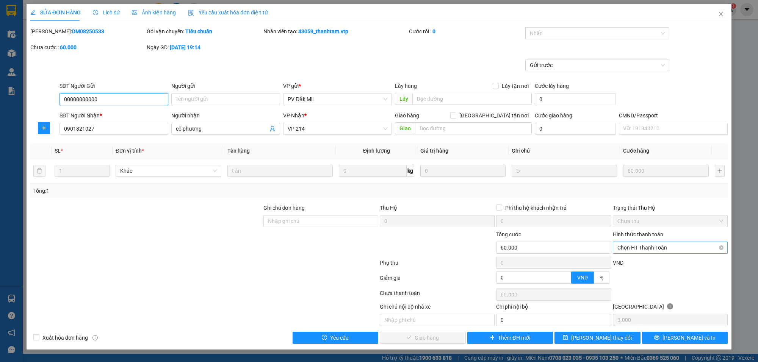
click at [640, 245] on span "Chọn HT Thanh Toán" at bounding box center [670, 247] width 106 height 11
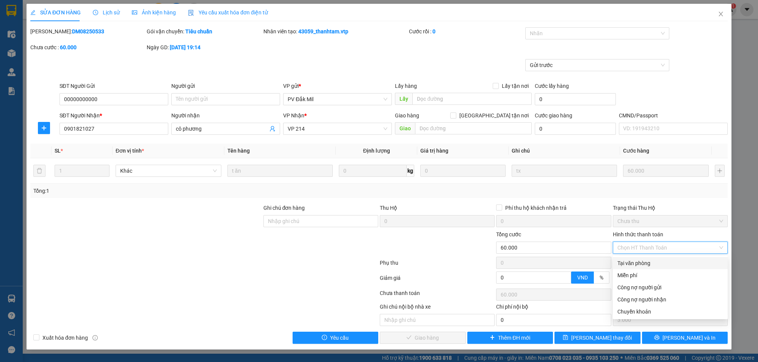
click at [639, 264] on div "Tại văn phòng" at bounding box center [670, 263] width 106 height 8
type input "0"
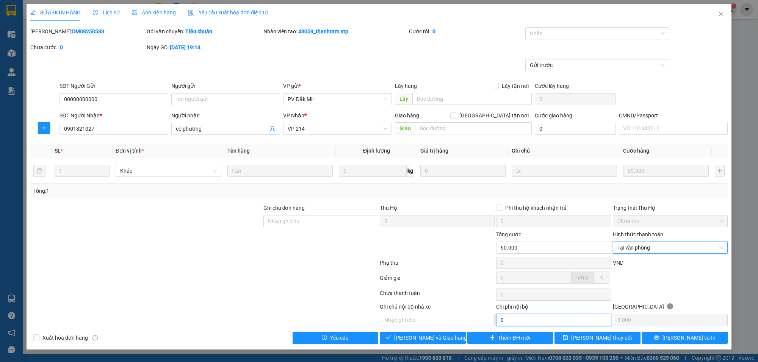
click at [528, 323] on input "0" at bounding box center [553, 320] width 115 height 12
type input "10.000"
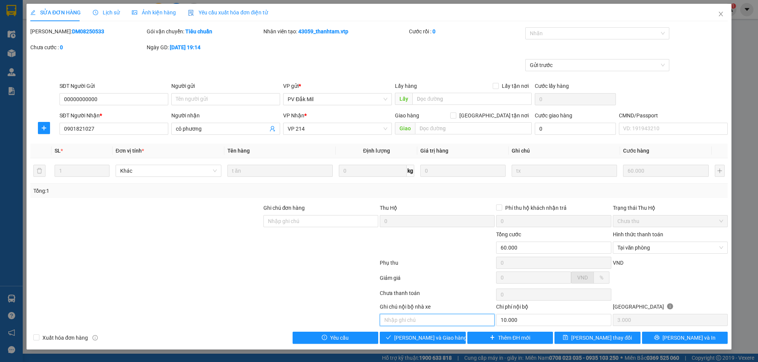
click at [443, 320] on input "text" at bounding box center [437, 320] width 115 height 12
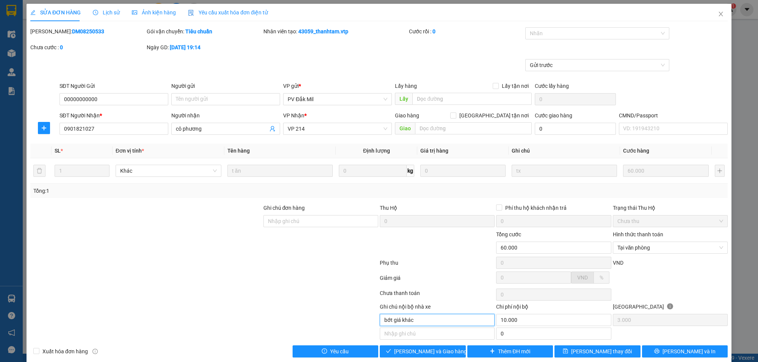
type input "bớt giá khách"
click at [434, 355] on span "[PERSON_NAME] và Giao hàng" at bounding box center [430, 351] width 73 height 8
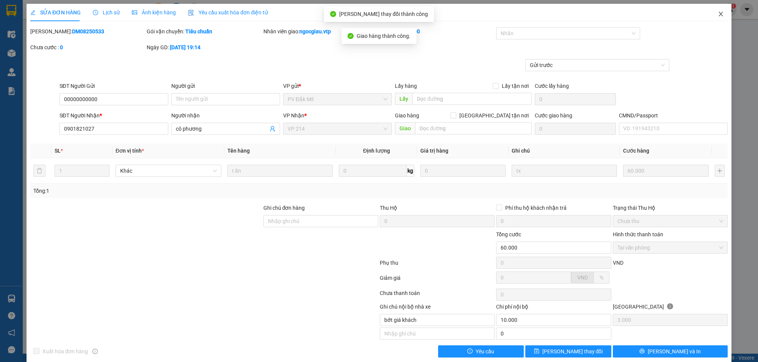
click at [718, 10] on span "Close" at bounding box center [720, 14] width 21 height 21
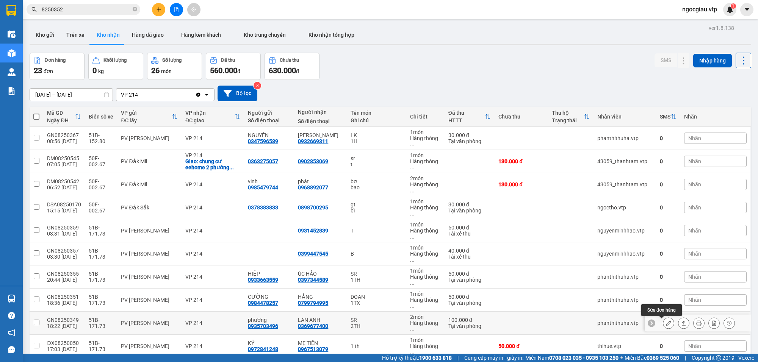
click at [663, 317] on button at bounding box center [668, 323] width 11 height 13
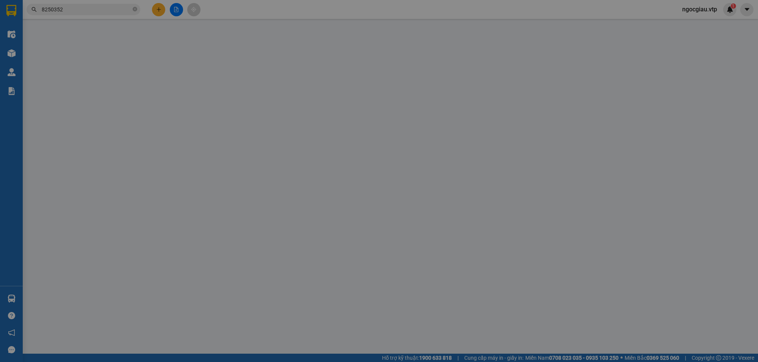
type input "0935703496"
type input "phương"
type input "0369677400"
type input "LAN ANH"
type input "100.000"
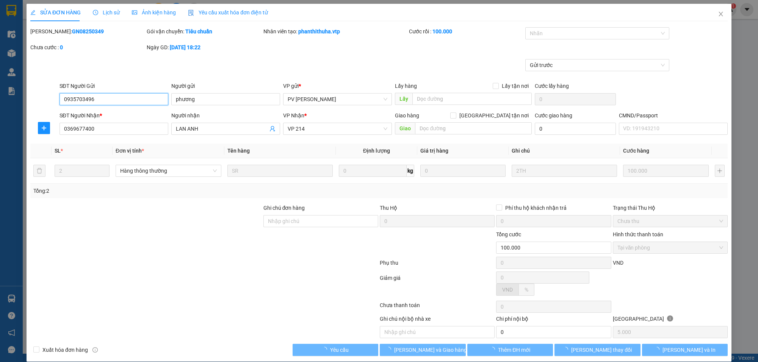
type input "5.000"
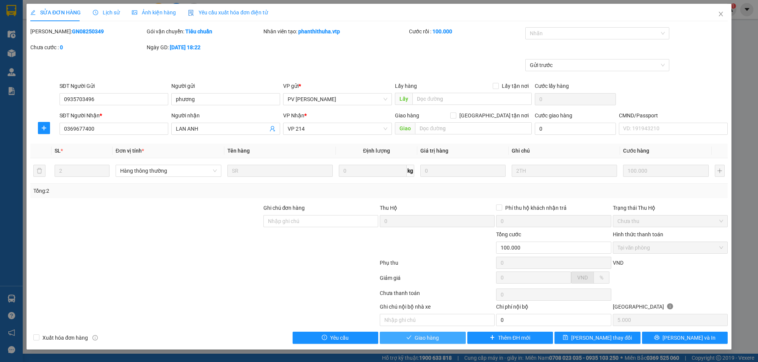
click at [421, 339] on span "Giao hàng" at bounding box center [426, 338] width 24 height 8
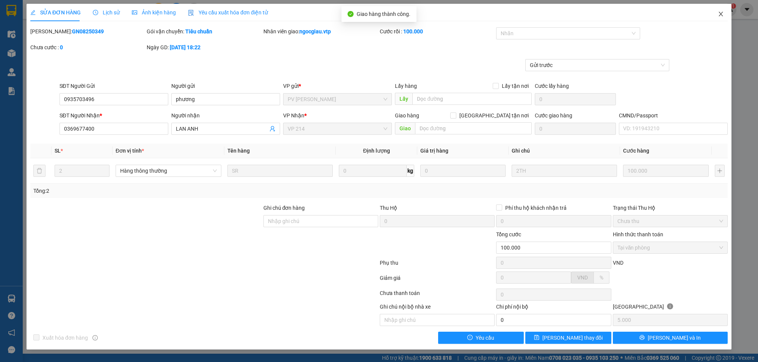
click at [724, 13] on span "Close" at bounding box center [720, 14] width 21 height 21
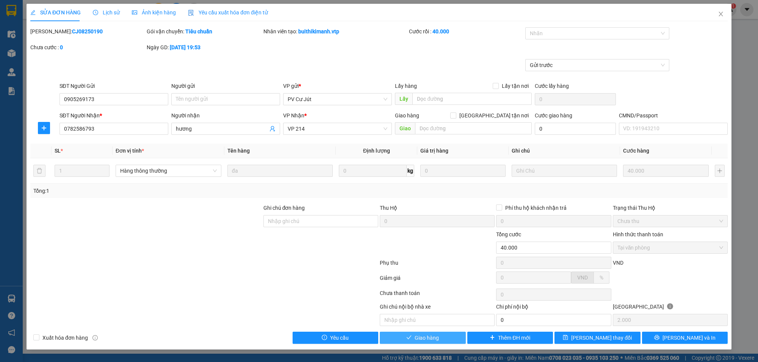
click at [432, 338] on span "Giao hàng" at bounding box center [426, 338] width 24 height 8
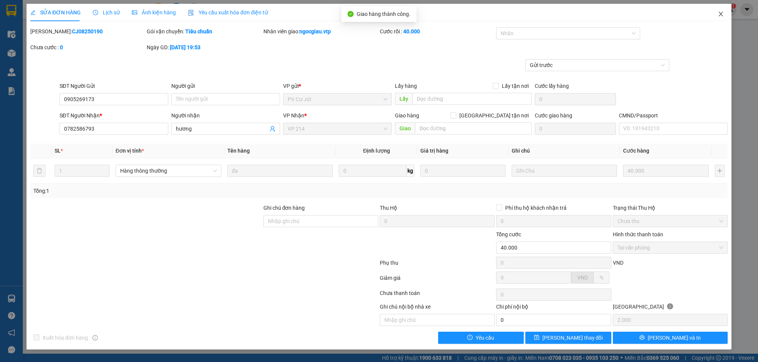
click at [720, 12] on icon "close" at bounding box center [720, 14] width 6 height 6
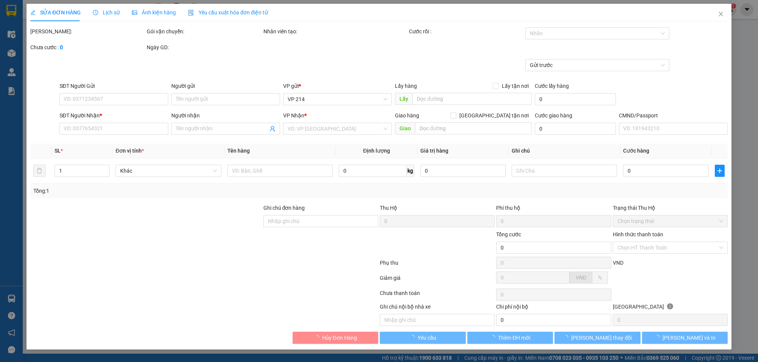
type input "2.000"
type input "0394738542"
type input "0335685443"
type input "dương"
type input "40.000"
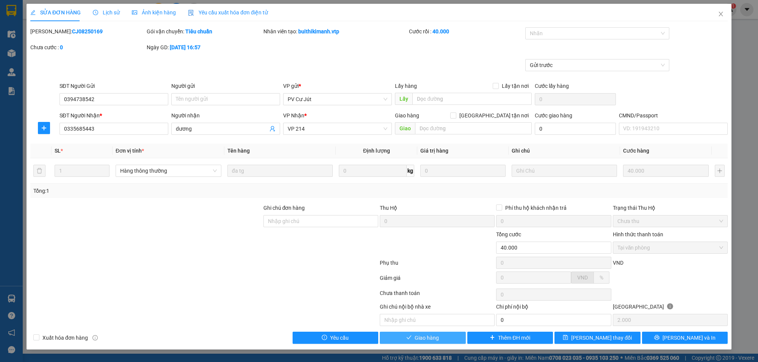
click at [445, 338] on button "Giao hàng" at bounding box center [423, 338] width 86 height 12
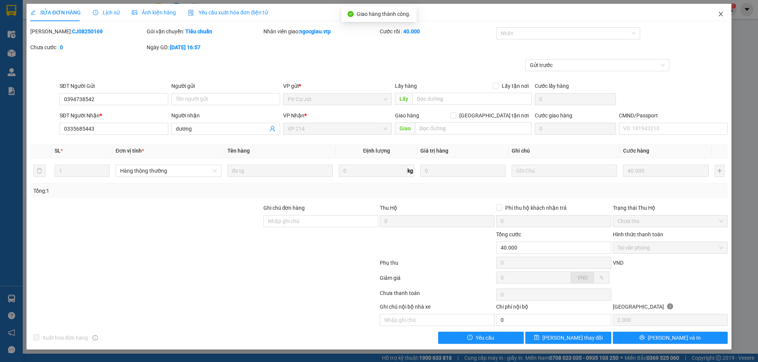
click at [722, 11] on icon "close" at bounding box center [720, 14] width 6 height 6
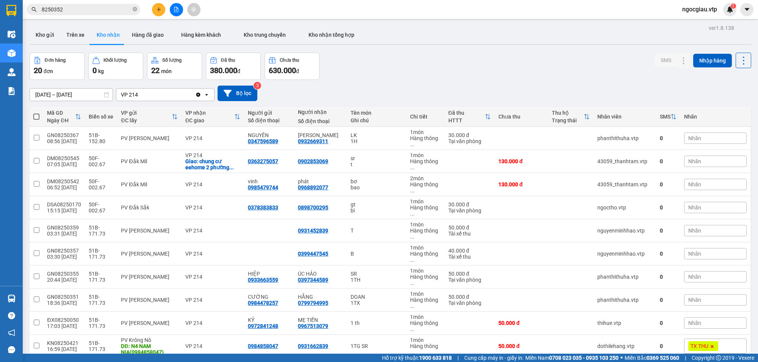
scroll to position [268, 0]
click at [663, 229] on button at bounding box center [668, 230] width 11 height 13
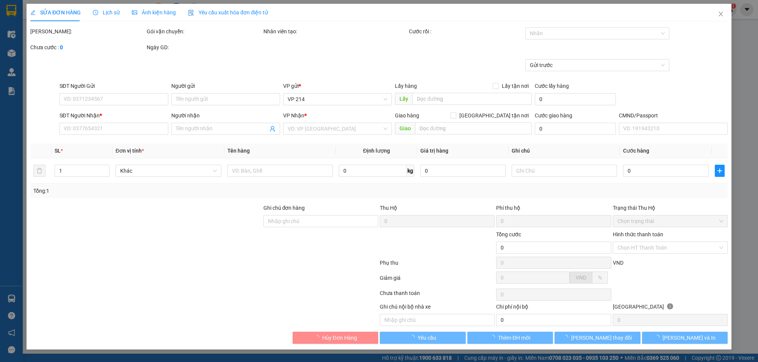
type input "0931452839"
type input "50.000"
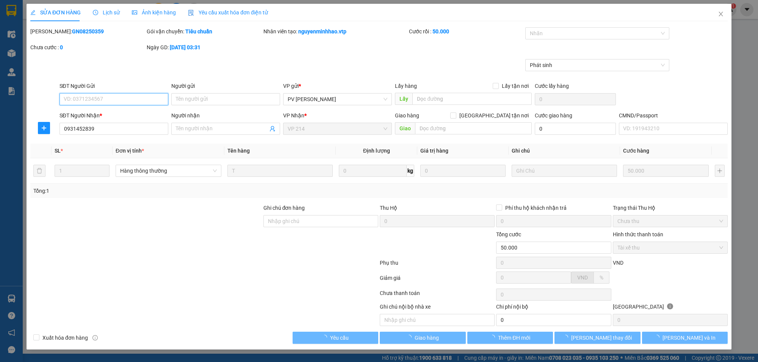
type input "10.000"
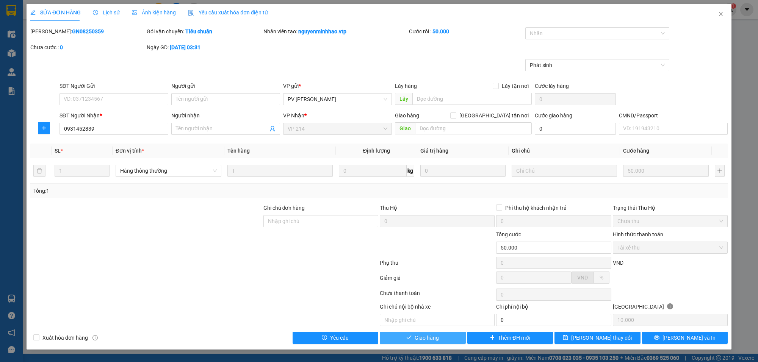
drag, startPoint x: 428, startPoint y: 339, endPoint x: 478, endPoint y: 242, distance: 109.8
click at [428, 341] on span "Giao hàng" at bounding box center [426, 338] width 24 height 8
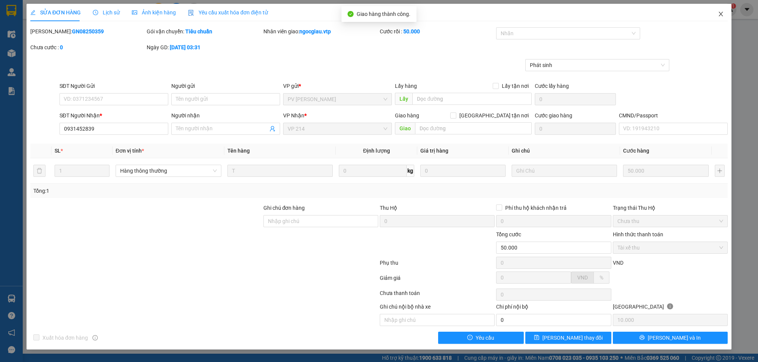
click at [722, 12] on icon "close" at bounding box center [720, 14] width 4 height 5
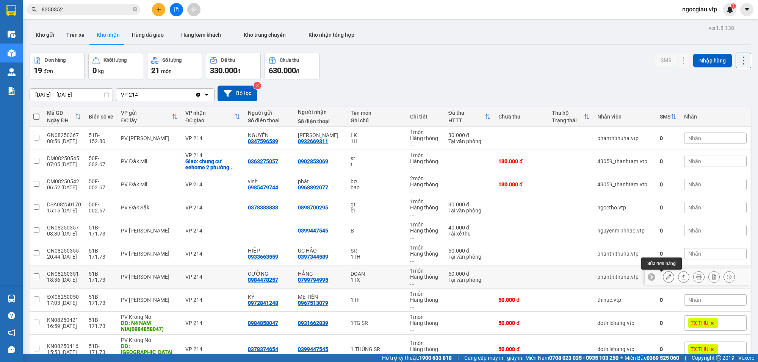
click at [665, 277] on icon at bounding box center [667, 276] width 5 height 5
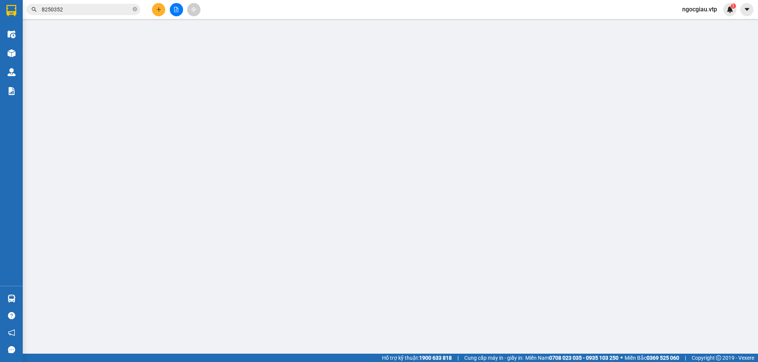
type input "0984478257"
type input "CƯỜNG"
type input "0799794995"
type input "HẰNG"
type input "50.000"
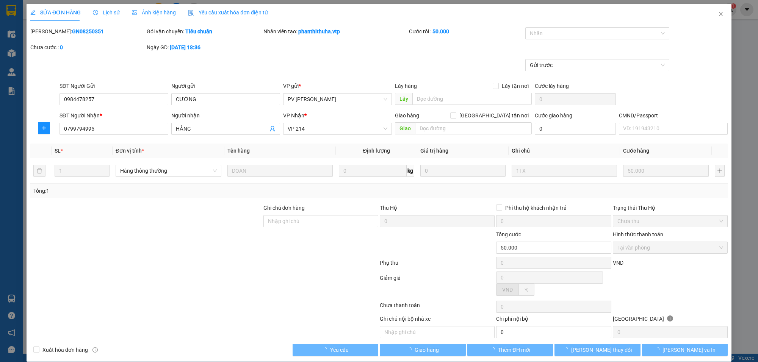
type input "2.500"
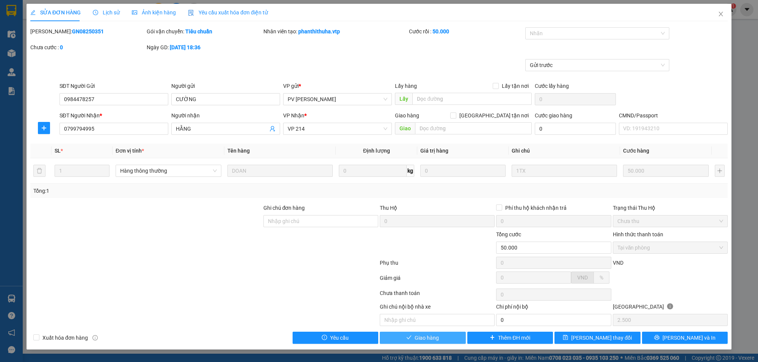
click at [415, 339] on span "Giao hàng" at bounding box center [426, 338] width 24 height 8
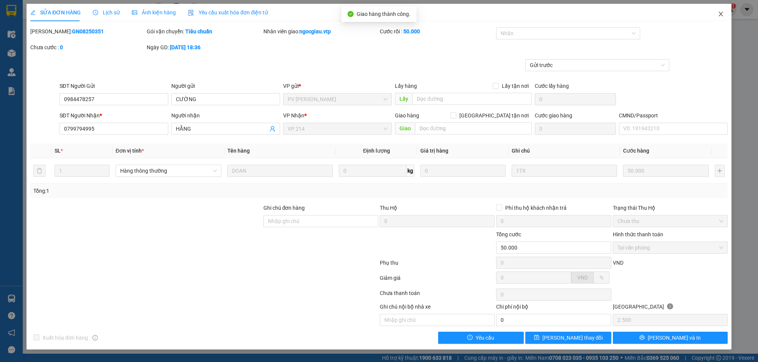
click at [718, 11] on icon "close" at bounding box center [720, 14] width 6 height 6
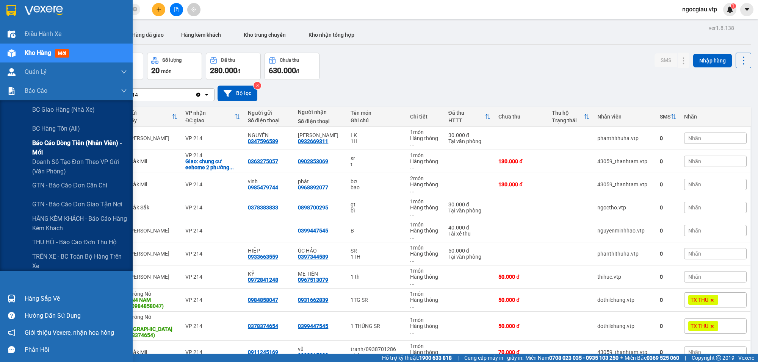
click at [62, 141] on span "Báo cáo dòng tiền (nhân viên) - mới" at bounding box center [79, 147] width 95 height 19
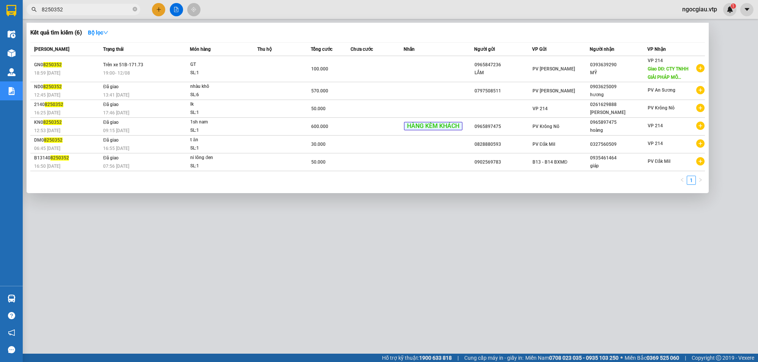
click at [101, 12] on input "8250352" at bounding box center [86, 9] width 89 height 8
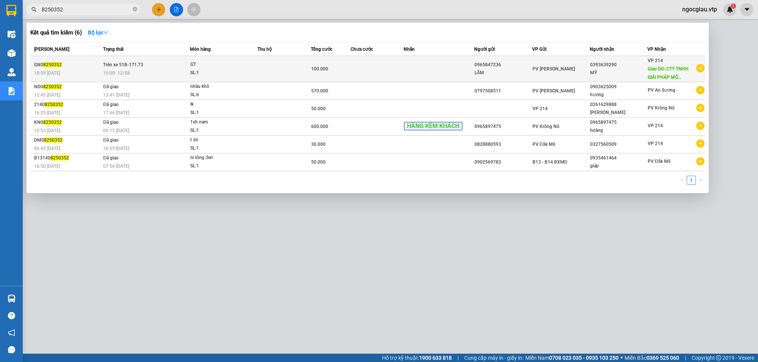
click at [416, 62] on td at bounding box center [438, 69] width 70 height 26
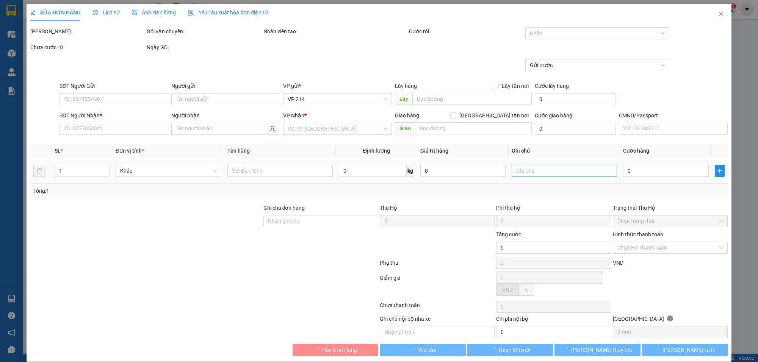
type input "0965847236"
type input "LẮM"
type input "0393639290"
type input "MỸ"
type input "CTY TNHH GIẢI PHÁP MÔI TRƯỜNG ĐẠI NAM144 CHU VĂN AN - P.26 - Q. [GEOGRAPHIC_DAT…"
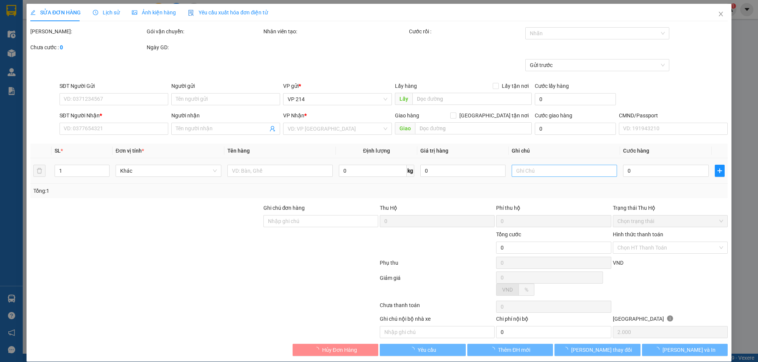
type input "60.000"
type input "100.000"
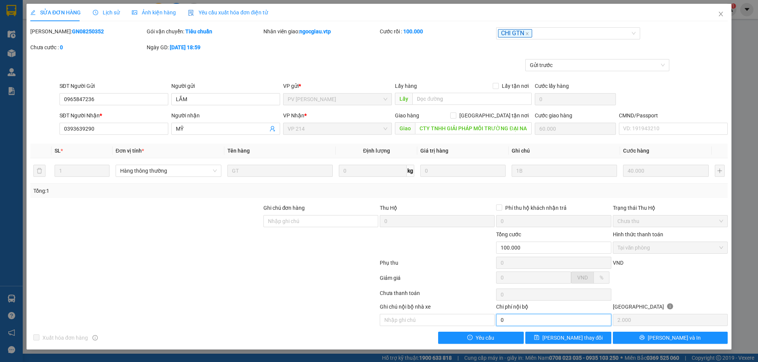
click at [553, 323] on input "0" at bounding box center [553, 320] width 115 height 12
type input "60.000"
click at [575, 338] on span "[PERSON_NAME] thay đổi" at bounding box center [572, 338] width 61 height 8
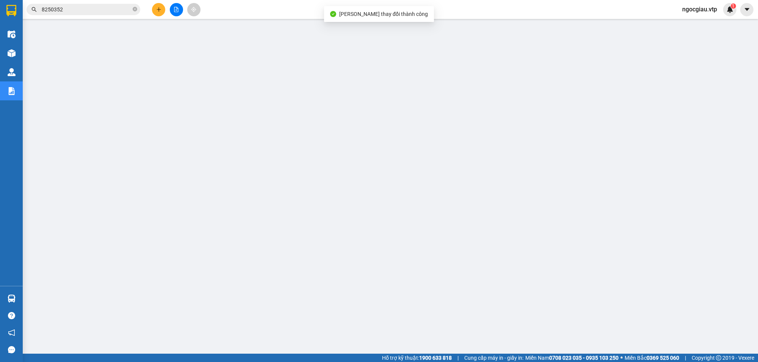
click at [75, 11] on input "8250352" at bounding box center [86, 9] width 89 height 8
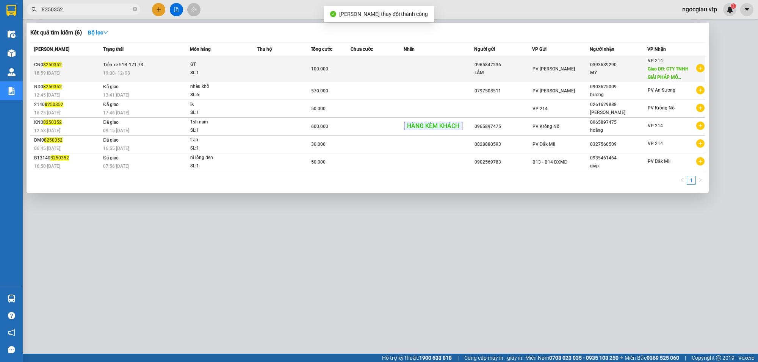
click at [392, 69] on td at bounding box center [376, 69] width 53 height 26
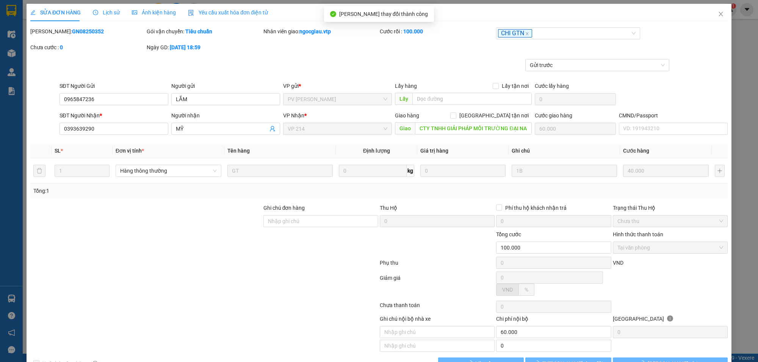
type input "2.000"
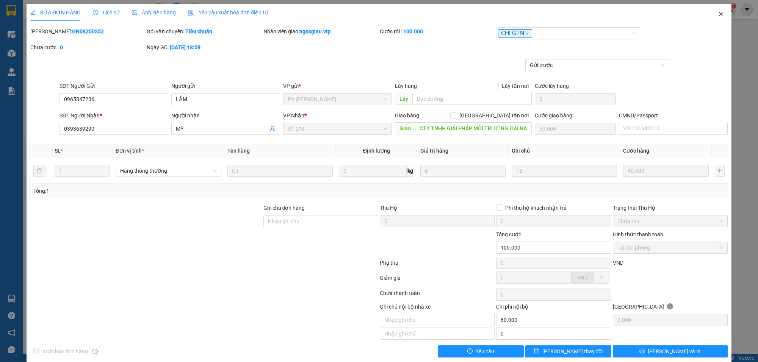
click at [717, 13] on icon "close" at bounding box center [720, 14] width 6 height 6
